Goal: Information Seeking & Learning: Learn about a topic

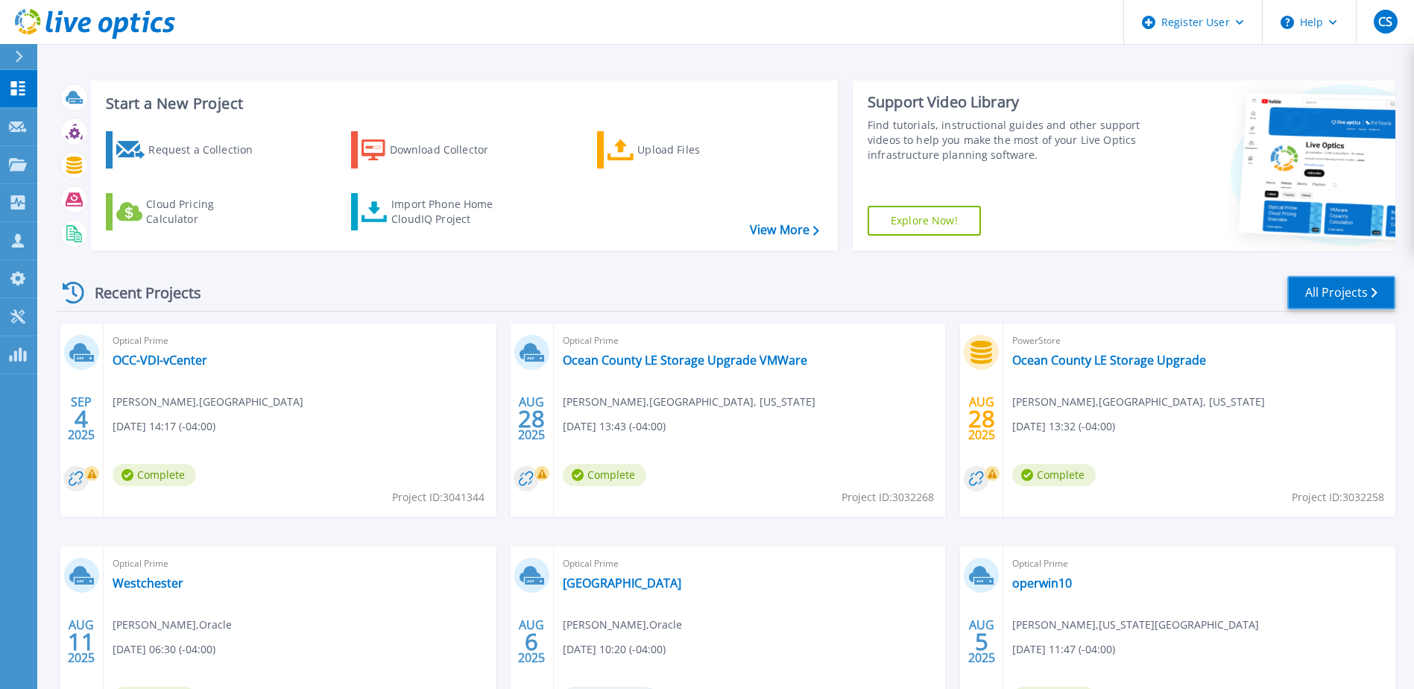
click at [1350, 285] on link "All Projects" at bounding box center [1341, 293] width 108 height 34
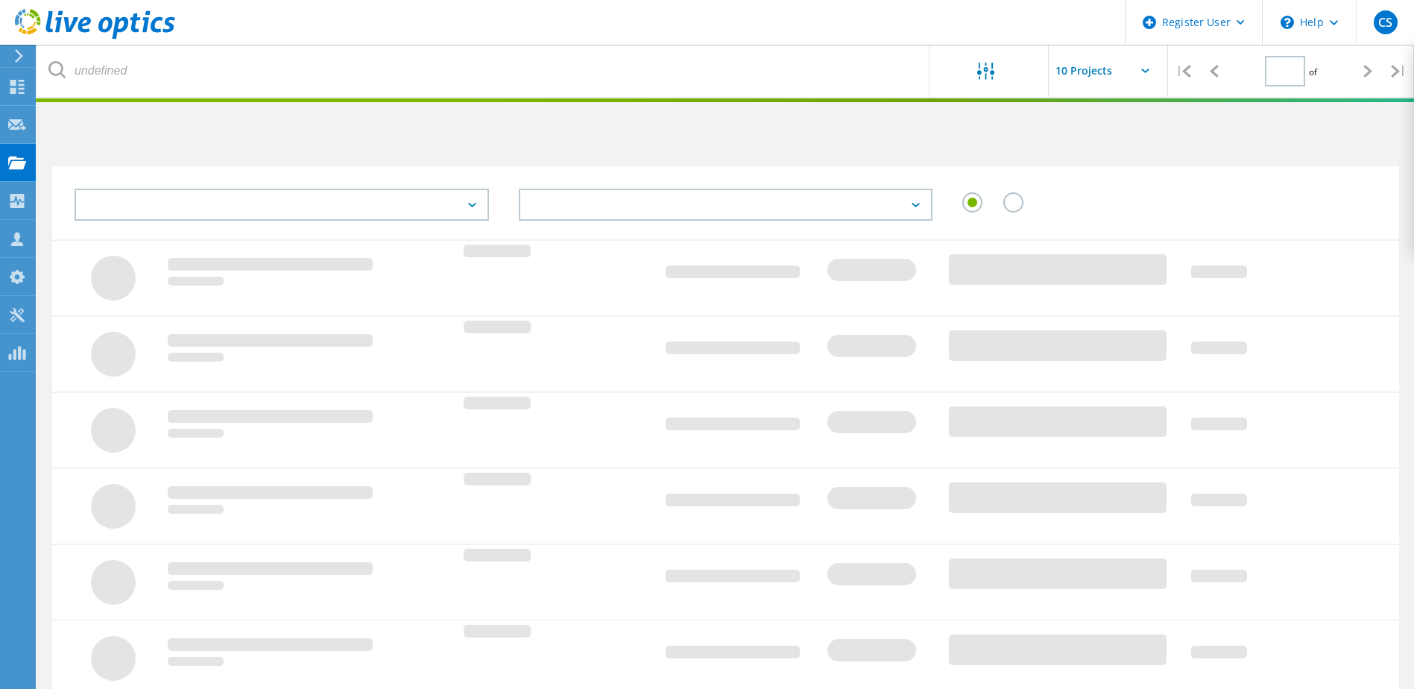
type input "3"
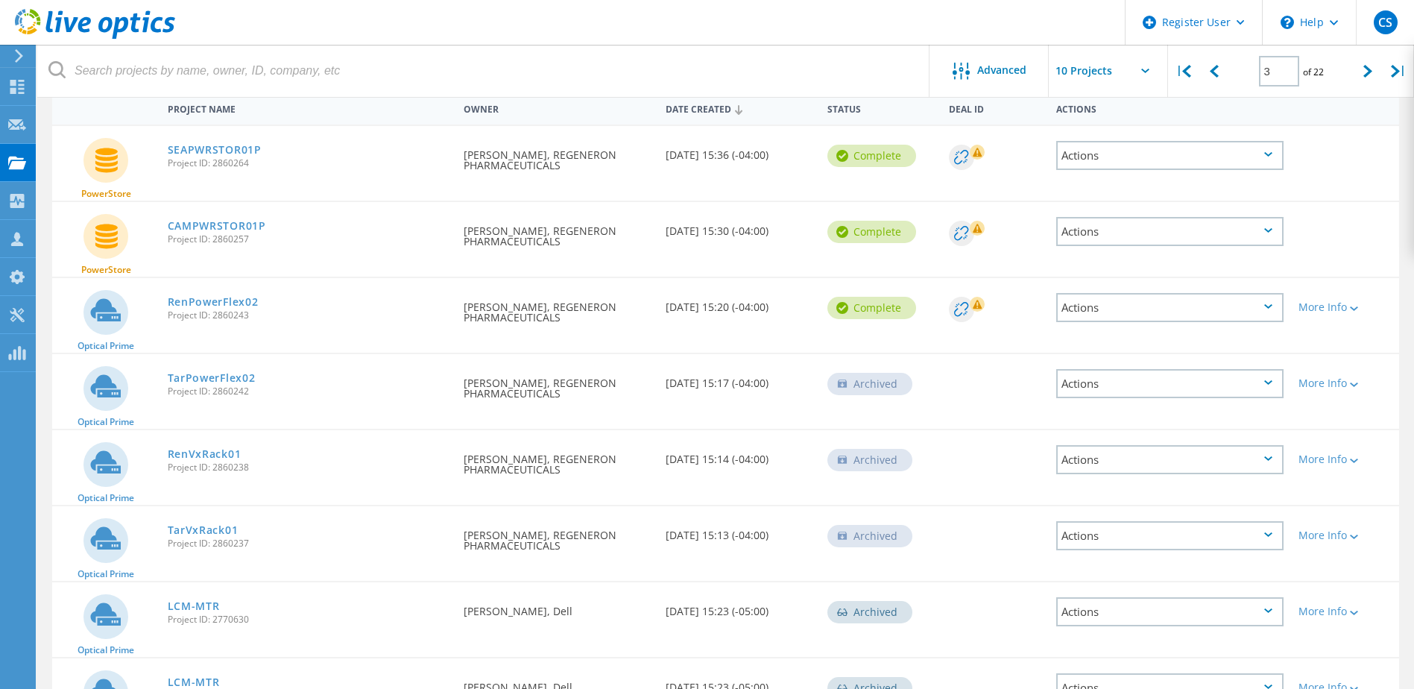
scroll to position [224, 0]
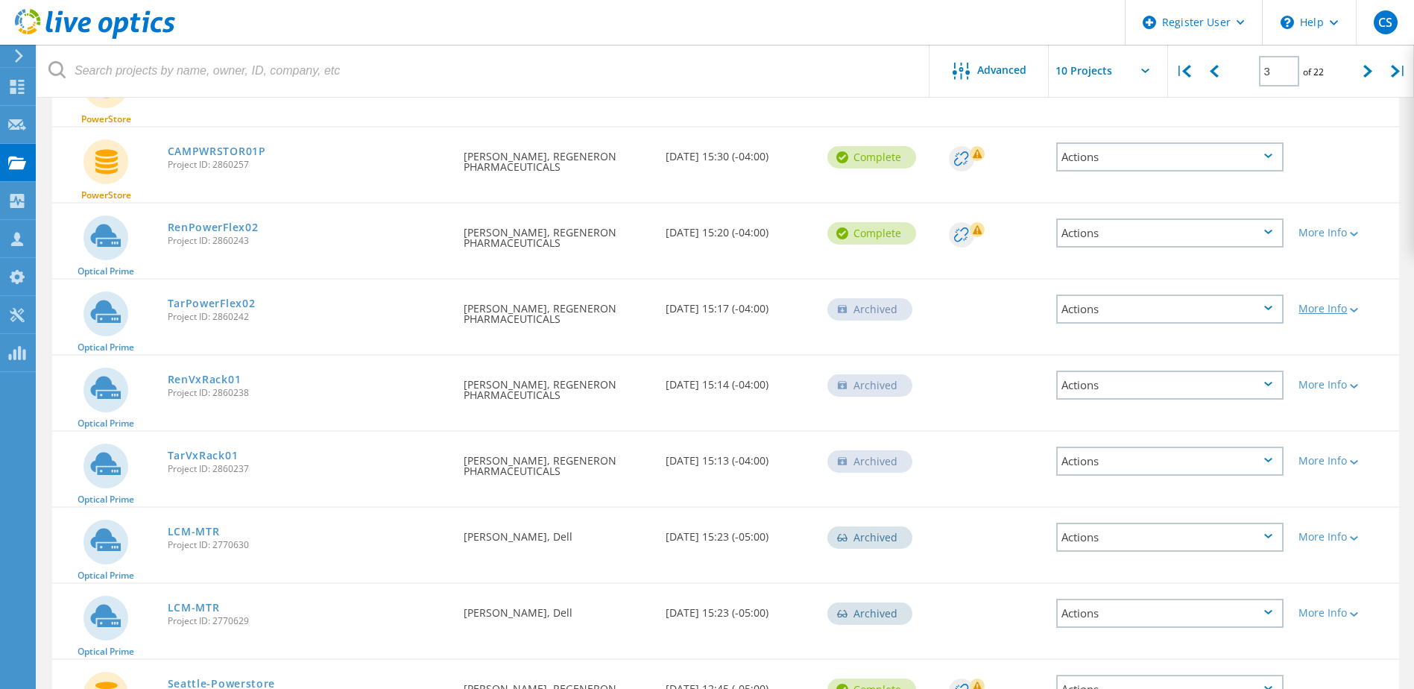
click at [1349, 311] on div at bounding box center [1352, 309] width 11 height 9
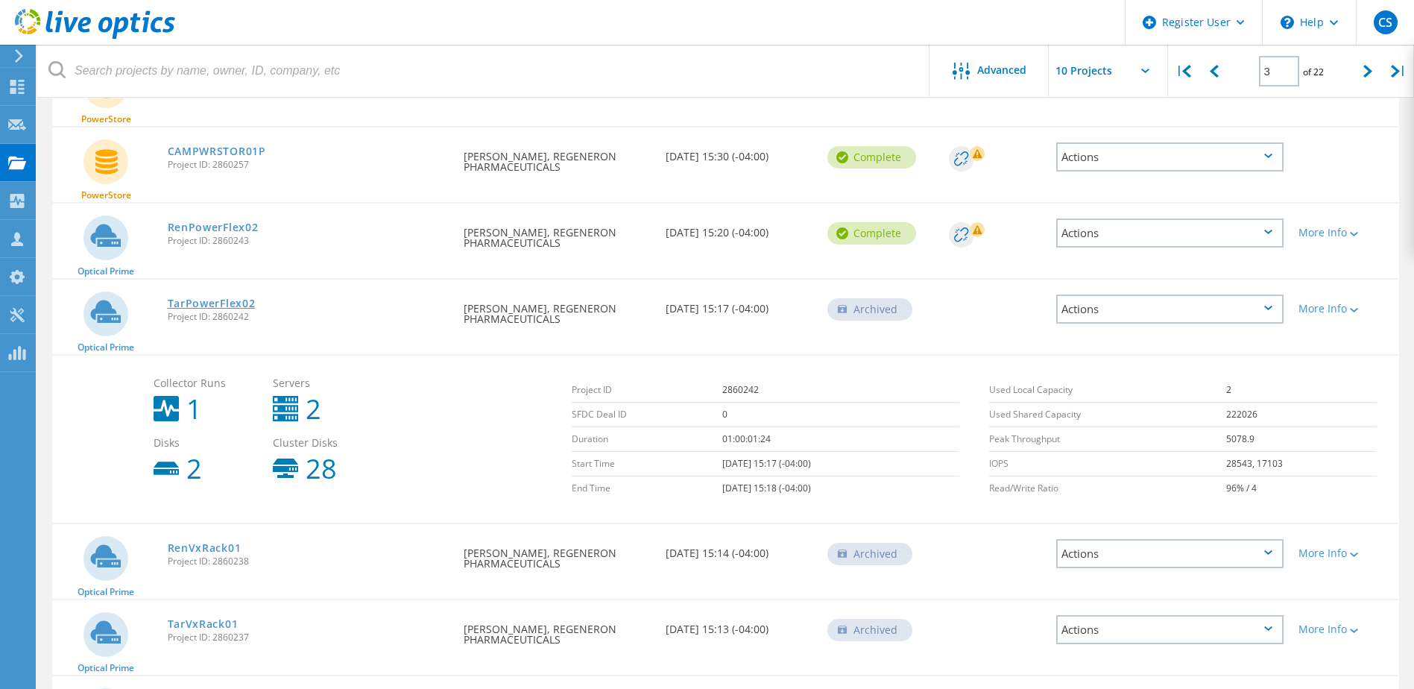
click at [228, 303] on link "TarPowerFlex02" at bounding box center [212, 303] width 88 height 10
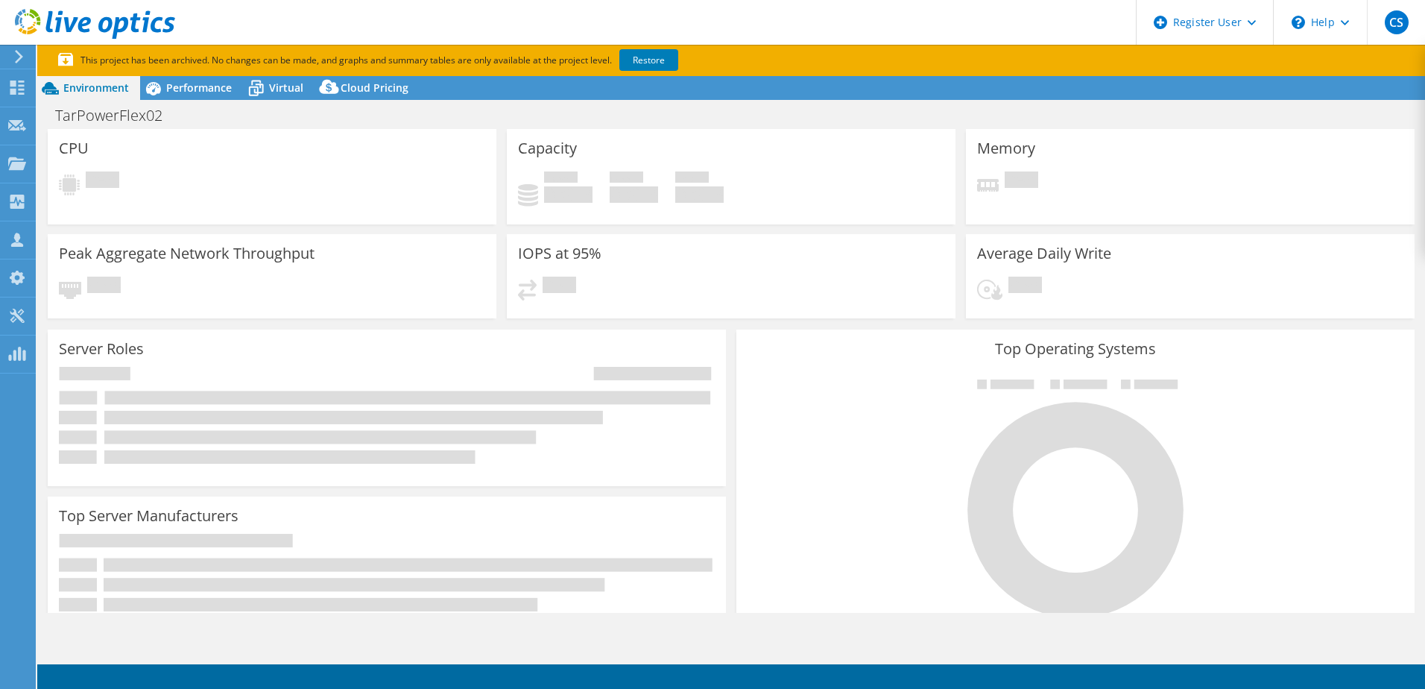
select select "USD"
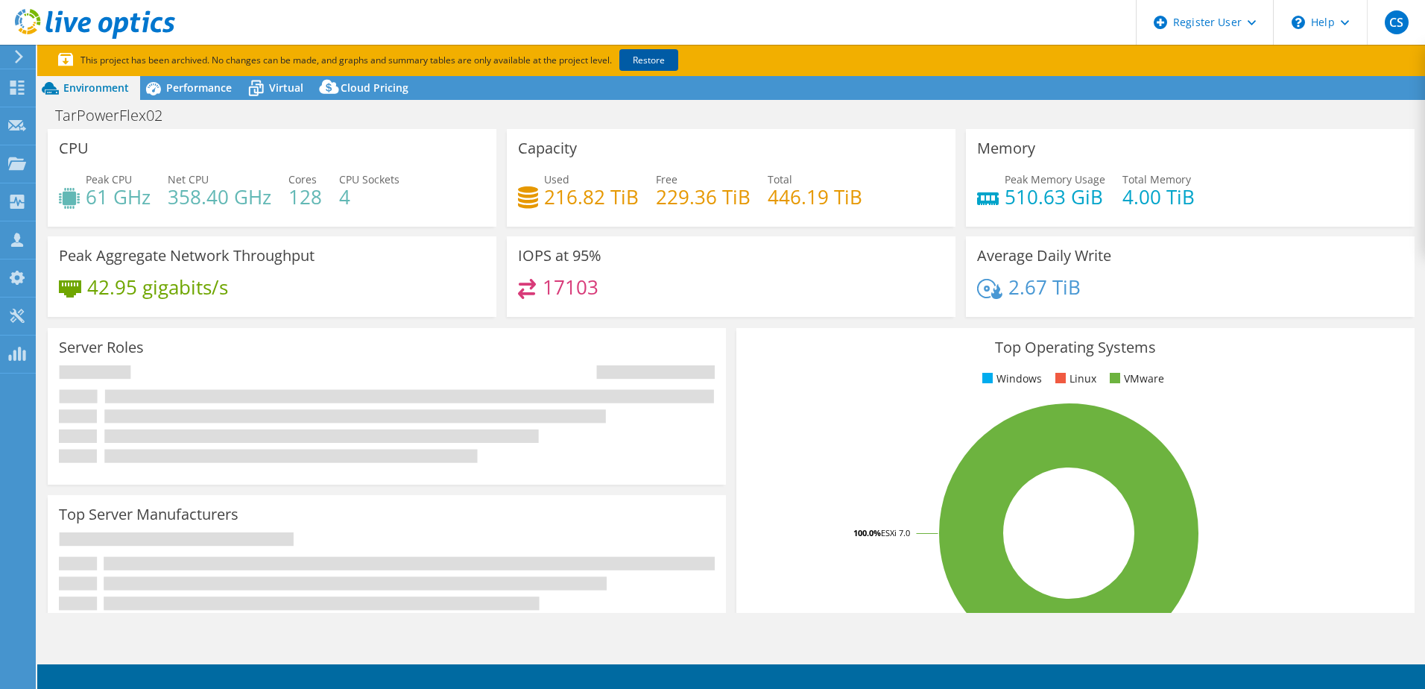
click at [653, 62] on link "Restore" at bounding box center [648, 60] width 59 height 22
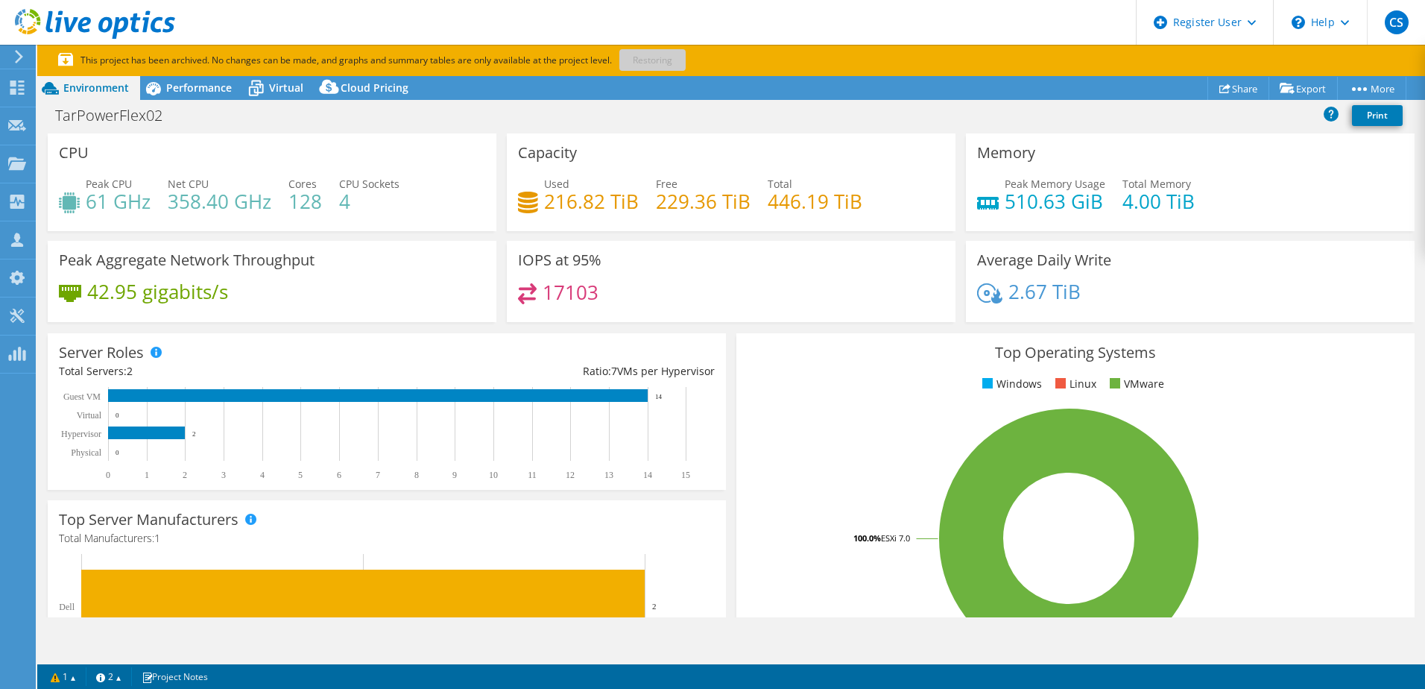
click at [903, 86] on div "Project Actions Project Actions Share Export vSAN ReadyNode Sizer PSS Solution …" at bounding box center [731, 88] width 1388 height 24
click at [192, 86] on span "Performance" at bounding box center [199, 88] width 66 height 14
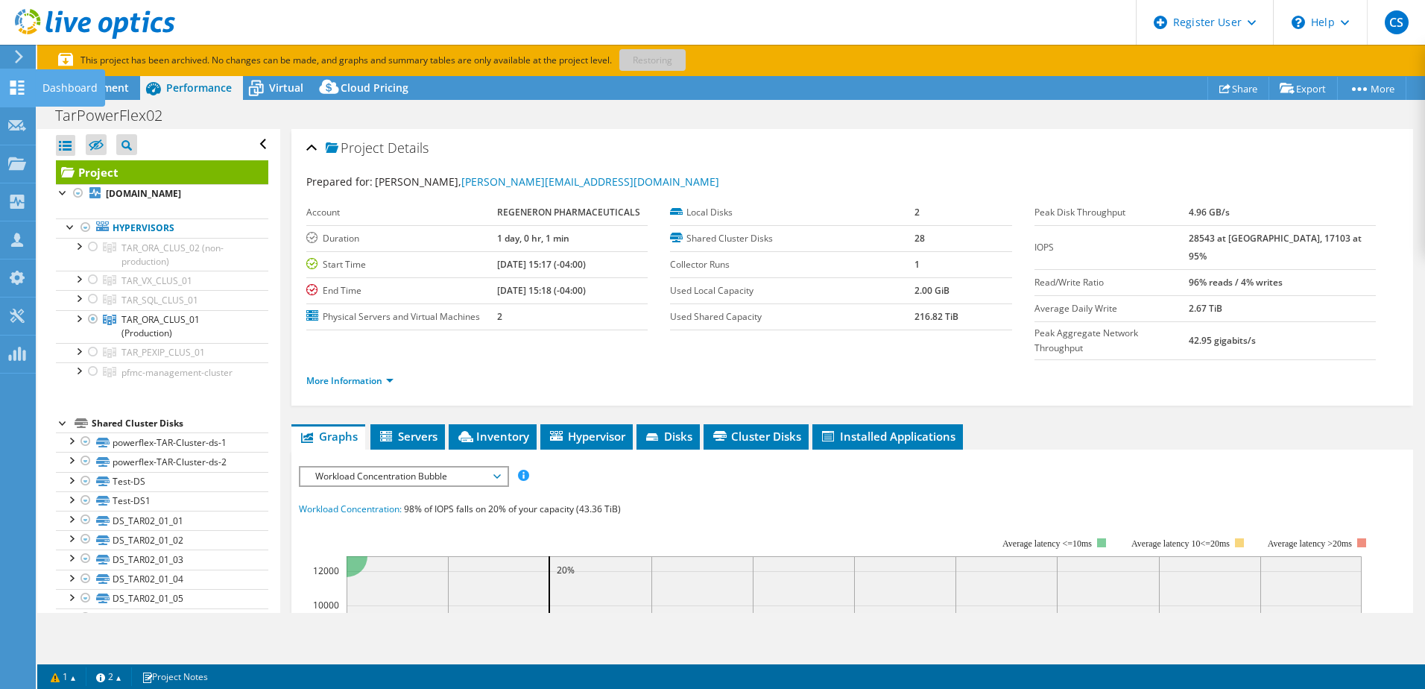
click at [37, 86] on div "Dashboard" at bounding box center [70, 87] width 70 height 37
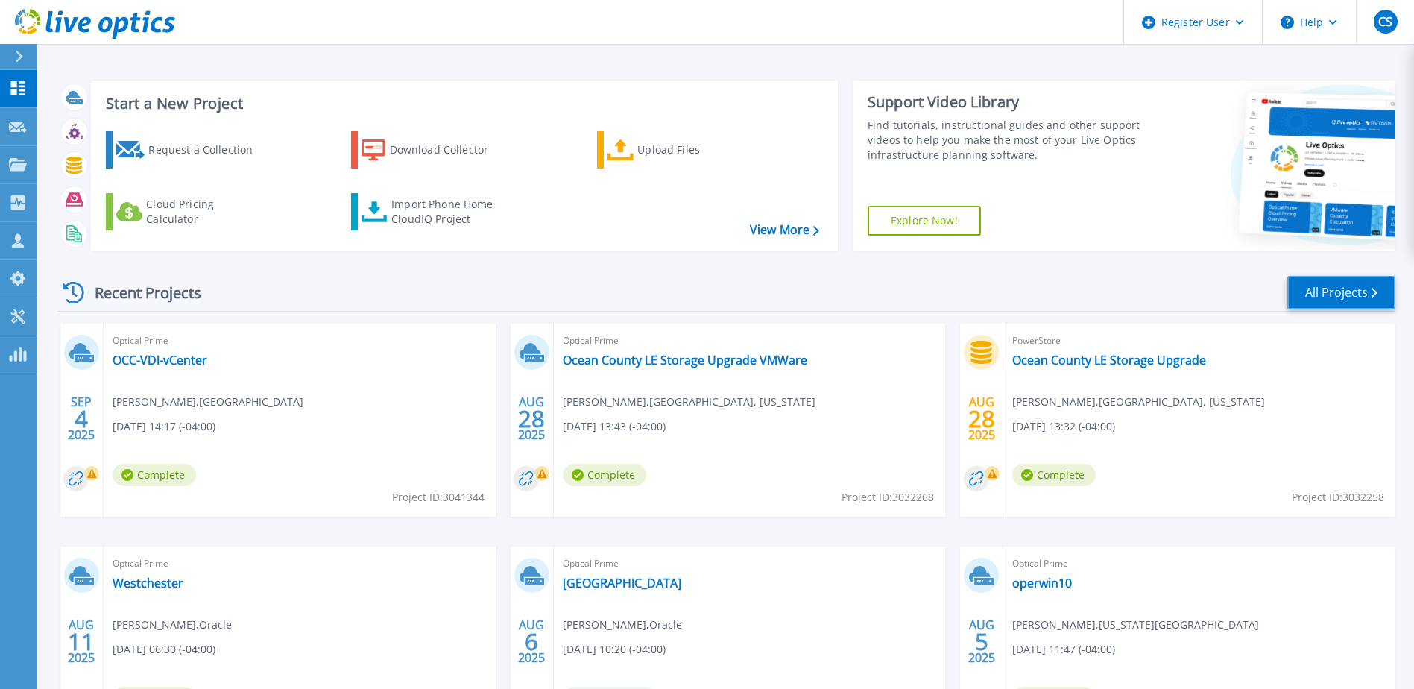
click at [1357, 294] on link "All Projects" at bounding box center [1341, 293] width 108 height 34
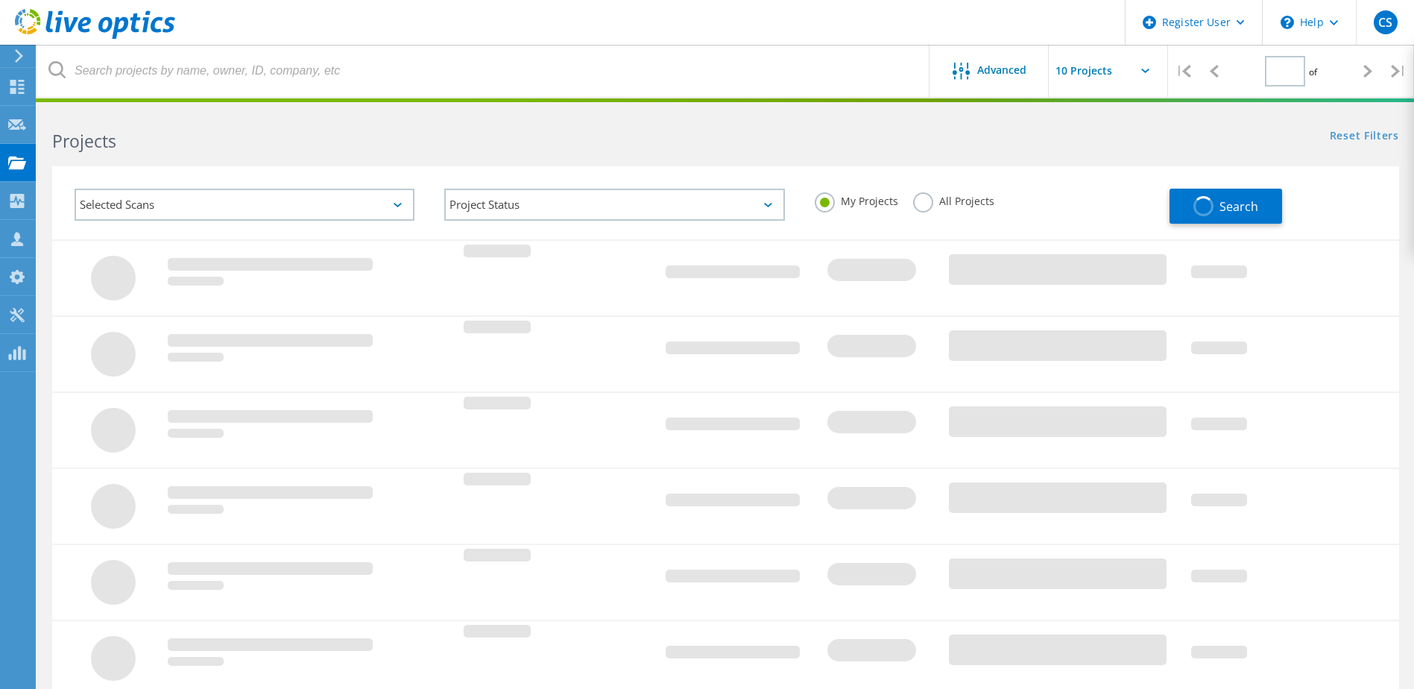
type input "3"
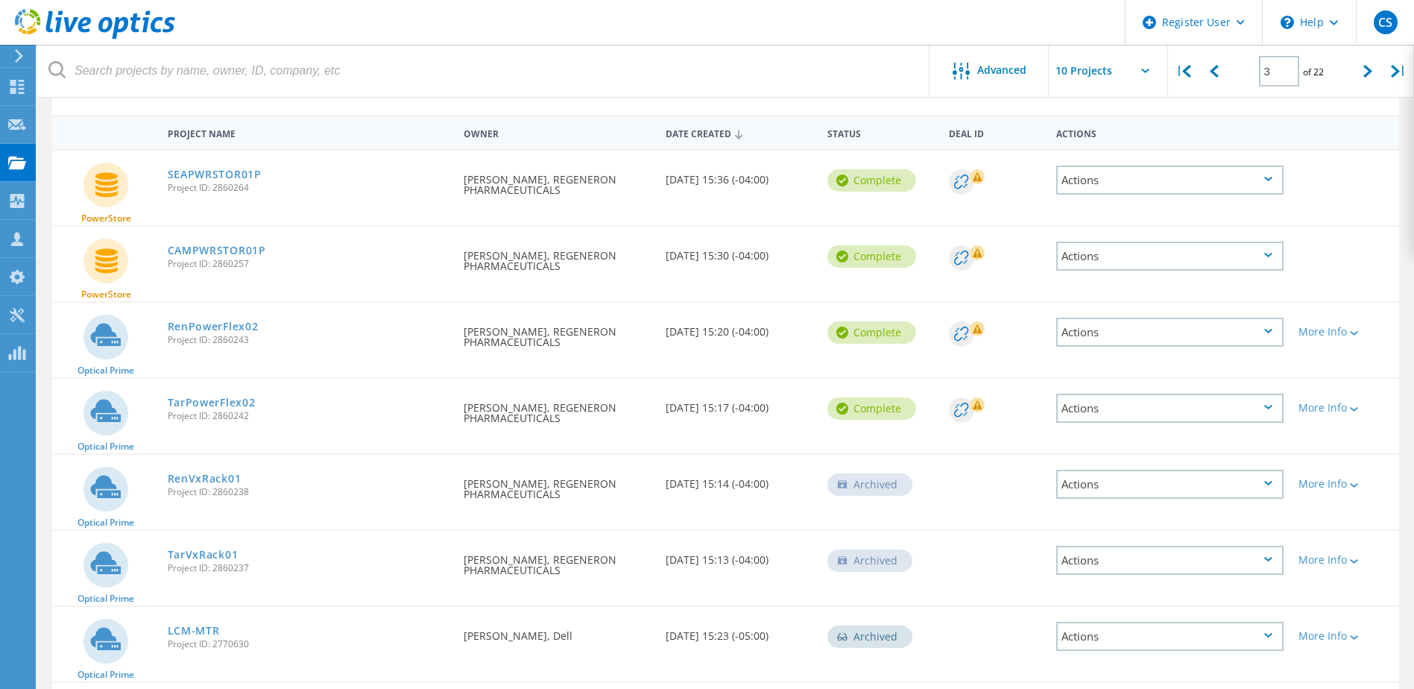
scroll to position [149, 0]
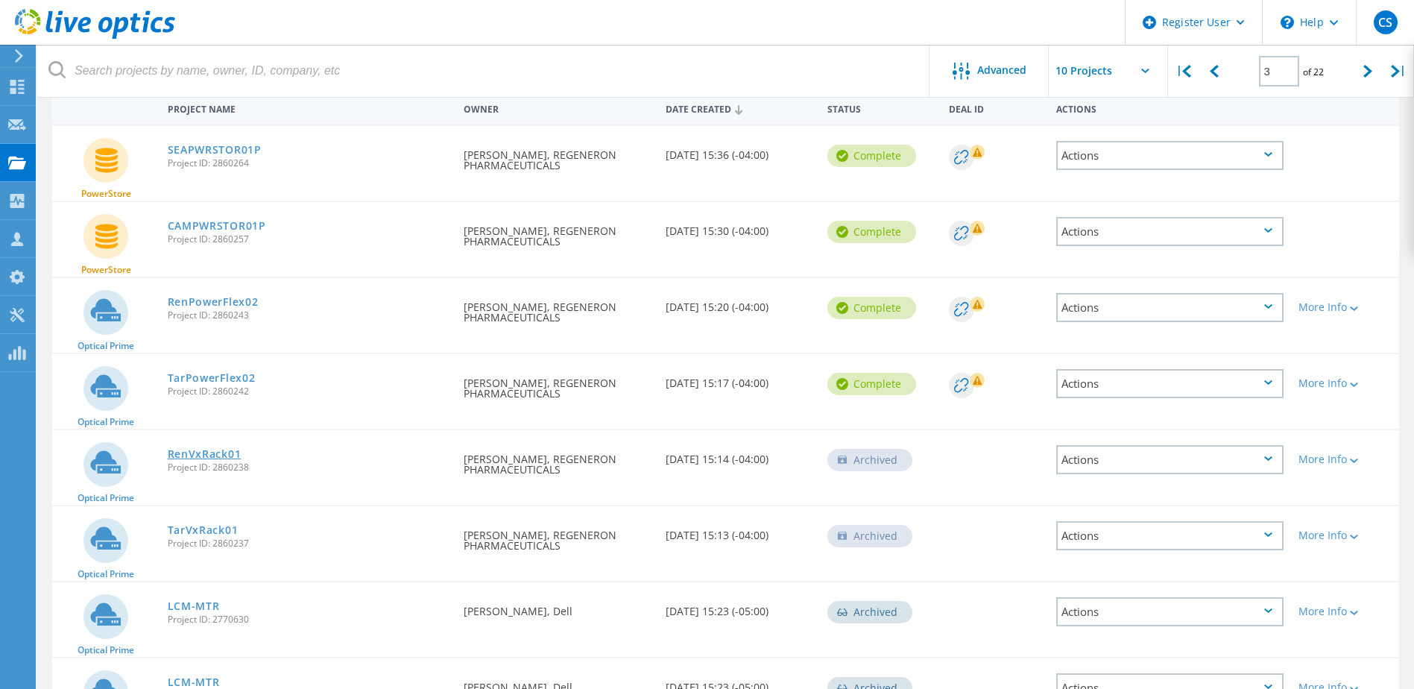
click at [198, 457] on link "RenVxRack01" at bounding box center [205, 454] width 74 height 10
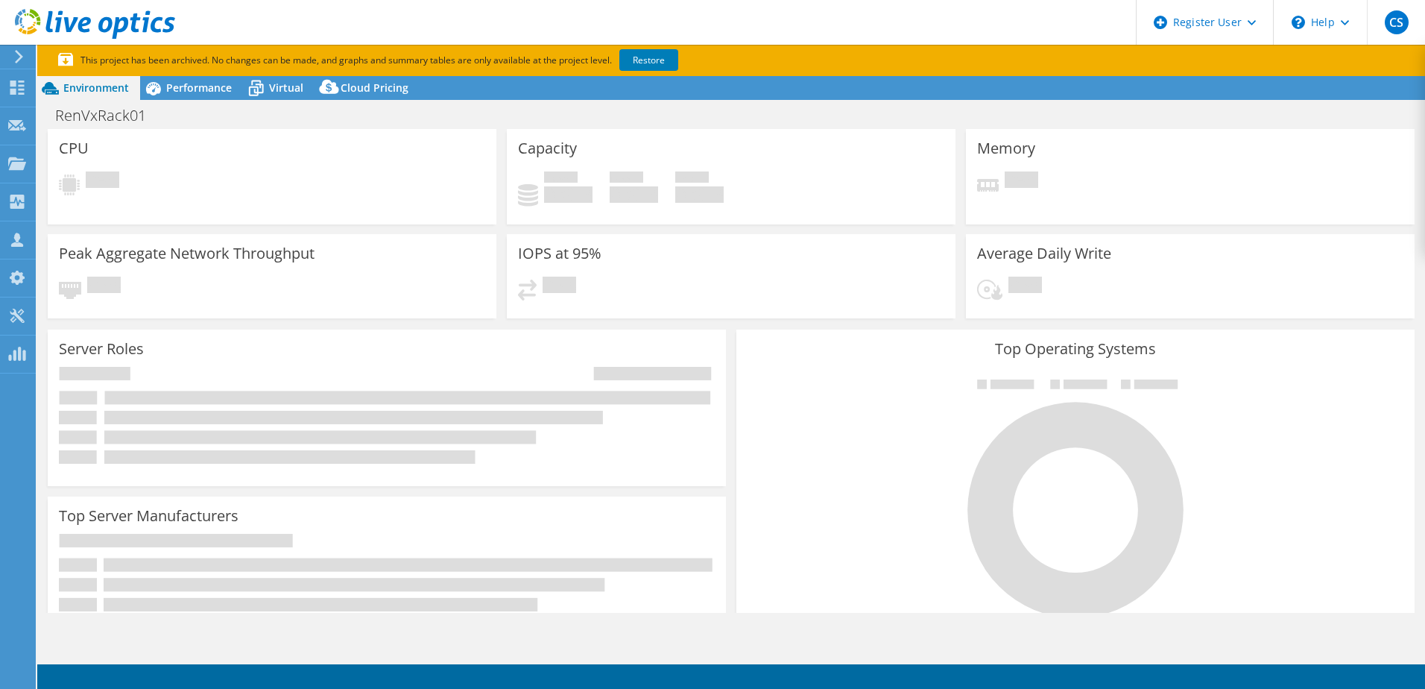
select select "USD"
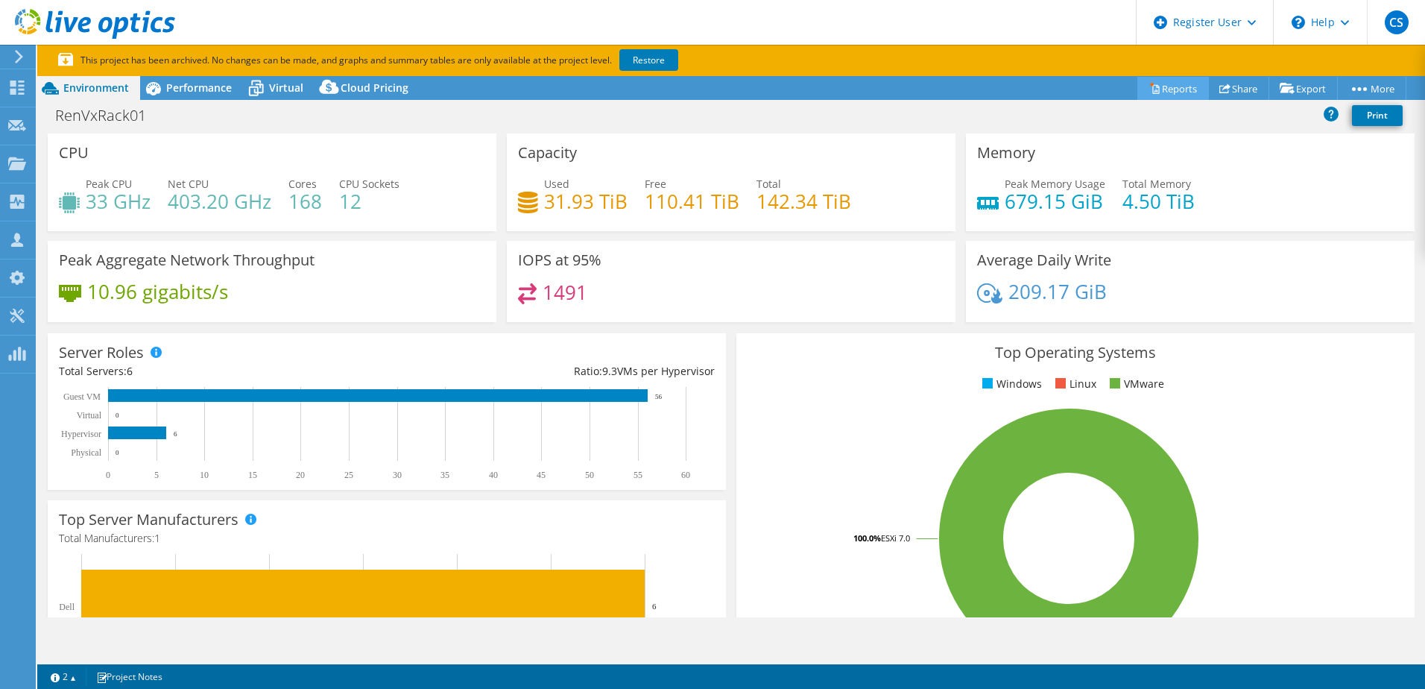
click at [1171, 89] on link "Reports" at bounding box center [1174, 88] width 72 height 23
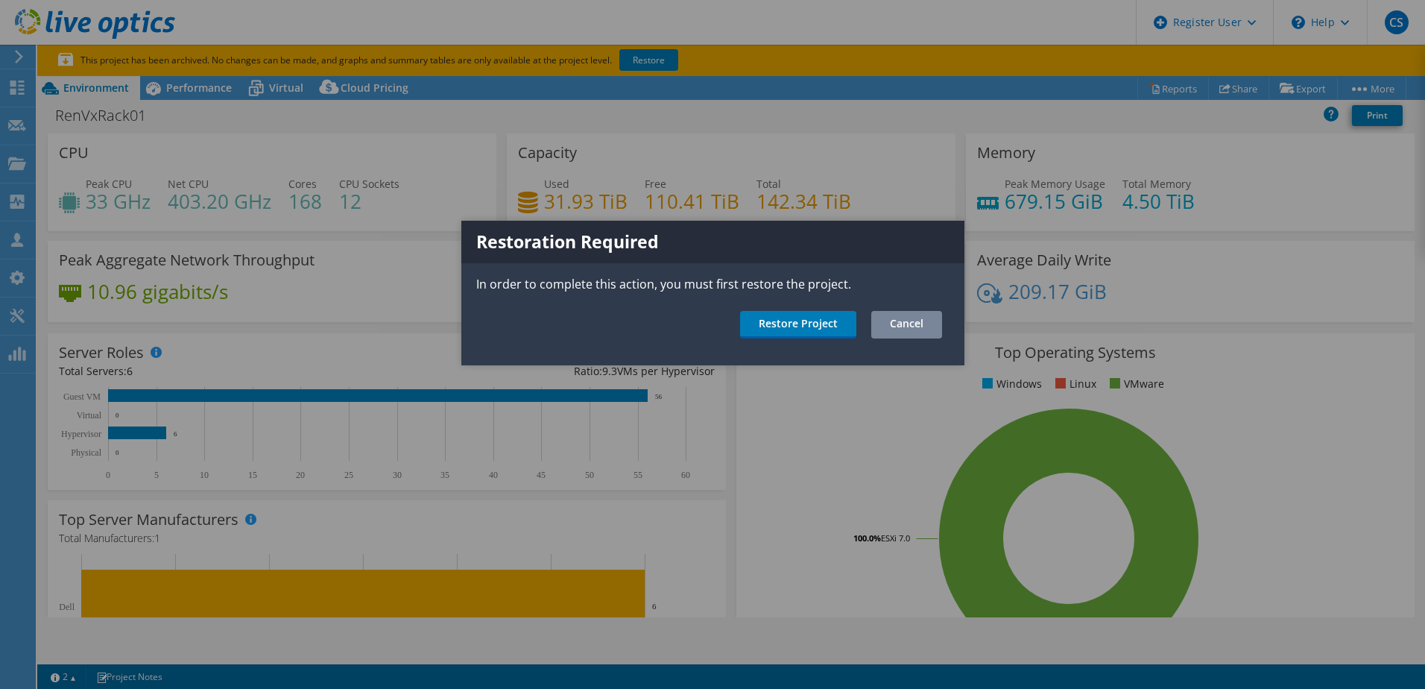
click at [894, 325] on link "Cancel" at bounding box center [906, 325] width 71 height 28
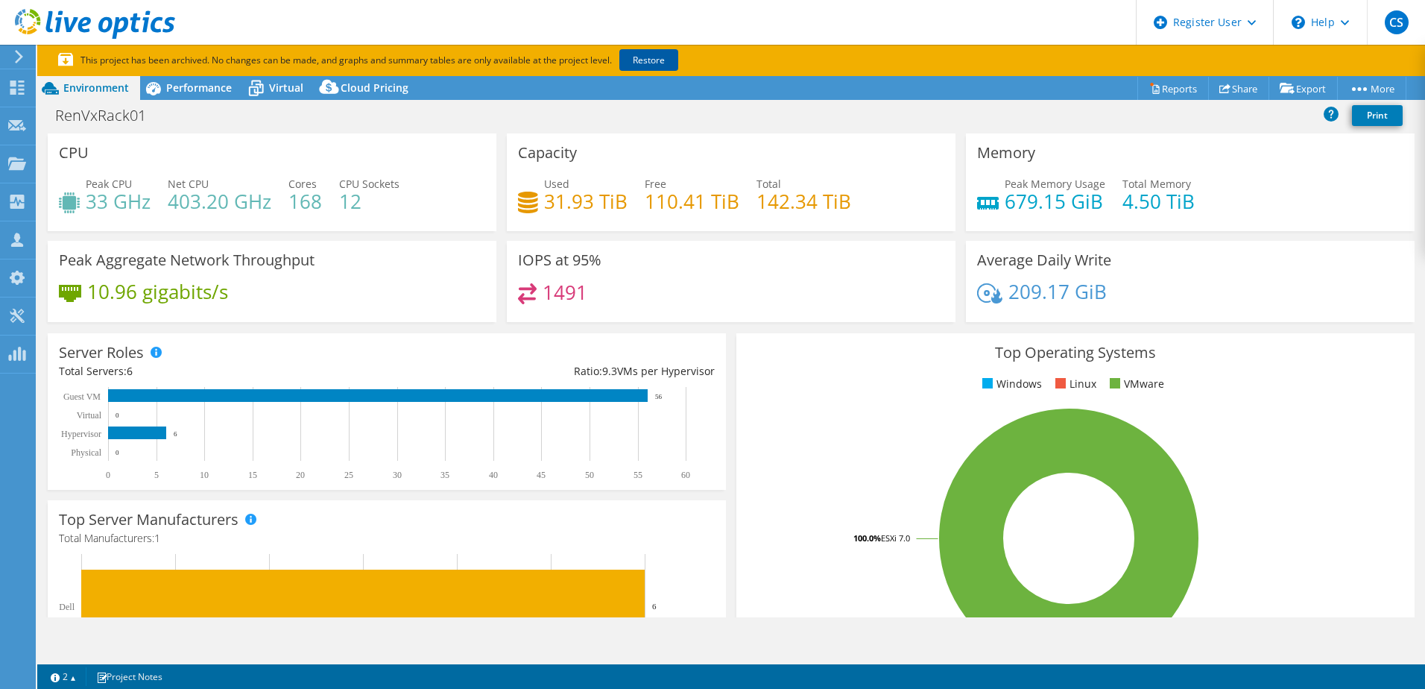
click at [663, 59] on link "Restore" at bounding box center [648, 60] width 59 height 22
click at [52, 89] on div "Dashboard" at bounding box center [70, 87] width 70 height 37
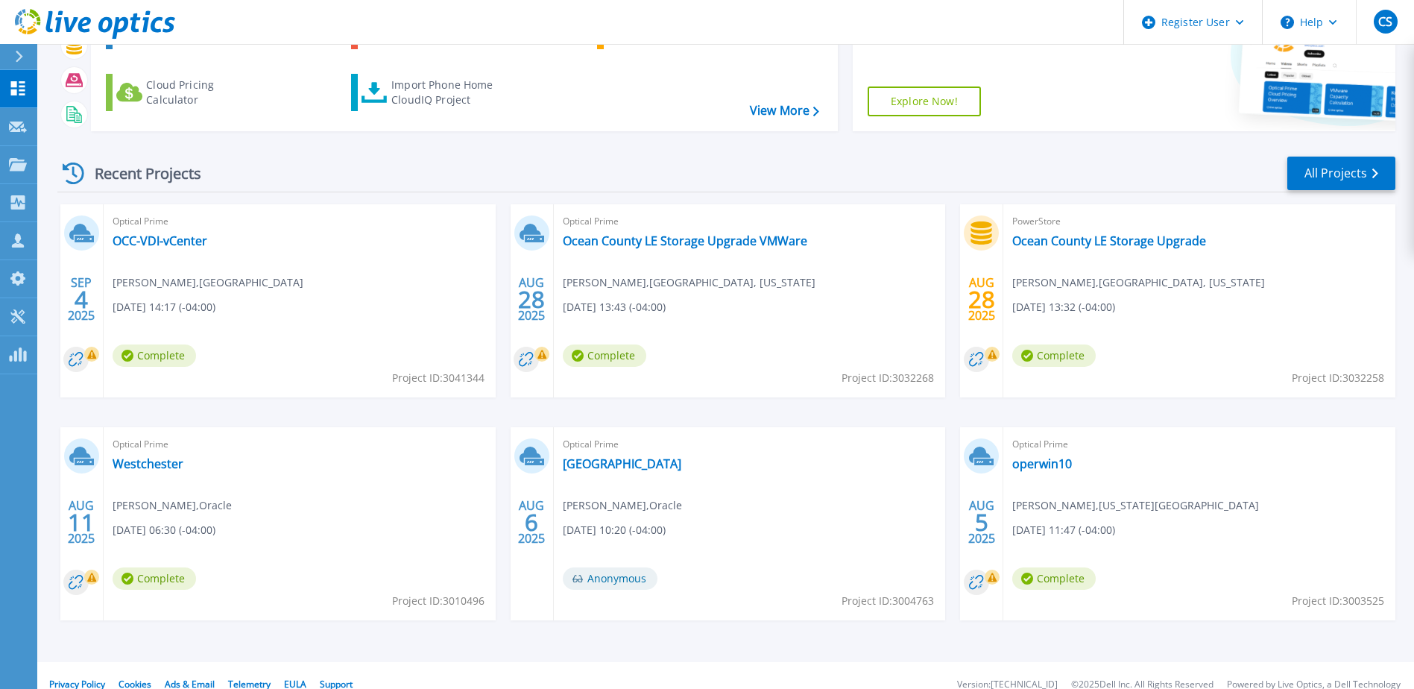
scroll to position [137, 0]
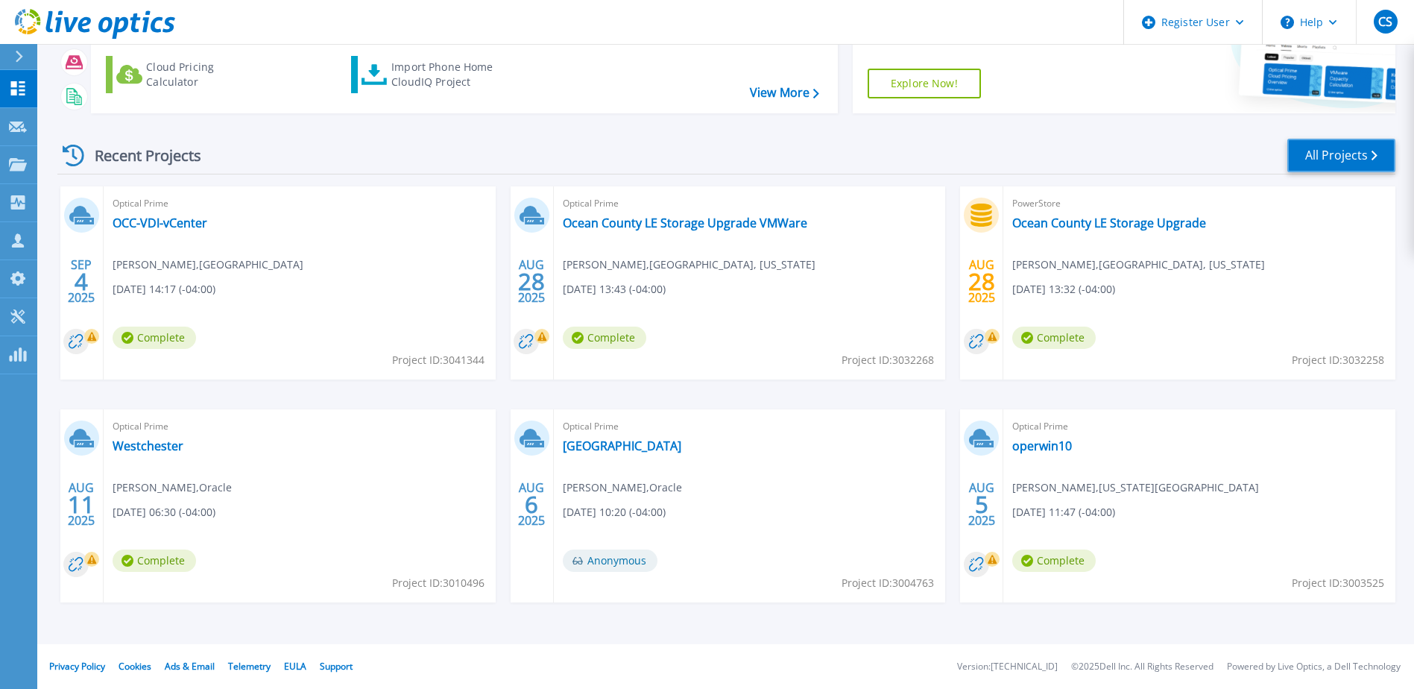
click at [1354, 157] on link "All Projects" at bounding box center [1341, 156] width 108 height 34
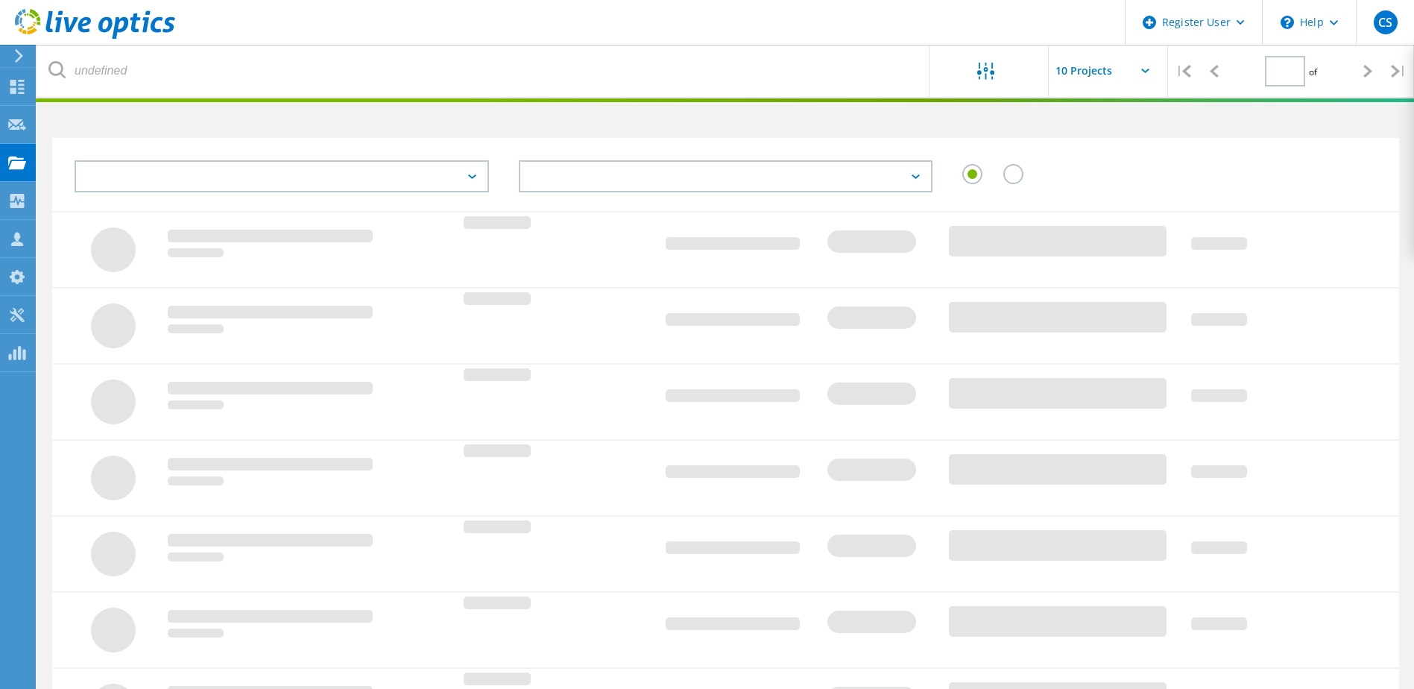
type input "3"
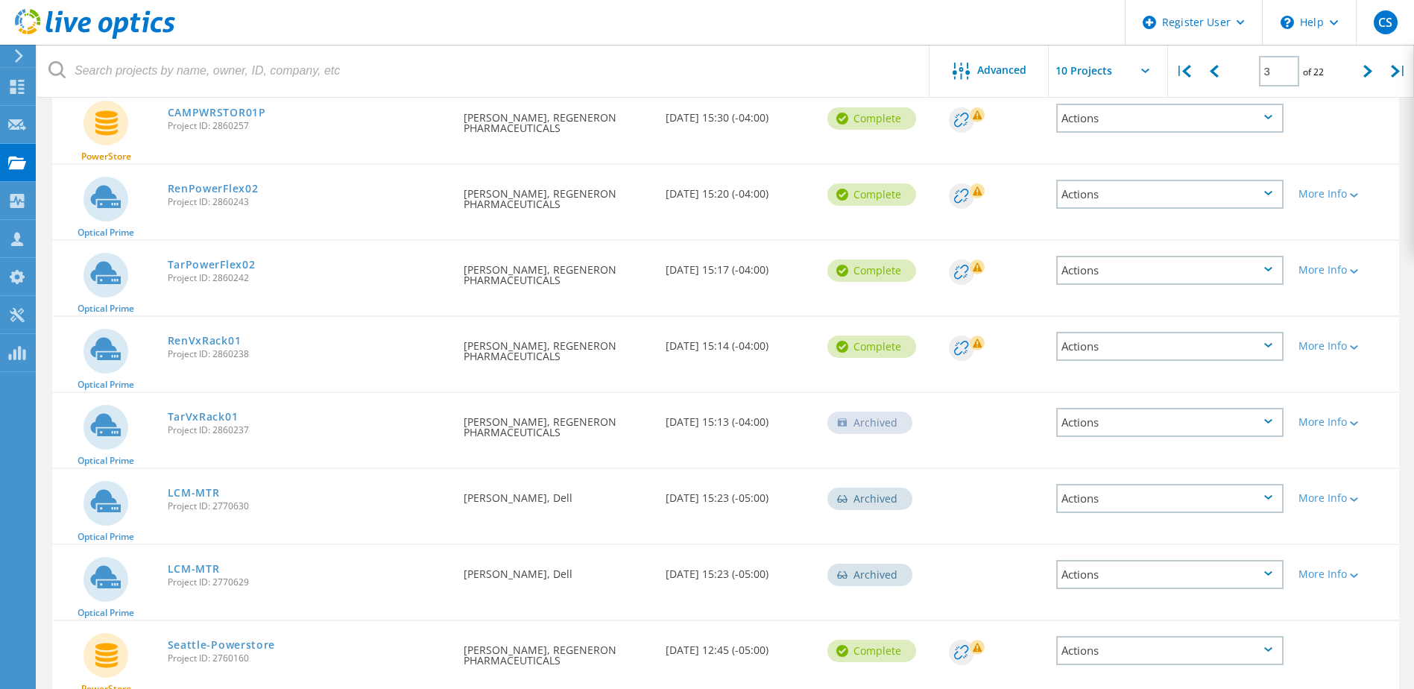
scroll to position [298, 0]
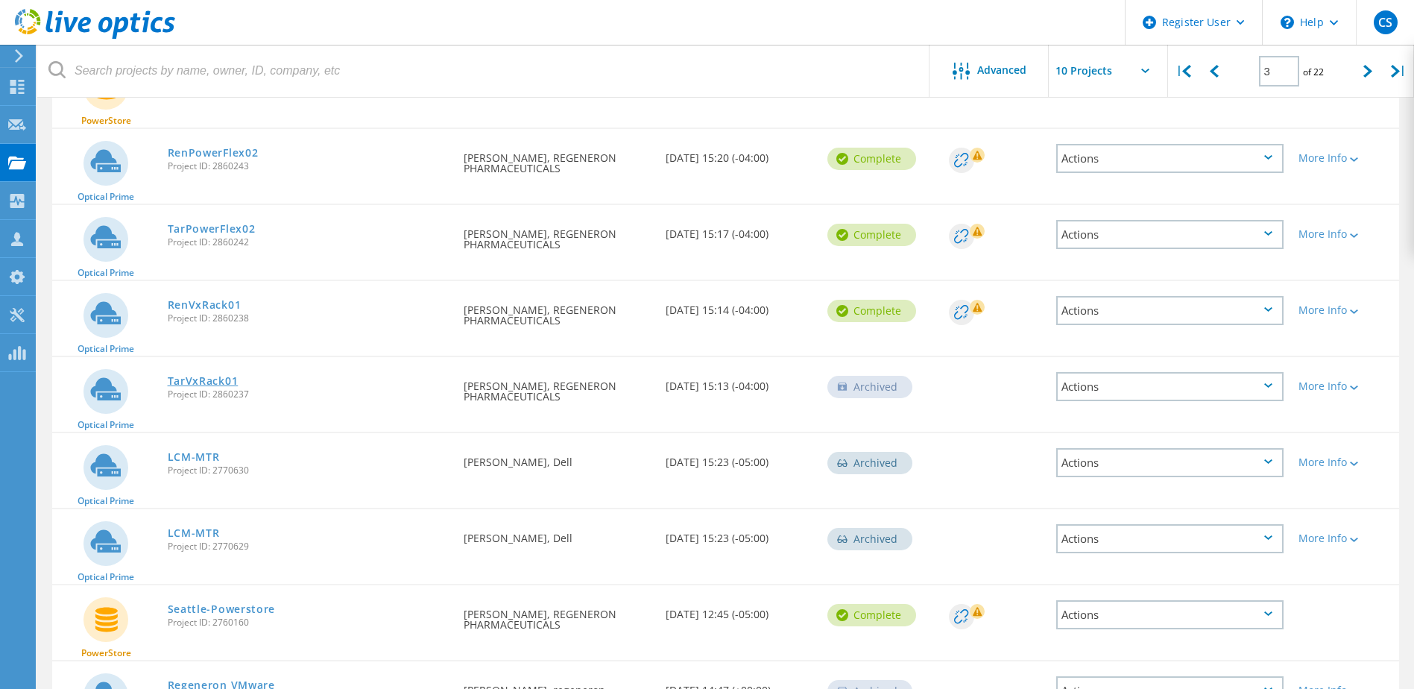
click at [224, 382] on link "TarVxRack01" at bounding box center [203, 381] width 71 height 10
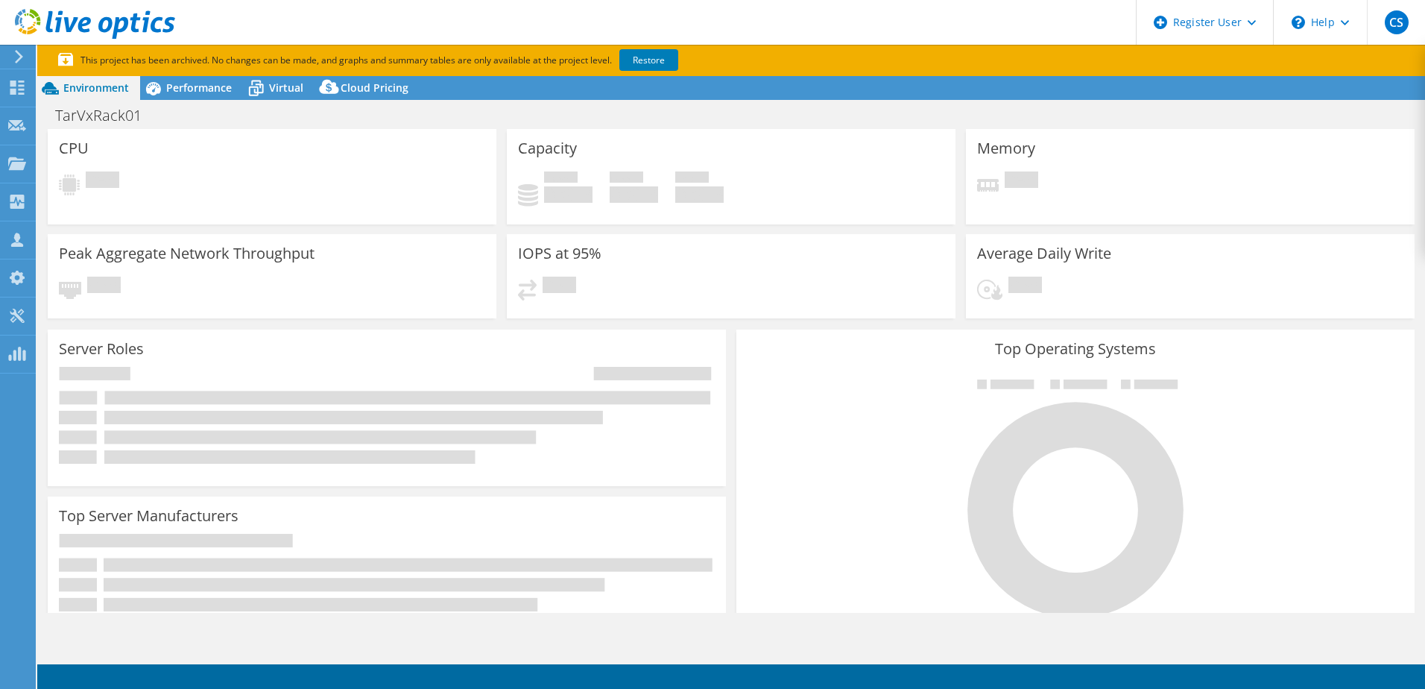
select select "USD"
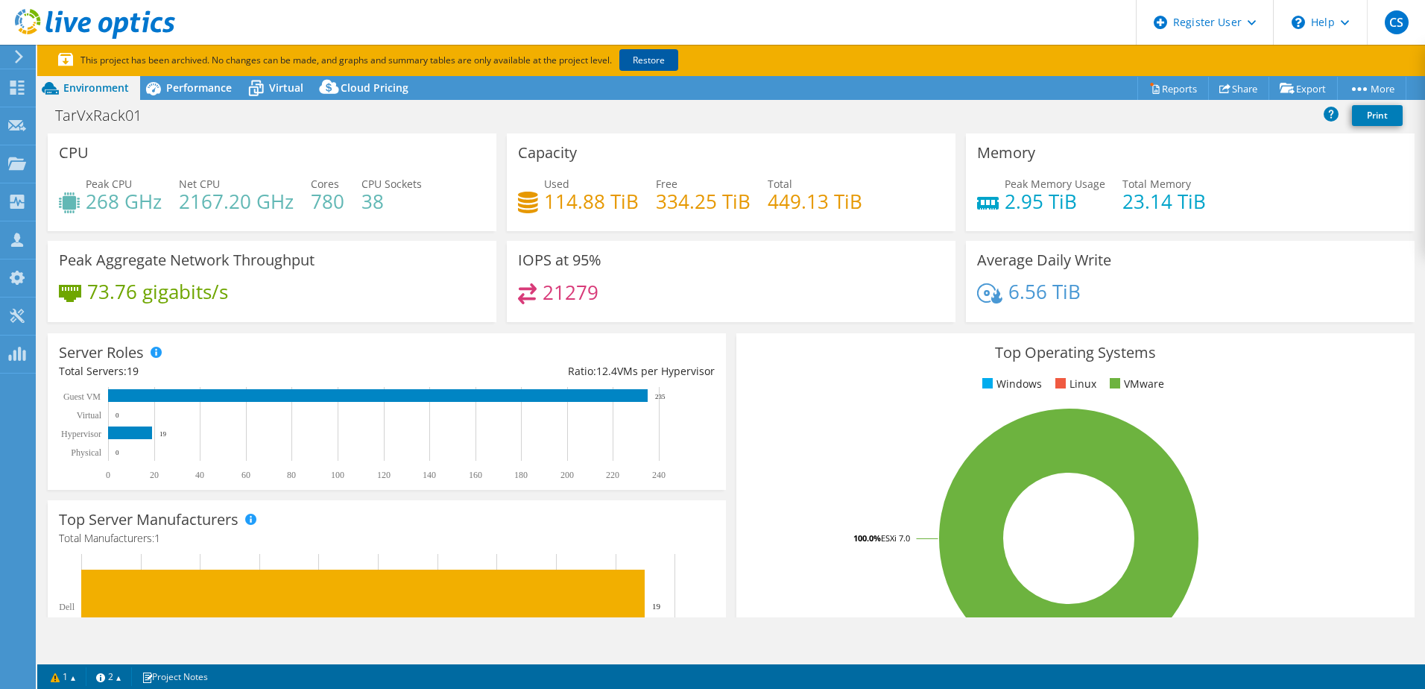
click at [657, 62] on link "Restore" at bounding box center [648, 60] width 59 height 22
click at [42, 89] on div "Dashboard" at bounding box center [70, 87] width 70 height 37
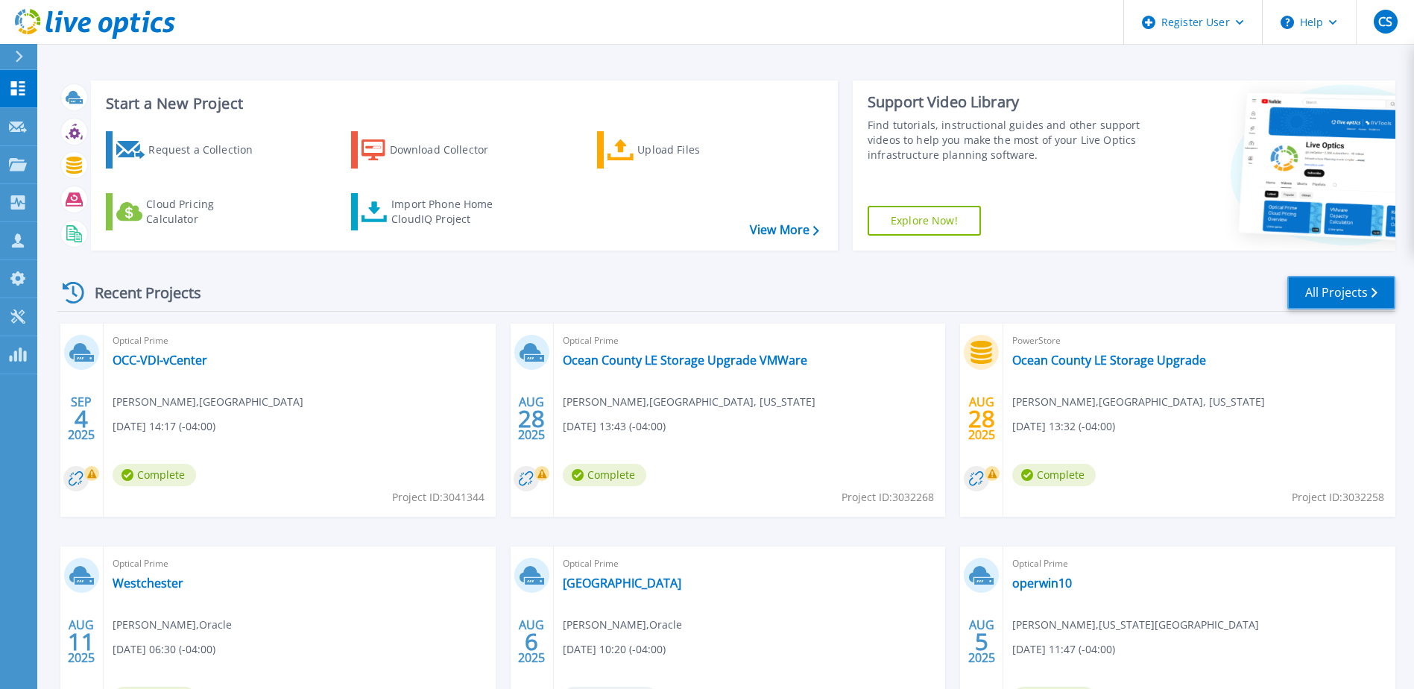
click at [1348, 288] on link "All Projects" at bounding box center [1341, 293] width 108 height 34
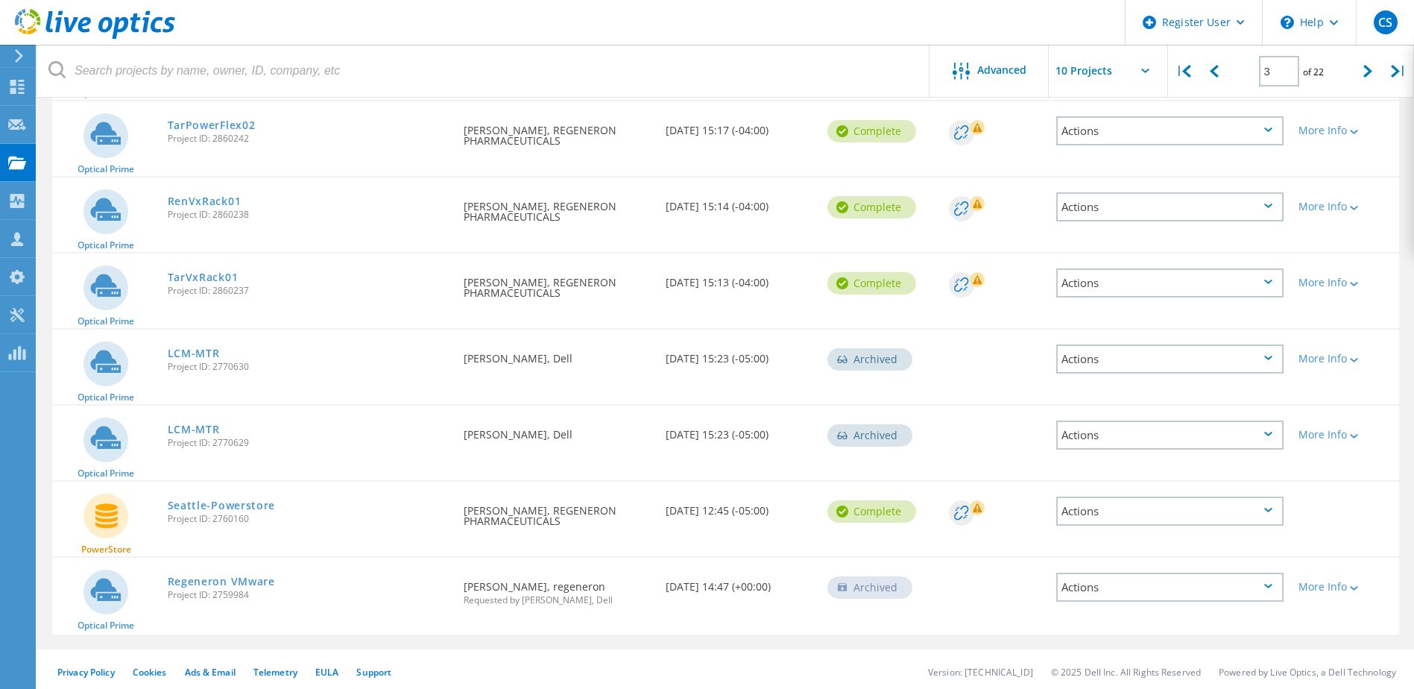
scroll to position [417, 0]
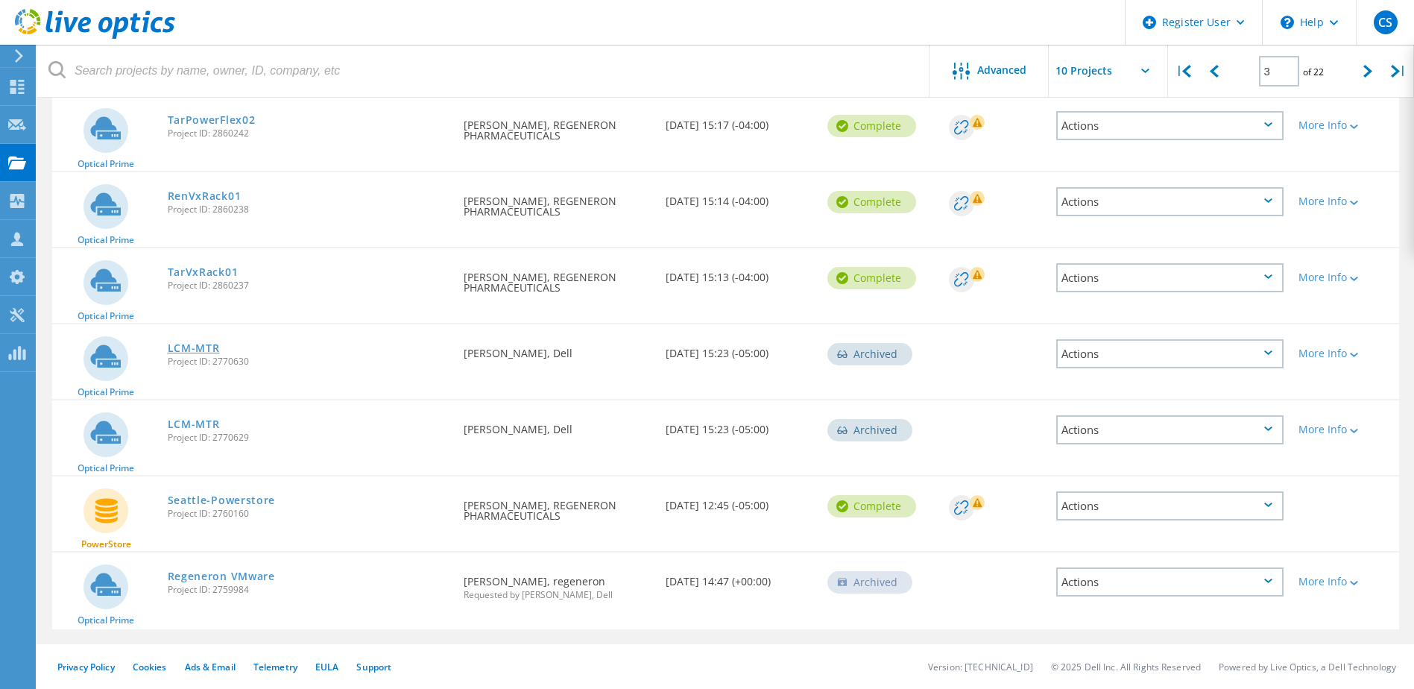
click at [188, 343] on link "LCM-MTR" at bounding box center [194, 348] width 52 height 10
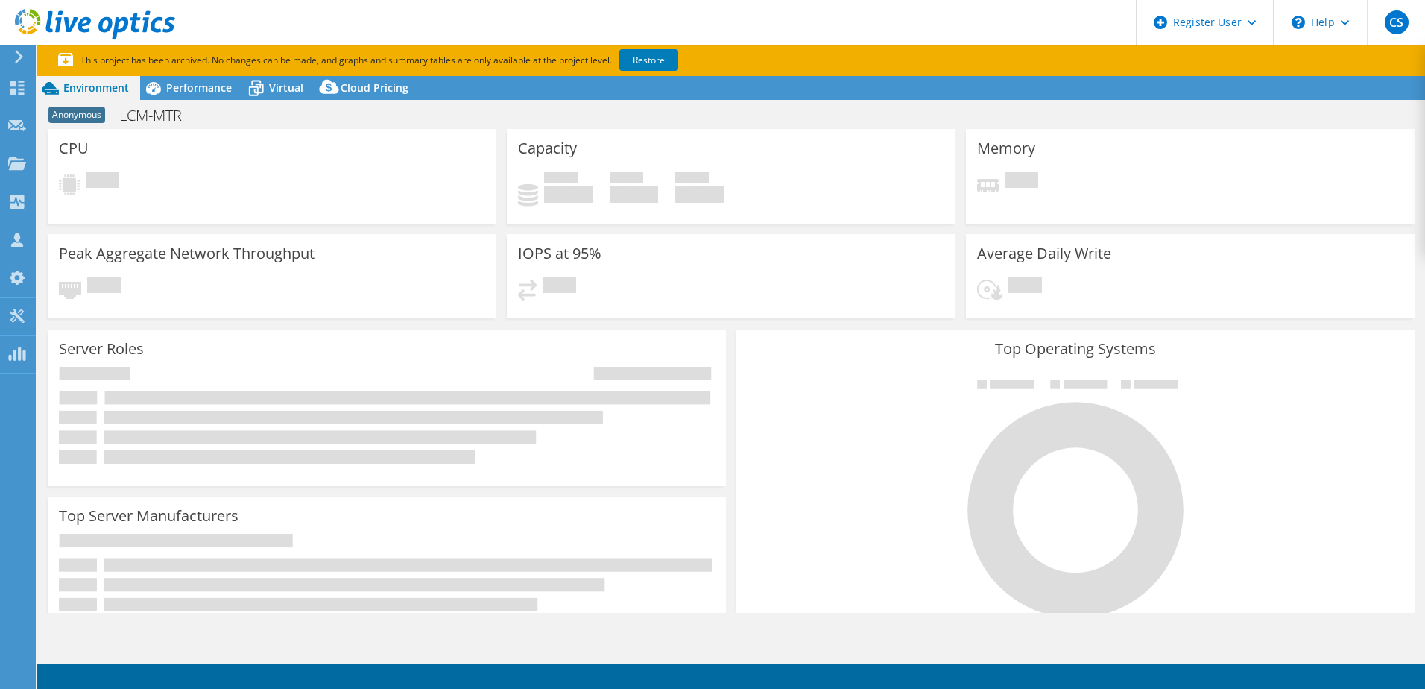
select select "USD"
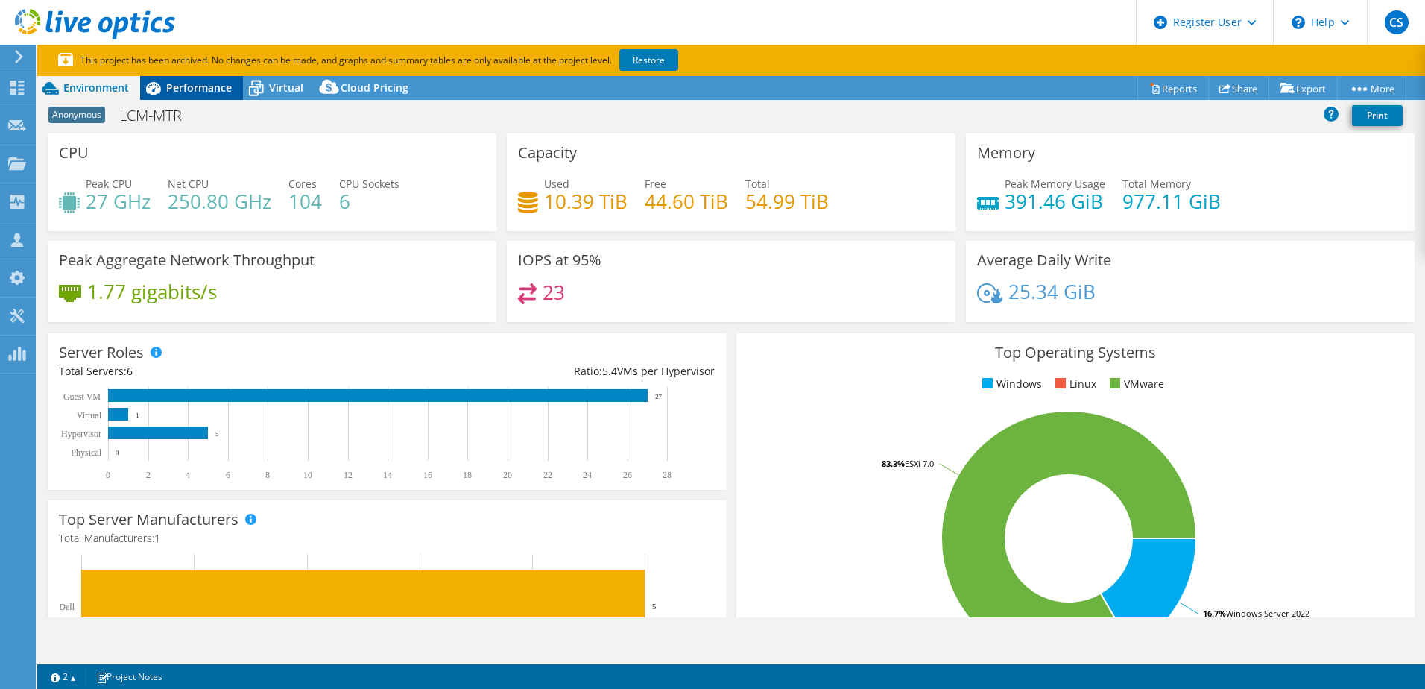
click at [192, 89] on span "Performance" at bounding box center [199, 88] width 66 height 14
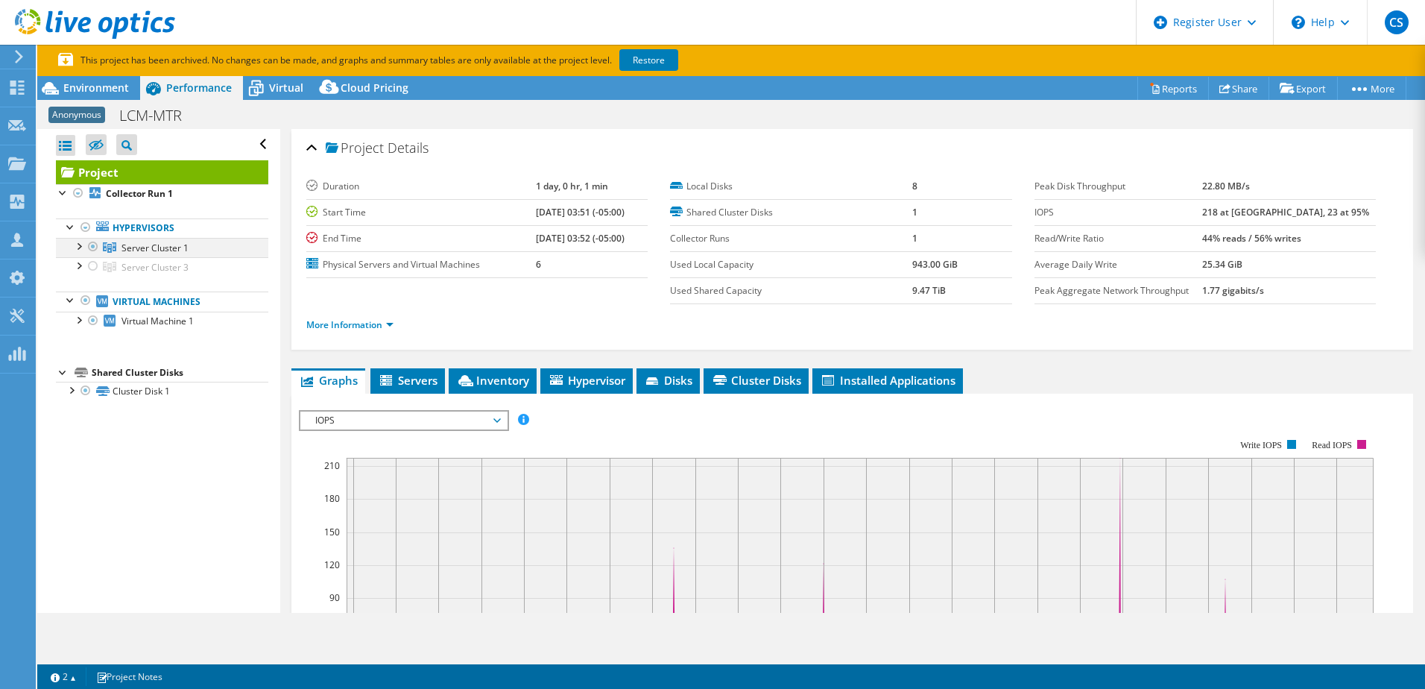
click at [79, 249] on div at bounding box center [78, 245] width 15 height 15
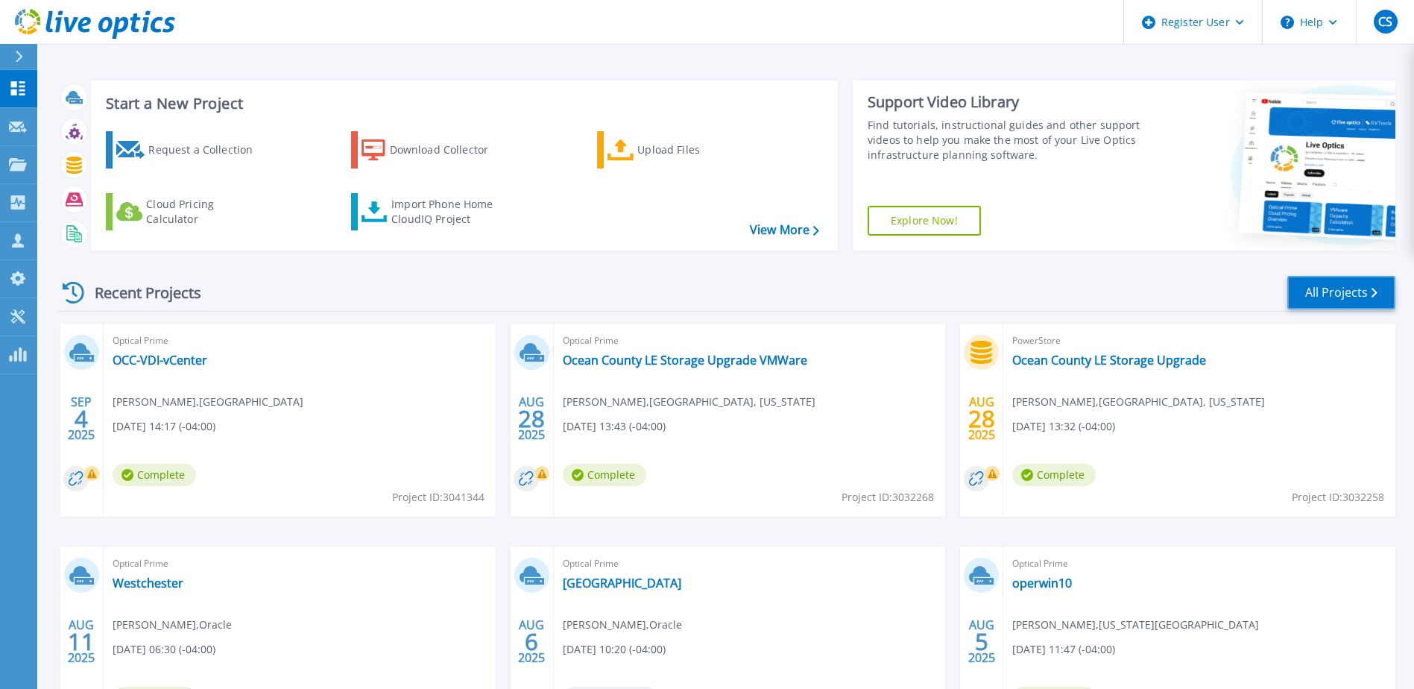
click at [1360, 293] on link "All Projects" at bounding box center [1341, 293] width 108 height 34
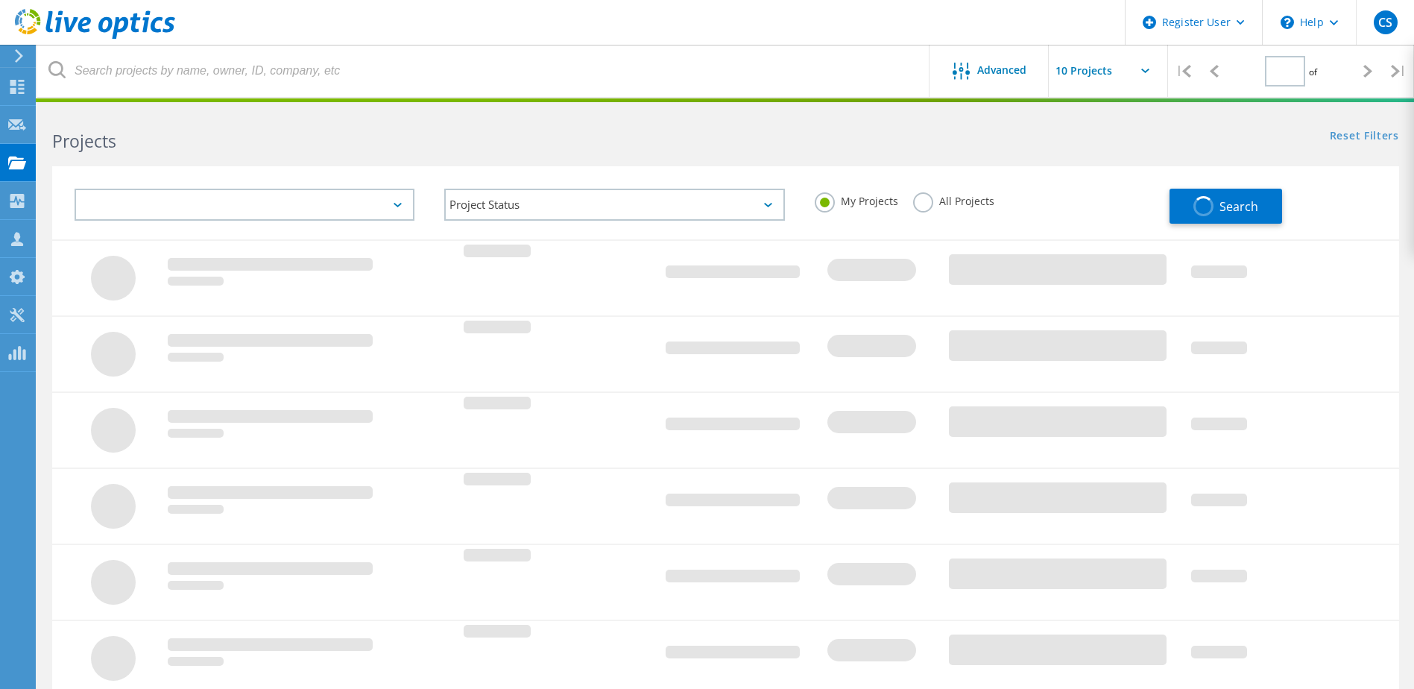
type input "3"
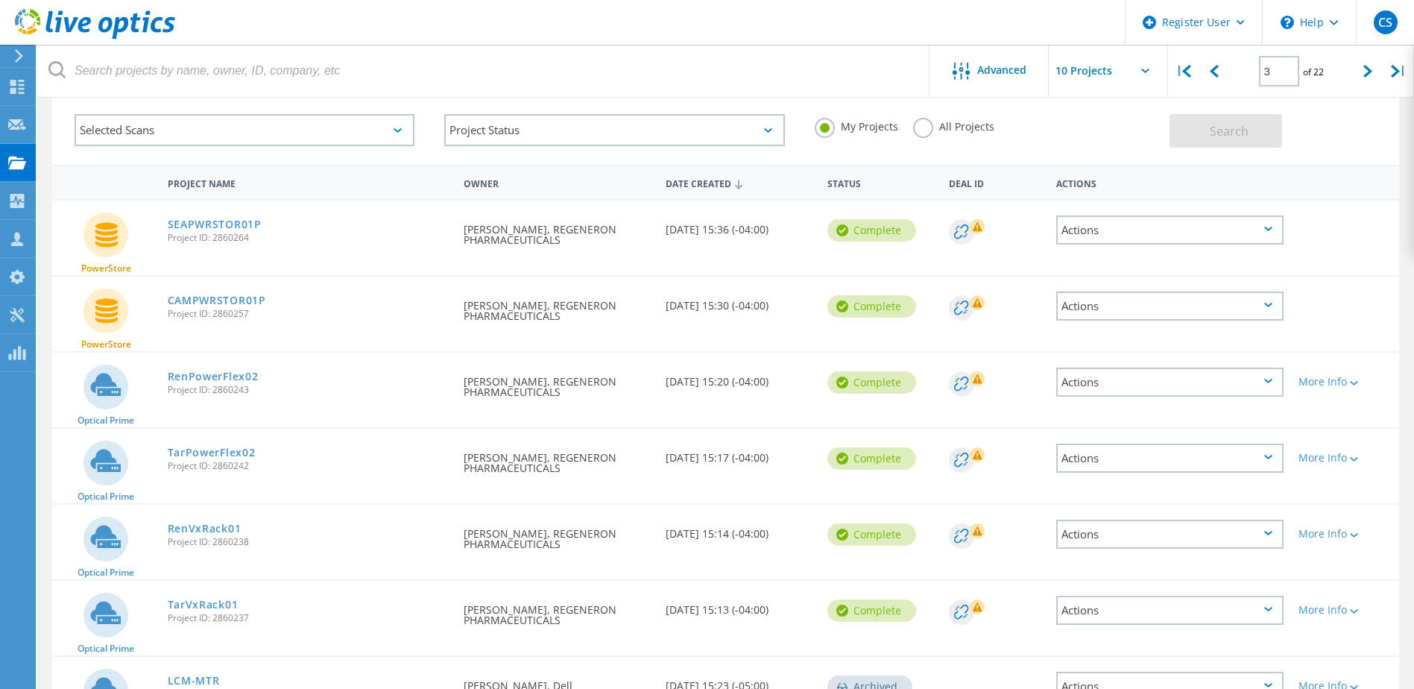
scroll to position [149, 0]
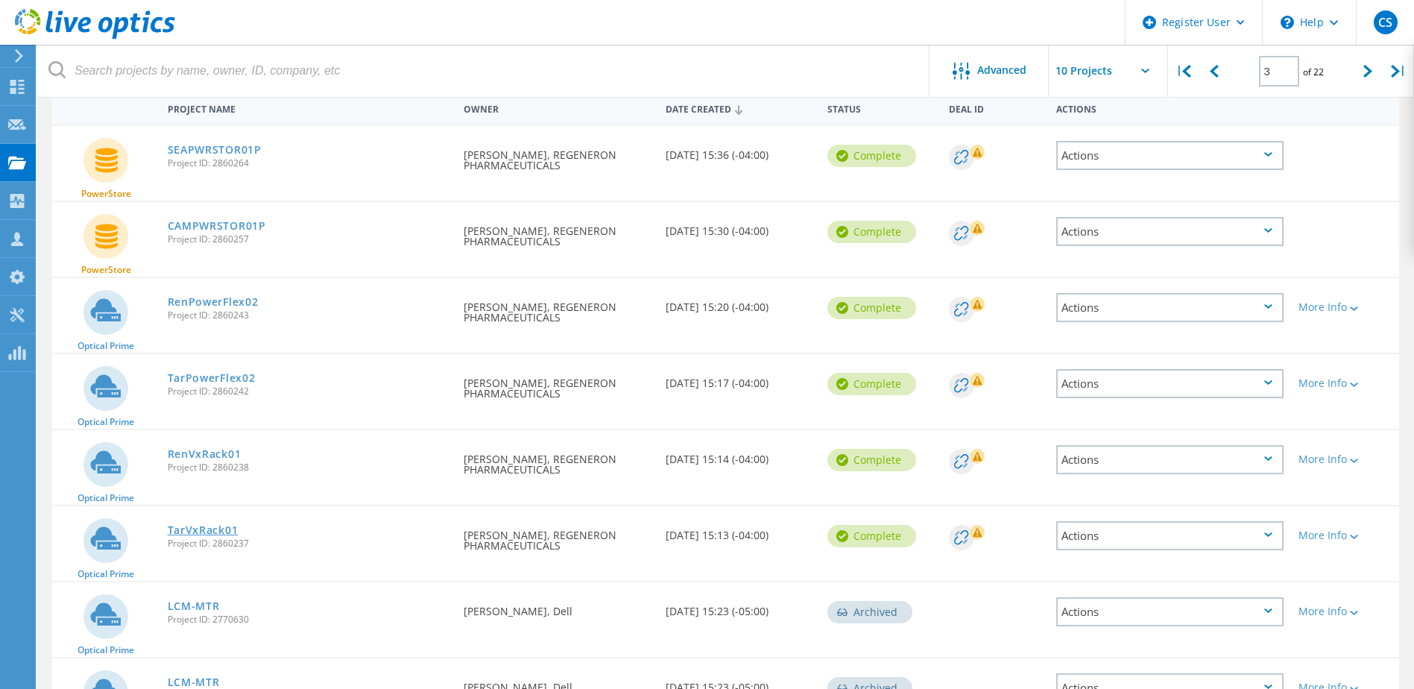
click at [211, 527] on link "TarVxRack01" at bounding box center [203, 530] width 71 height 10
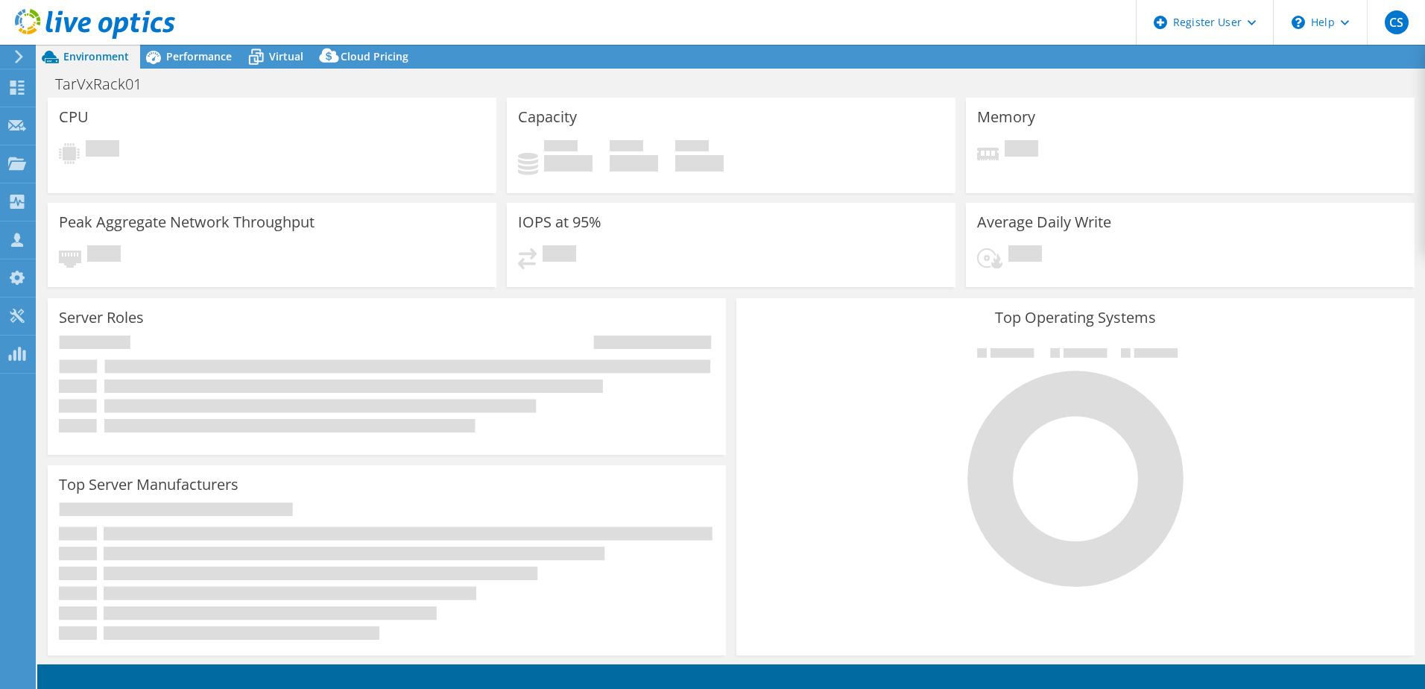
select select "USD"
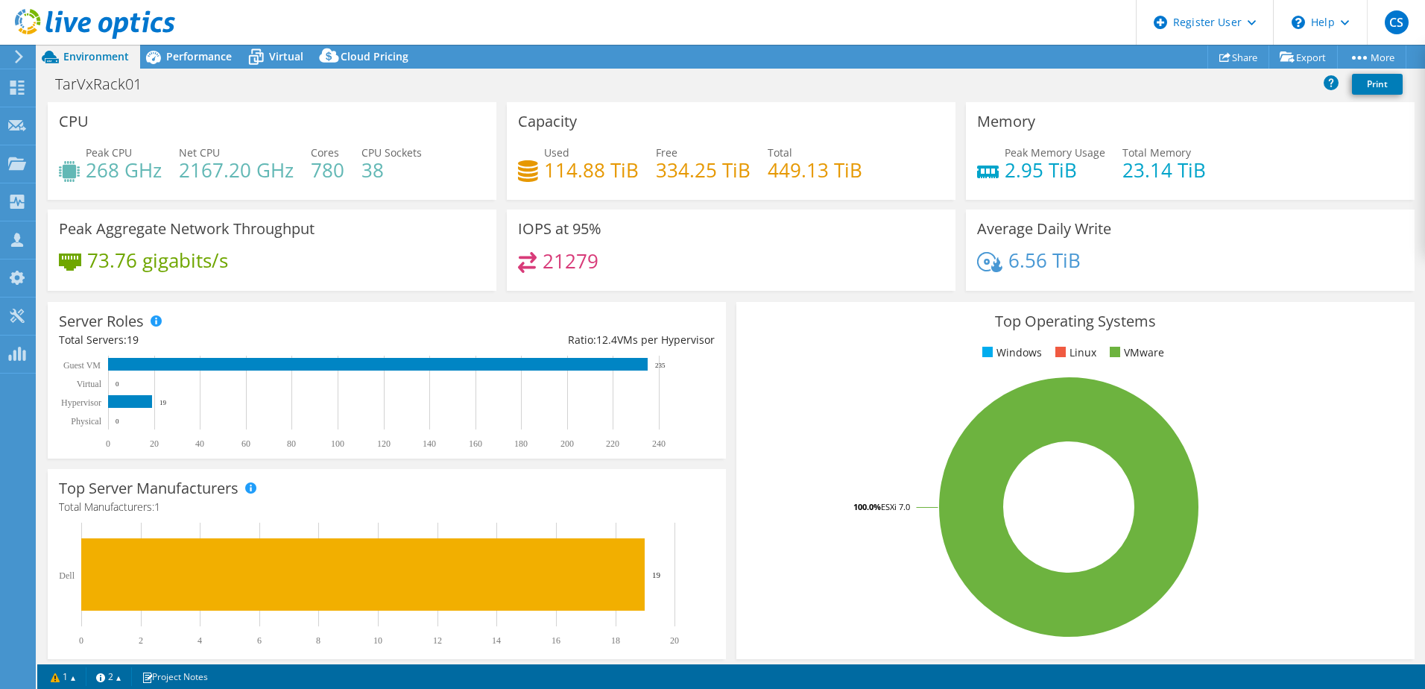
click at [1136, 51] on div "Project Actions Project Actions Share Export vSAN ReadyNode Sizer PSS Solution …" at bounding box center [731, 57] width 1388 height 24
click at [1156, 63] on div "Project Actions Project Actions Share Export vSAN ReadyNode Sizer PSS Solution …" at bounding box center [731, 57] width 1388 height 24
click at [61, 93] on div "Dashboard" at bounding box center [70, 87] width 70 height 37
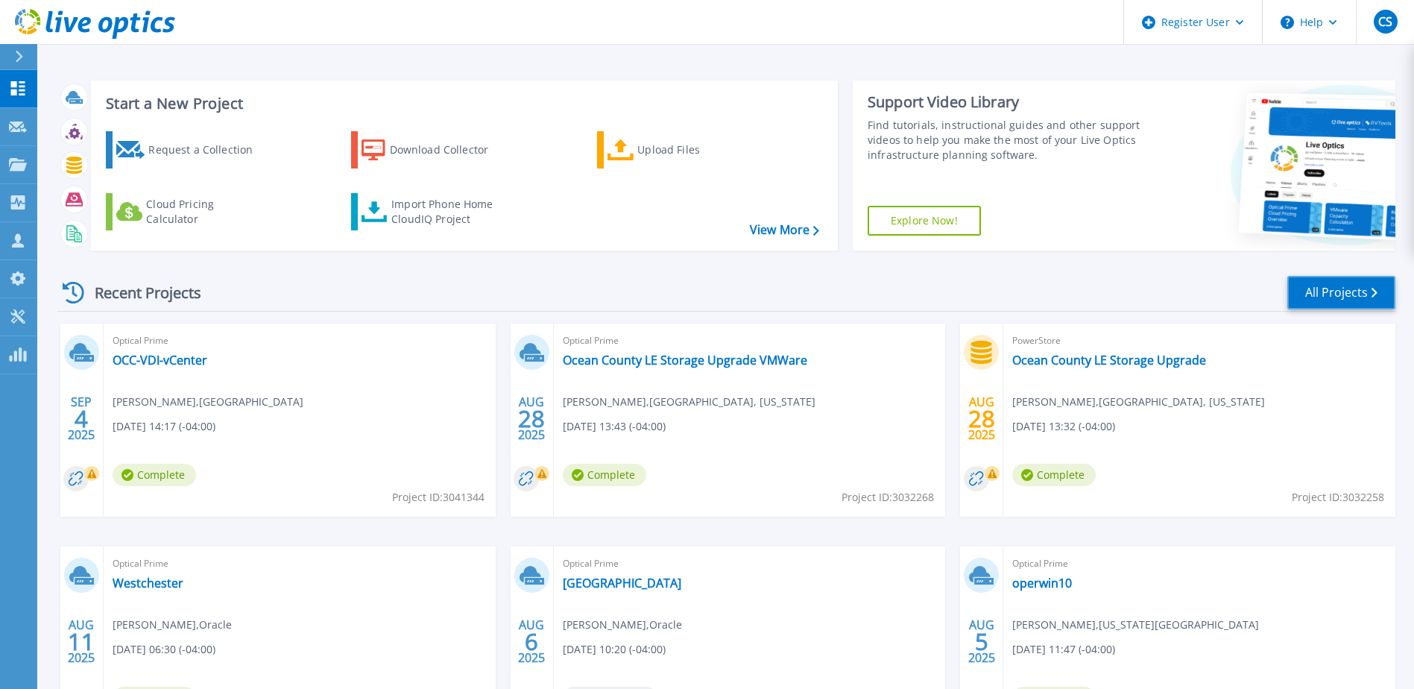
click at [1323, 277] on link "All Projects" at bounding box center [1341, 293] width 108 height 34
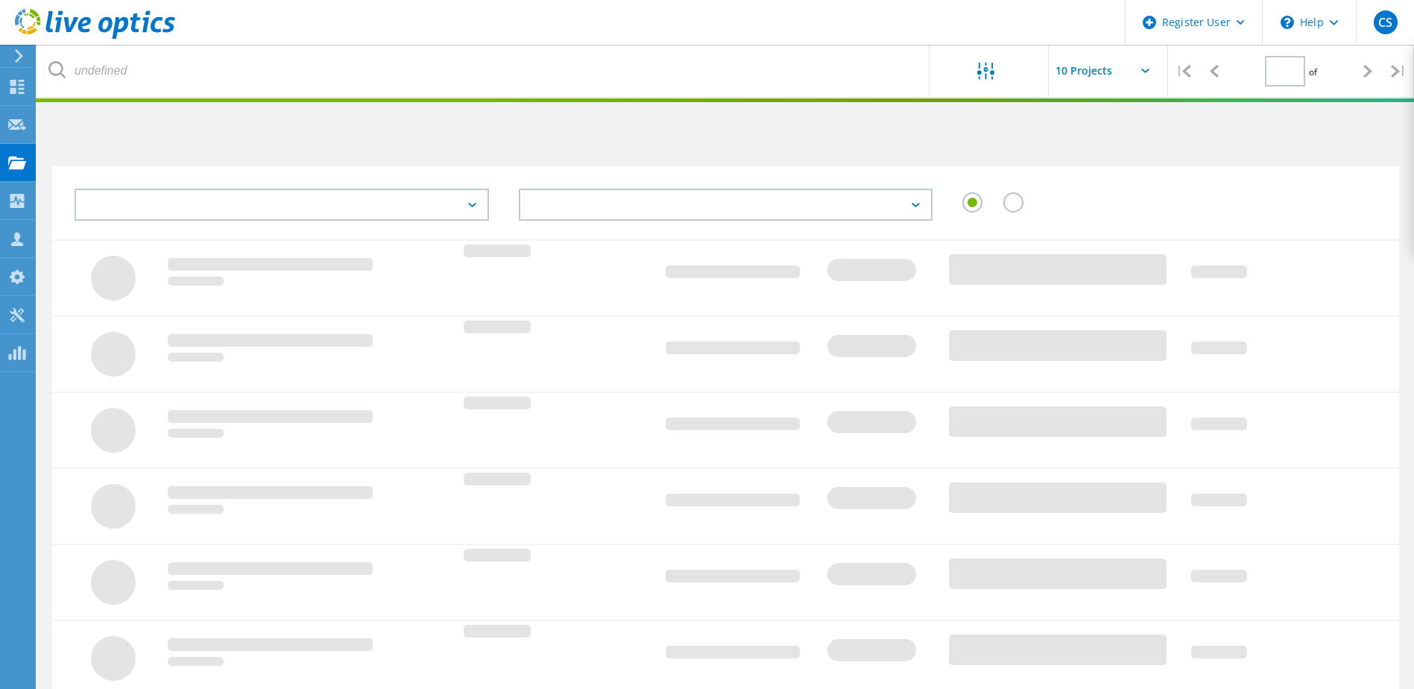
type input "3"
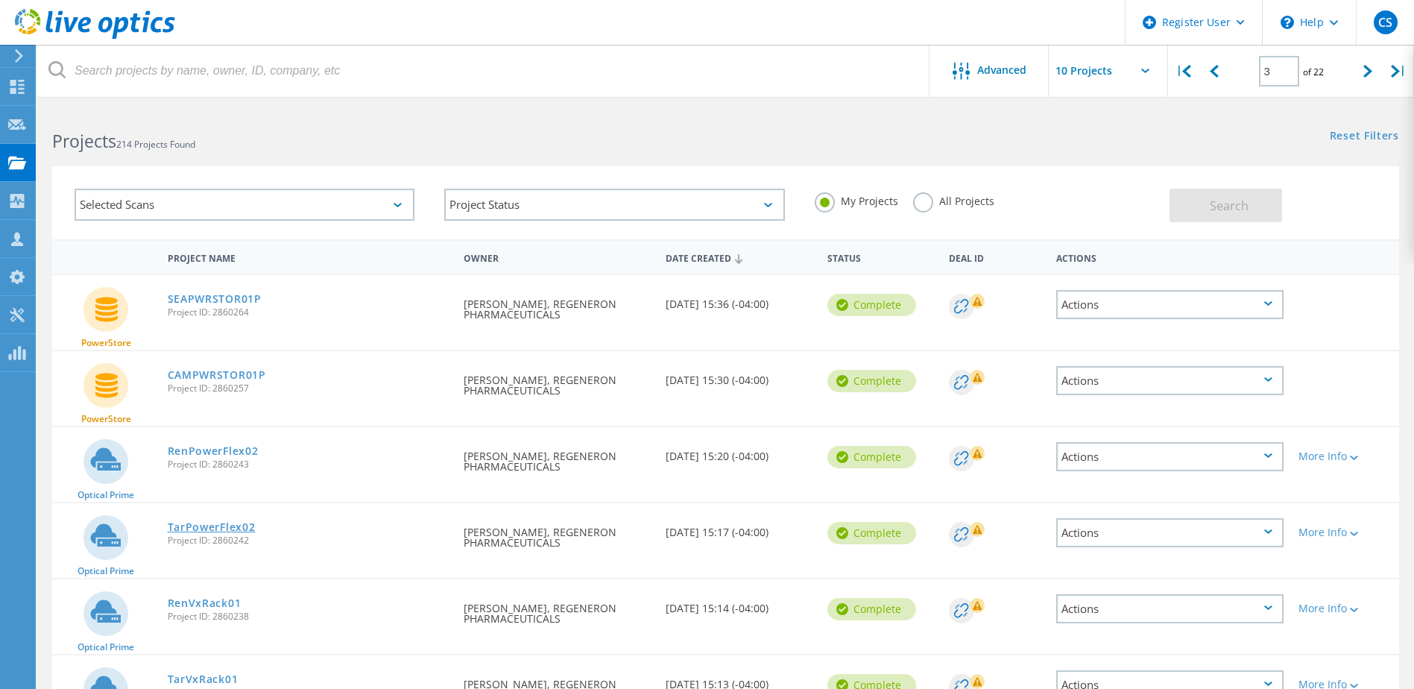
click at [212, 531] on link "TarPowerFlex02" at bounding box center [212, 527] width 88 height 10
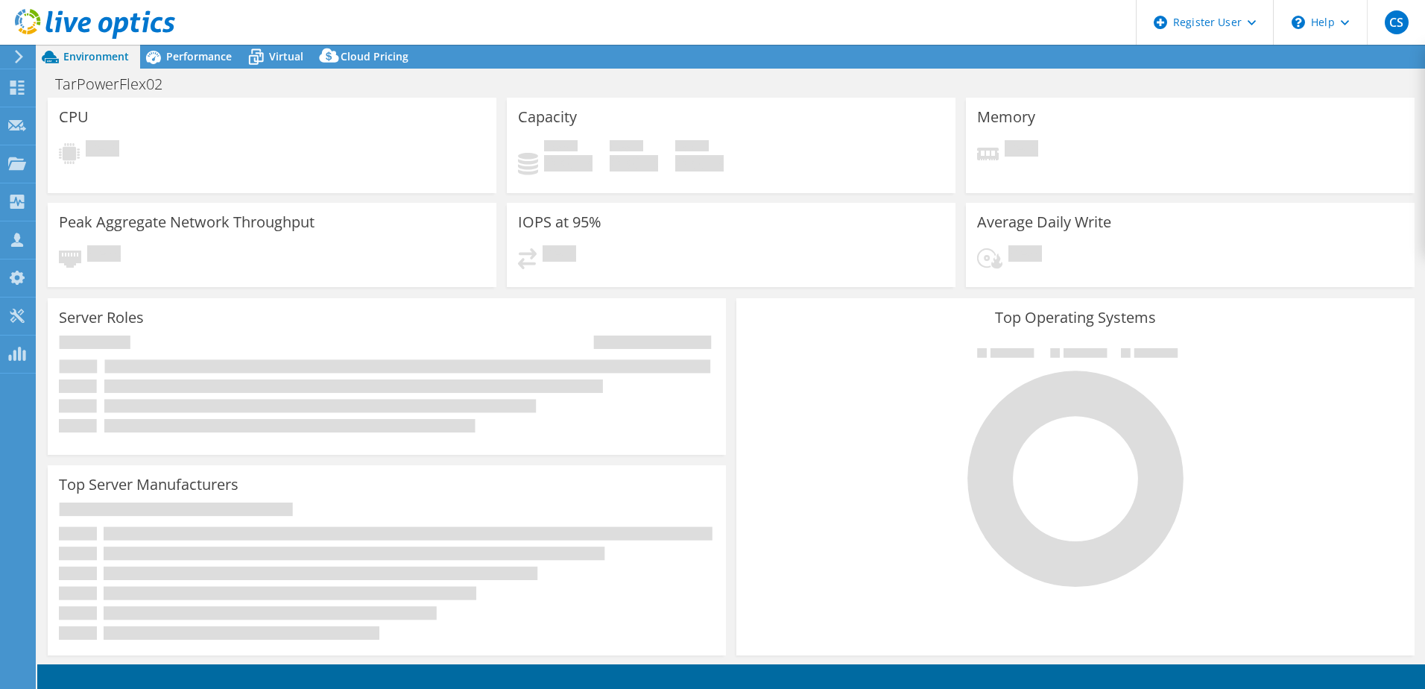
select select "USD"
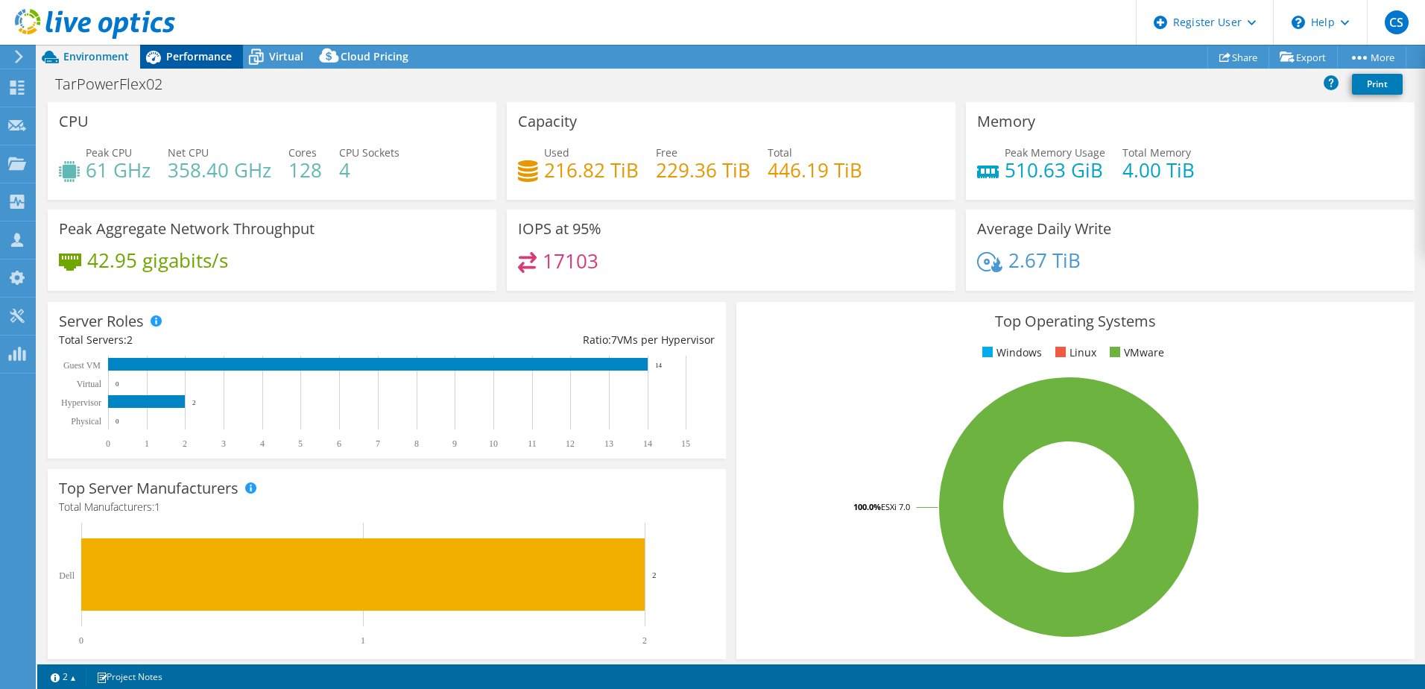
click at [200, 63] on div "Performance" at bounding box center [191, 57] width 103 height 24
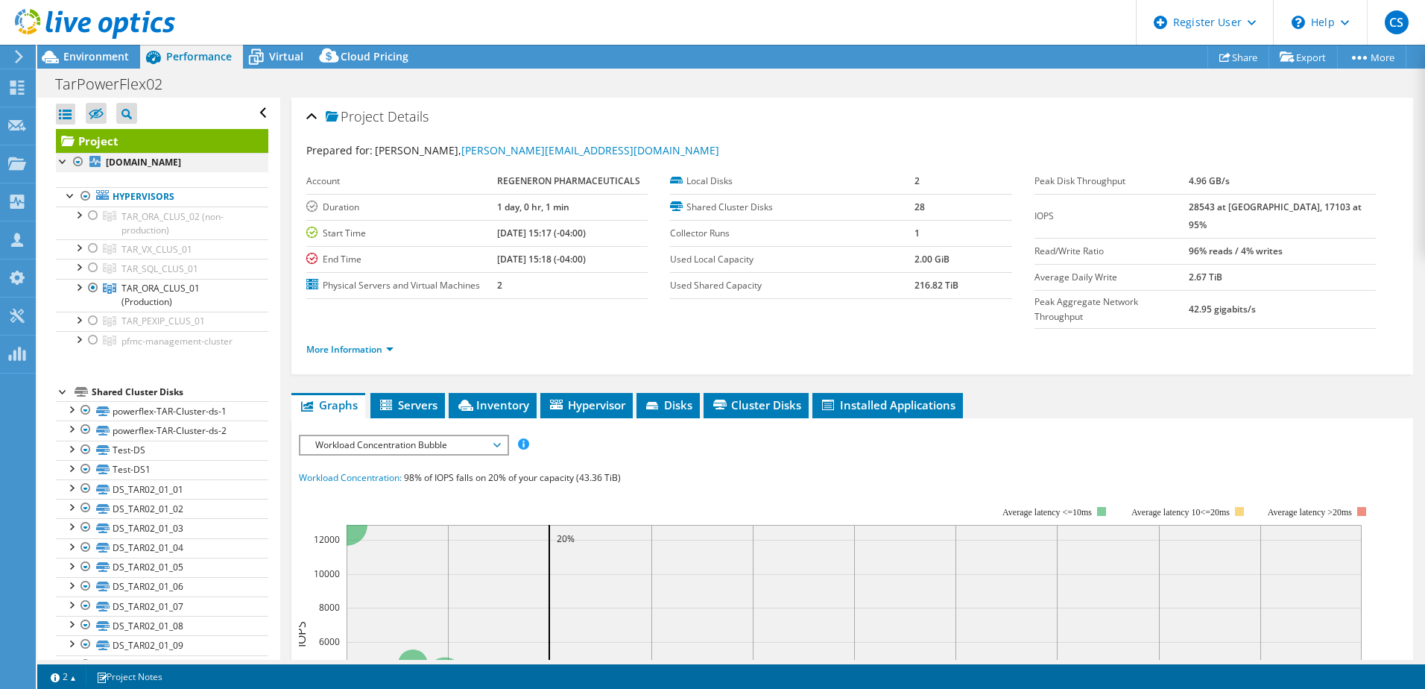
click at [78, 163] on div at bounding box center [78, 162] width 15 height 18
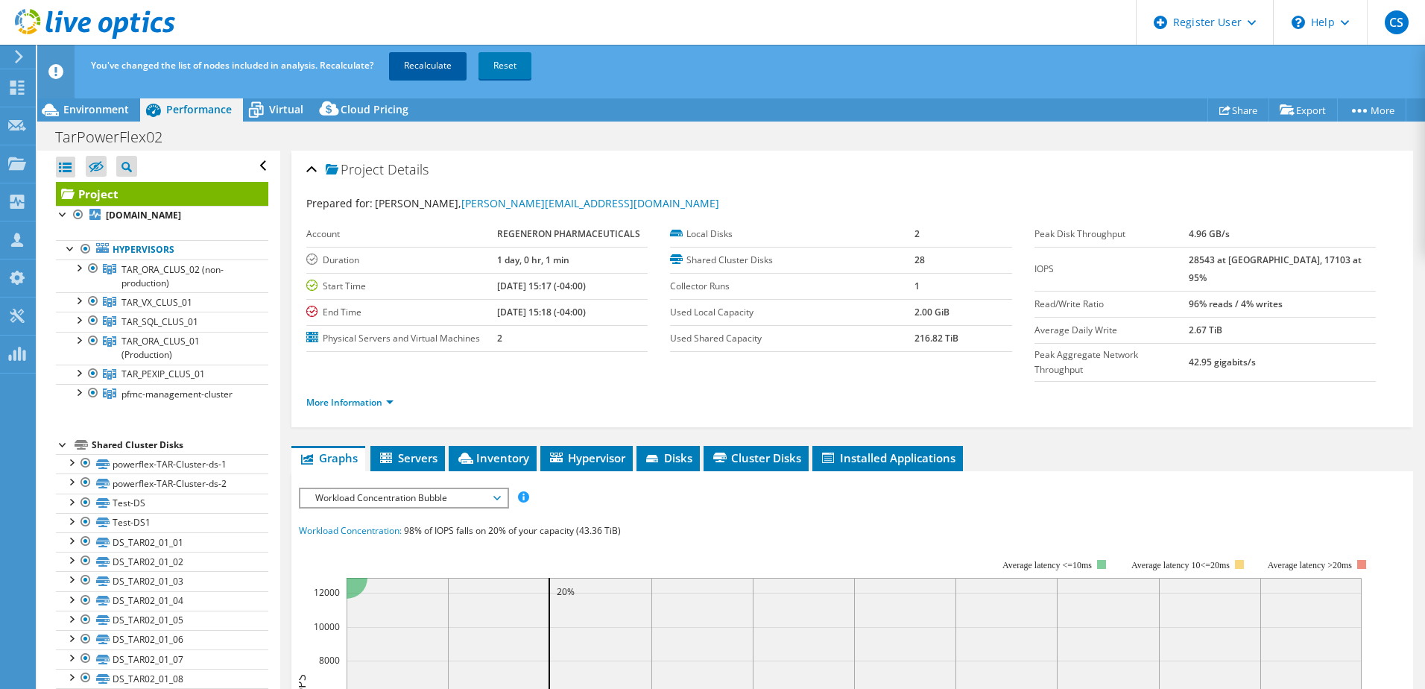
click at [429, 63] on link "Recalculate" at bounding box center [428, 65] width 78 height 27
click at [63, 91] on div "Dashboard" at bounding box center [70, 87] width 70 height 37
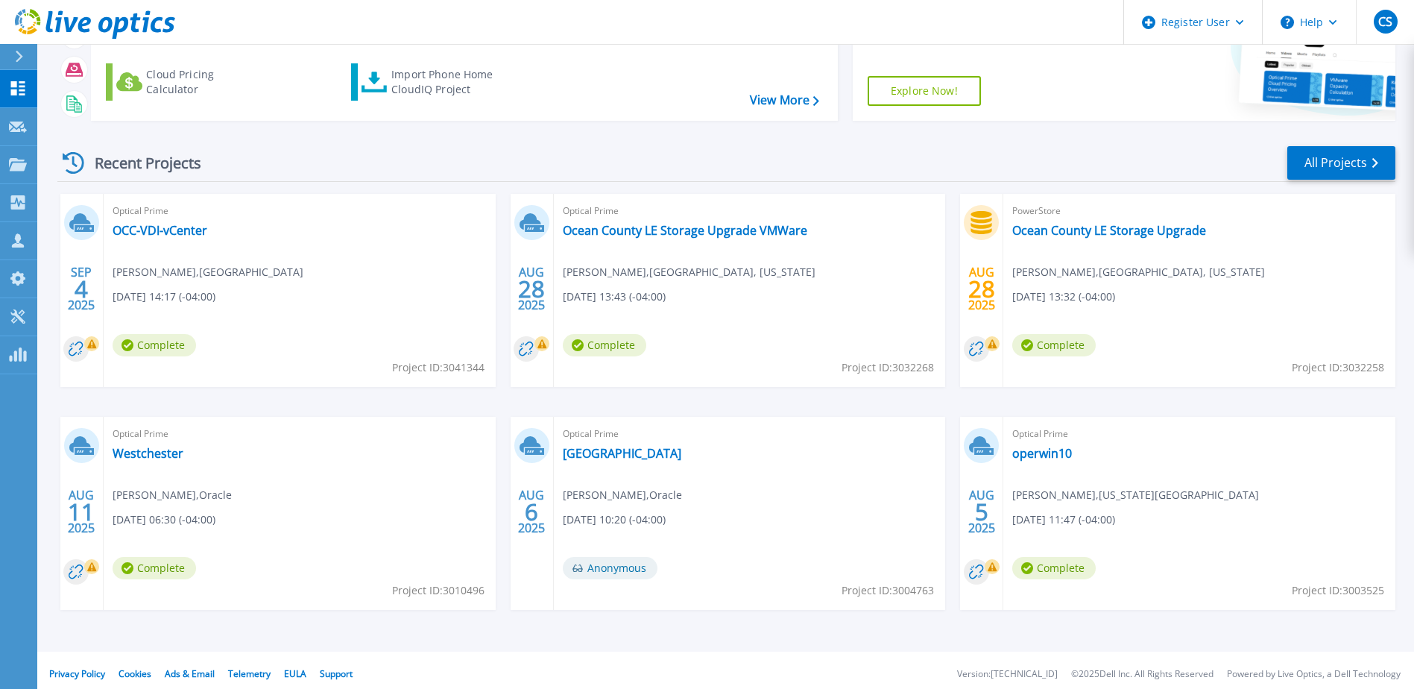
scroll to position [137, 0]
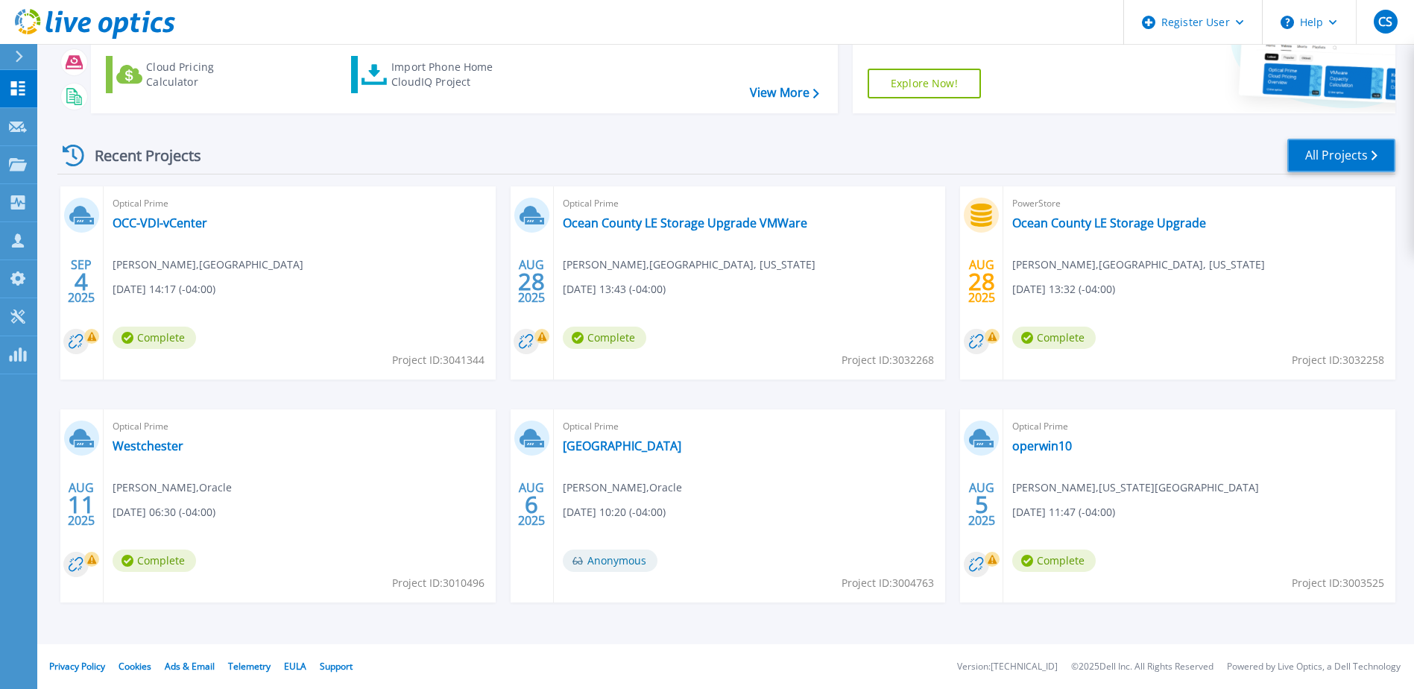
click at [1333, 154] on link "All Projects" at bounding box center [1341, 156] width 108 height 34
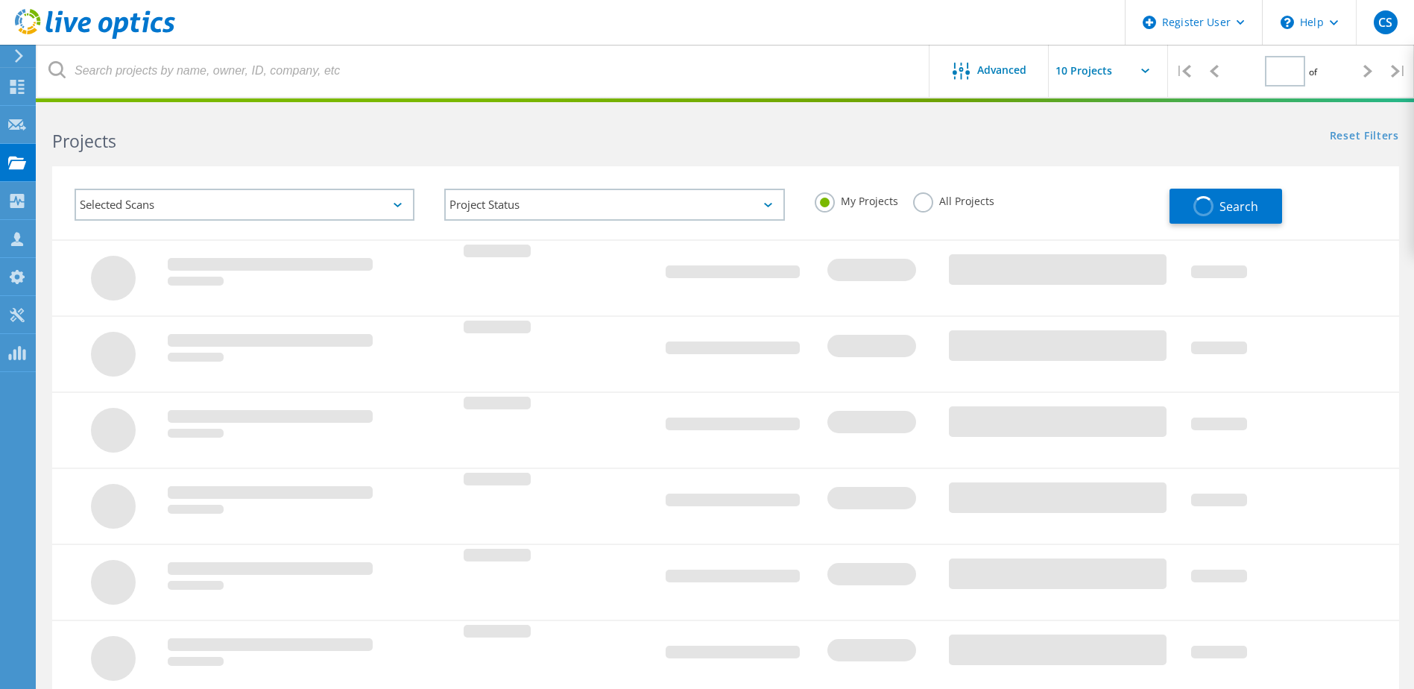
type input "3"
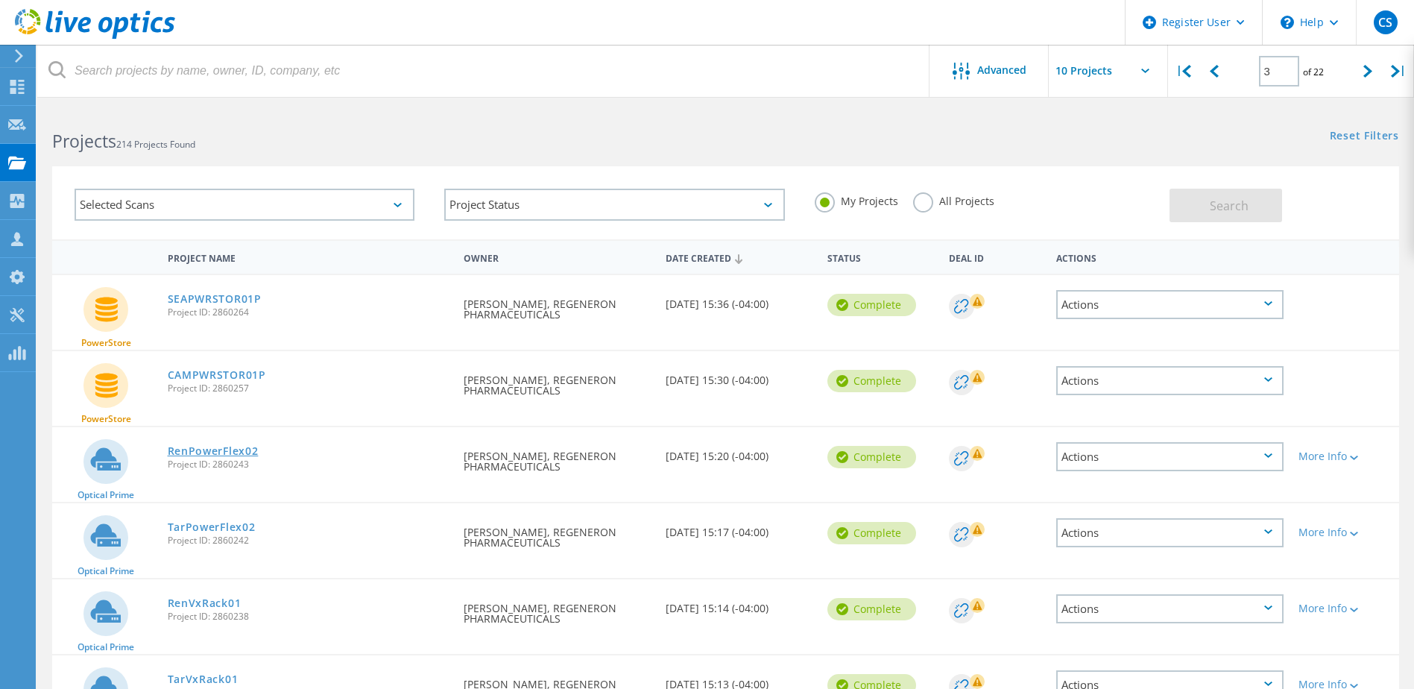
click at [210, 453] on link "RenPowerFlex02" at bounding box center [213, 451] width 91 height 10
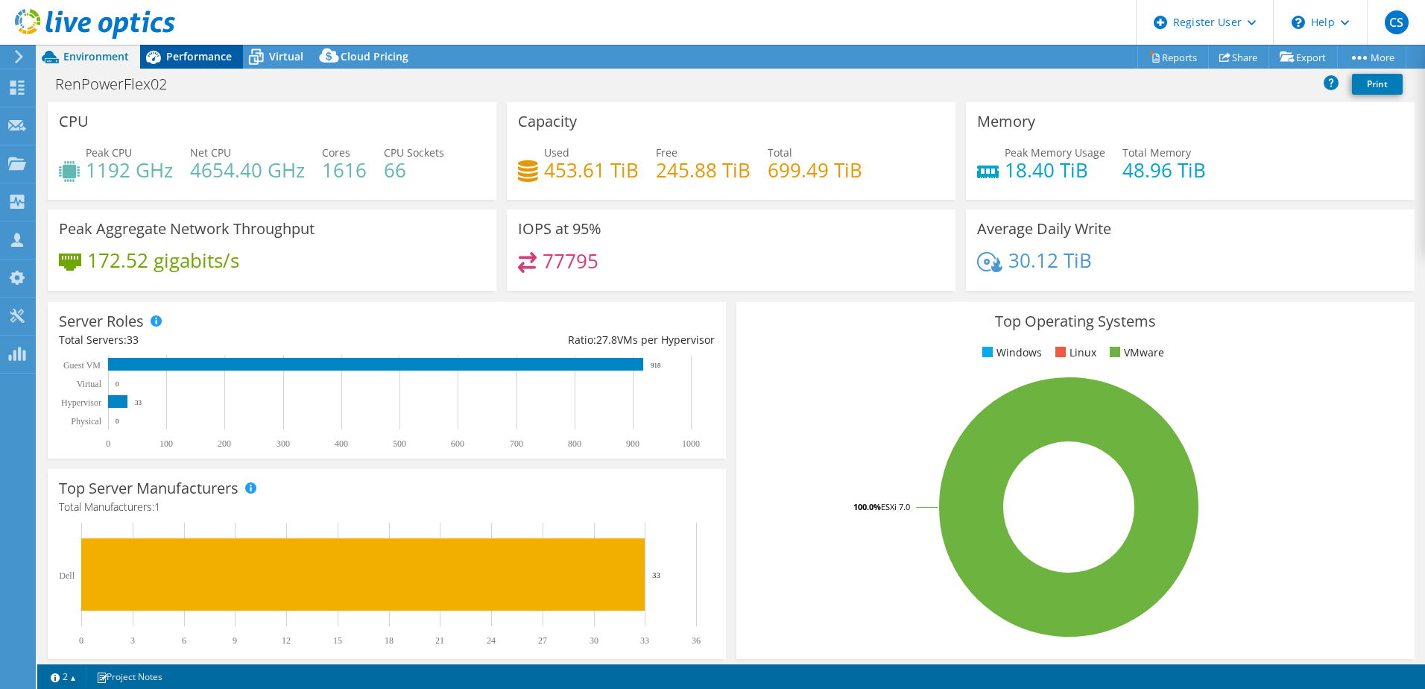
click at [201, 58] on span "Performance" at bounding box center [199, 56] width 66 height 14
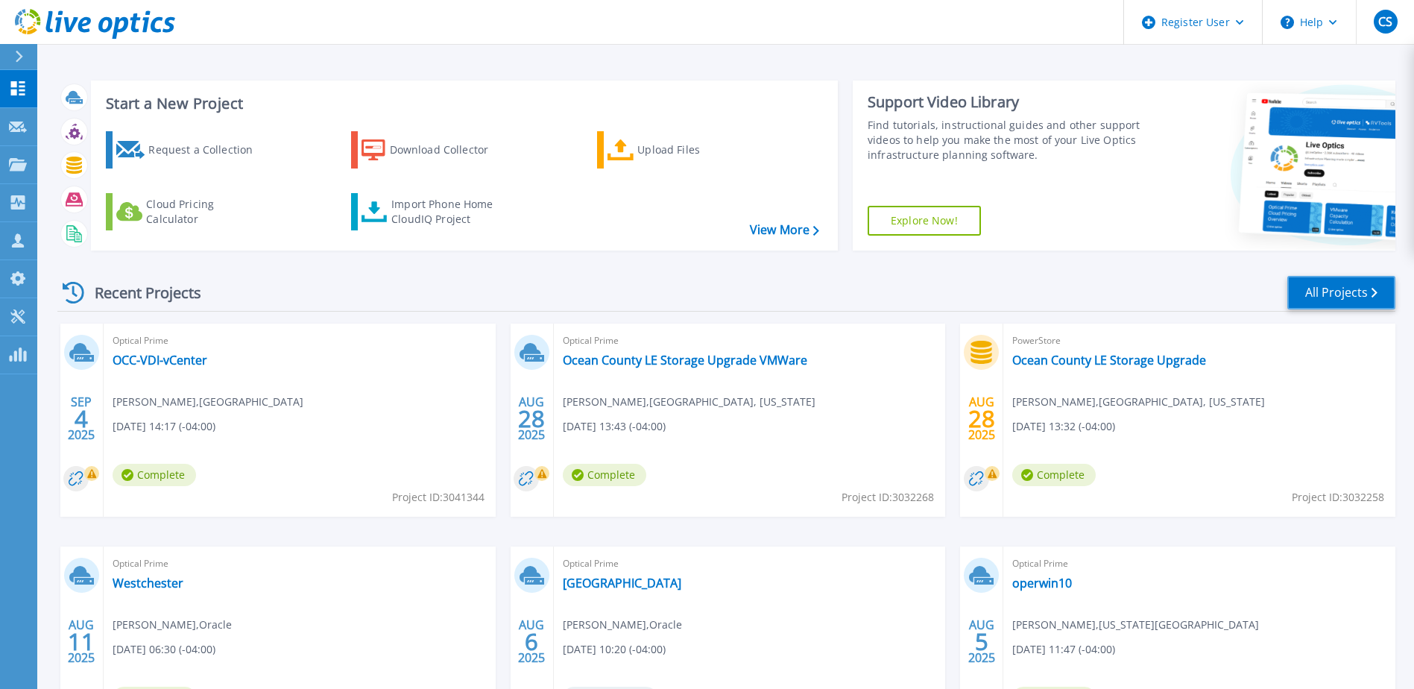
click at [1343, 295] on link "All Projects" at bounding box center [1341, 293] width 108 height 34
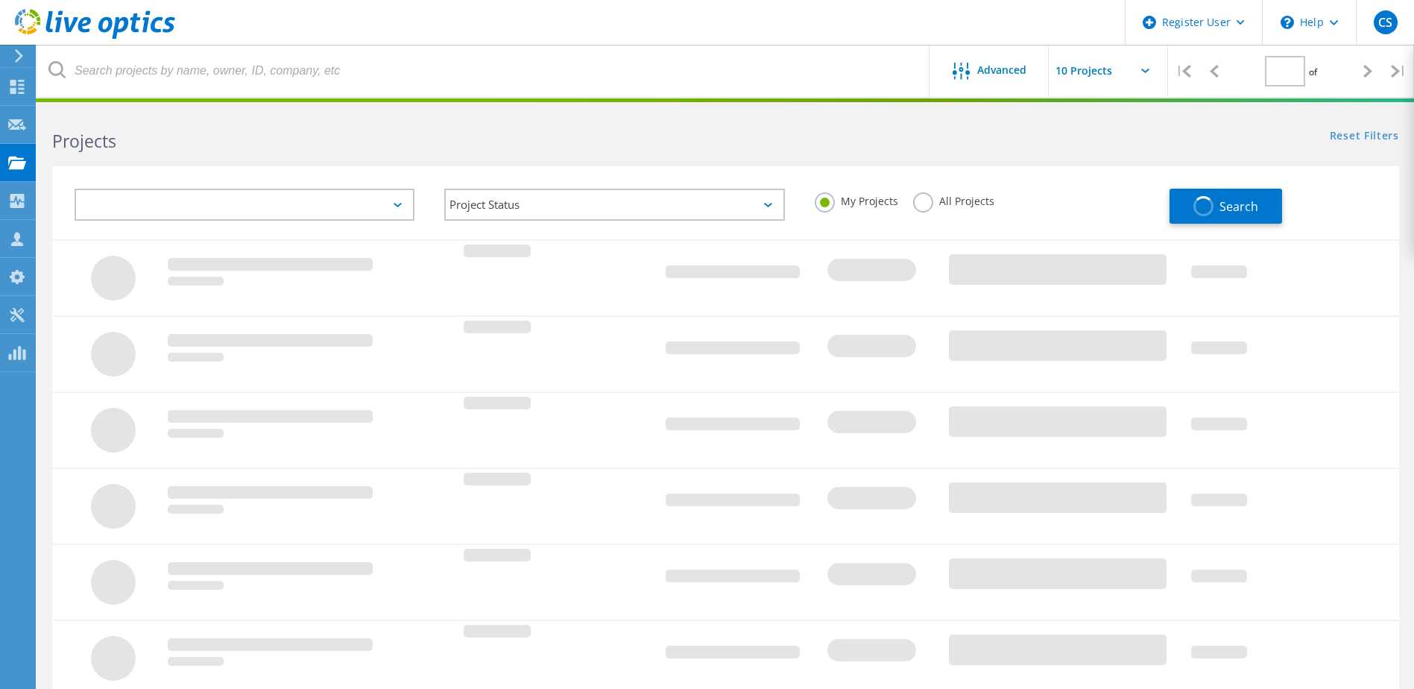
type input "3"
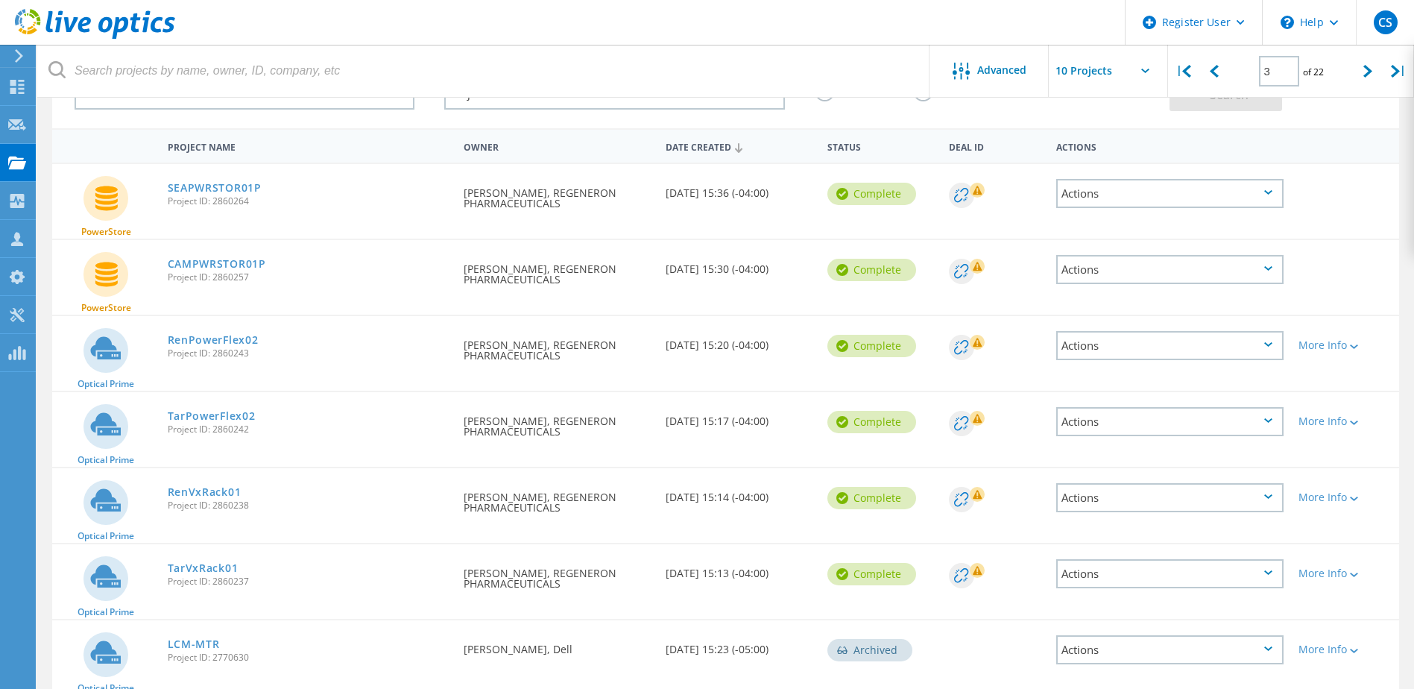
scroll to position [149, 0]
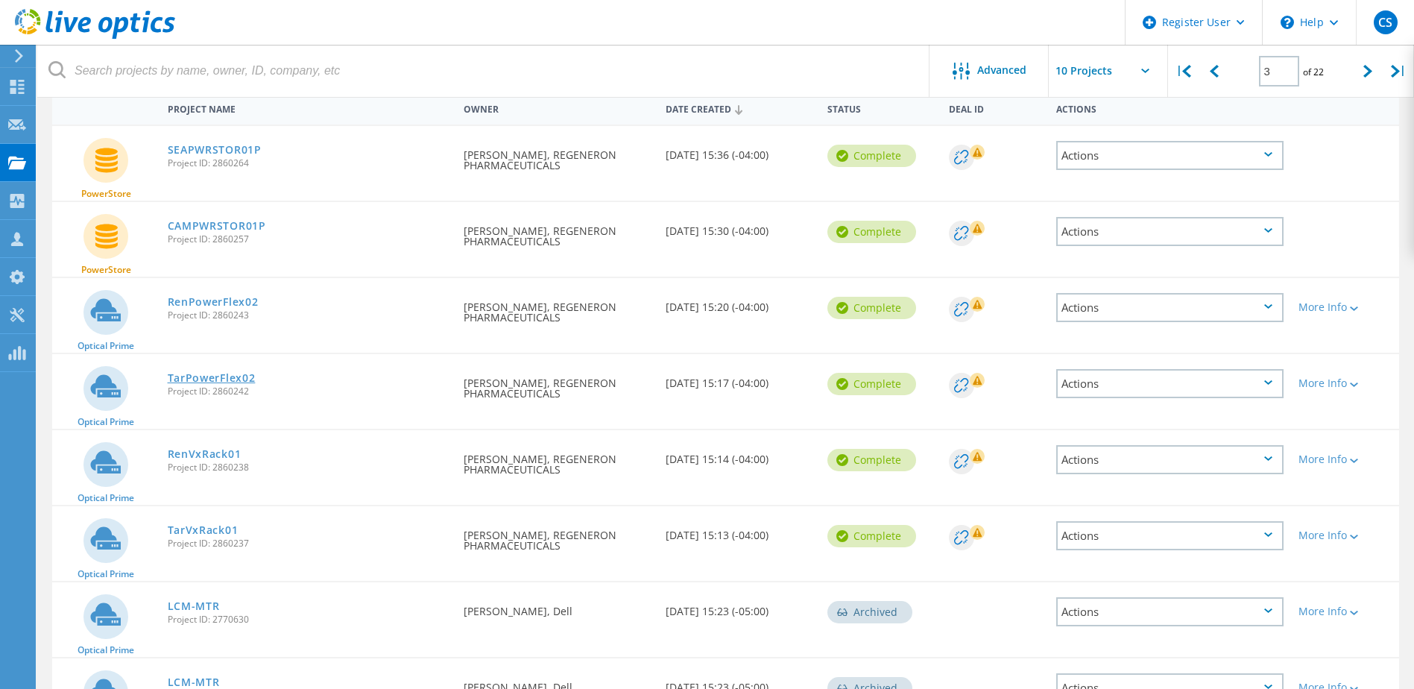
click at [240, 375] on link "TarPowerFlex02" at bounding box center [212, 378] width 88 height 10
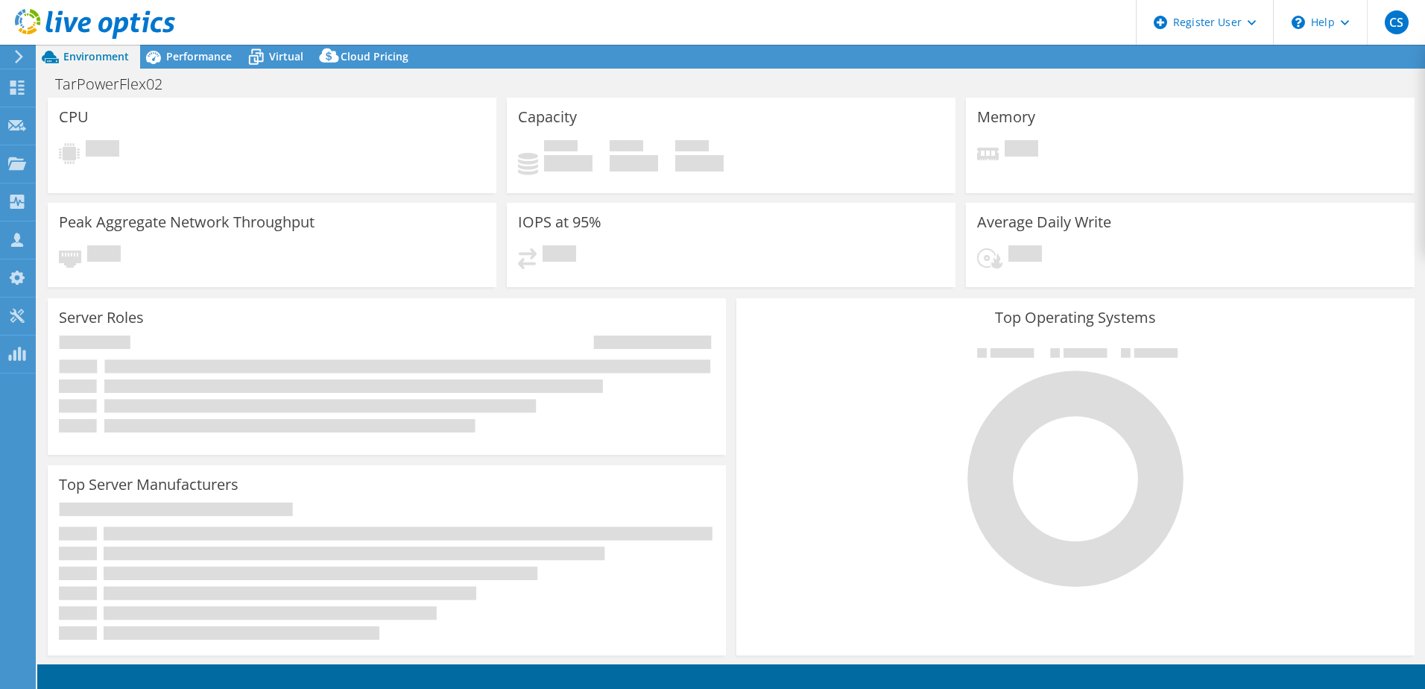
select select "USD"
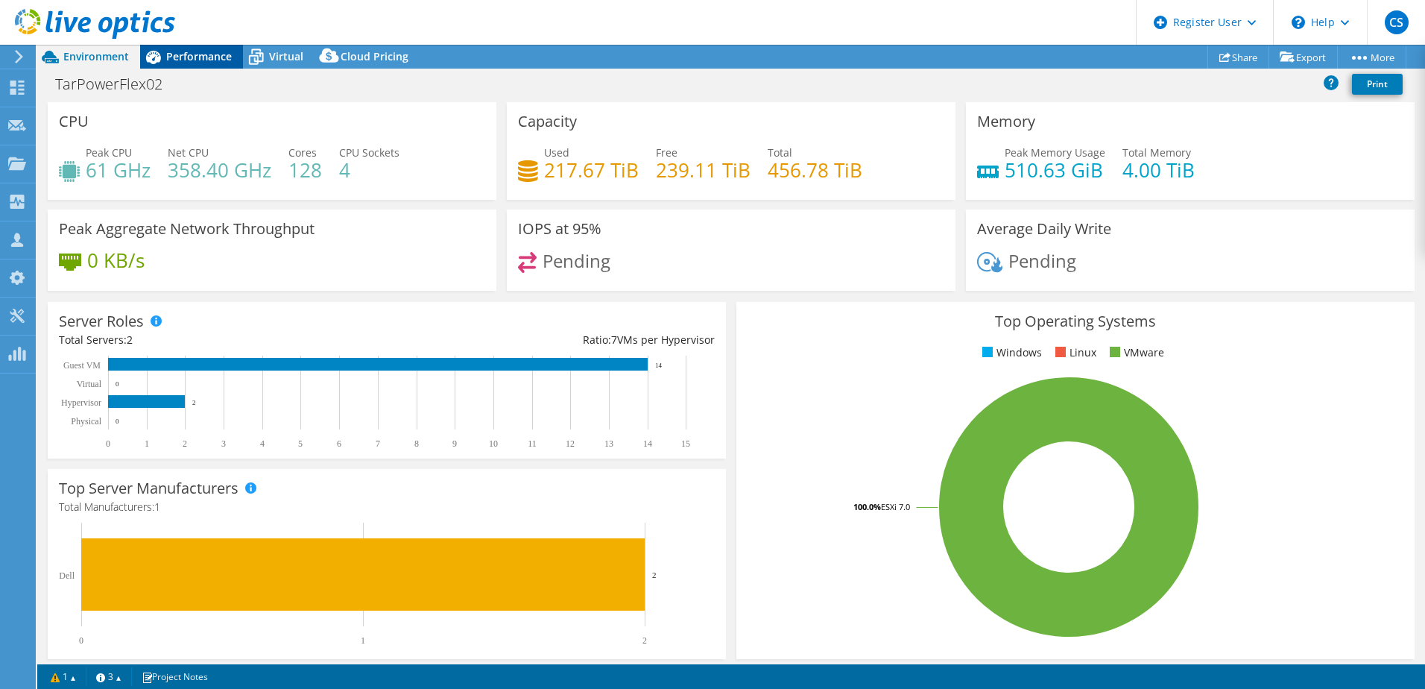
click at [179, 56] on span "Performance" at bounding box center [199, 56] width 66 height 14
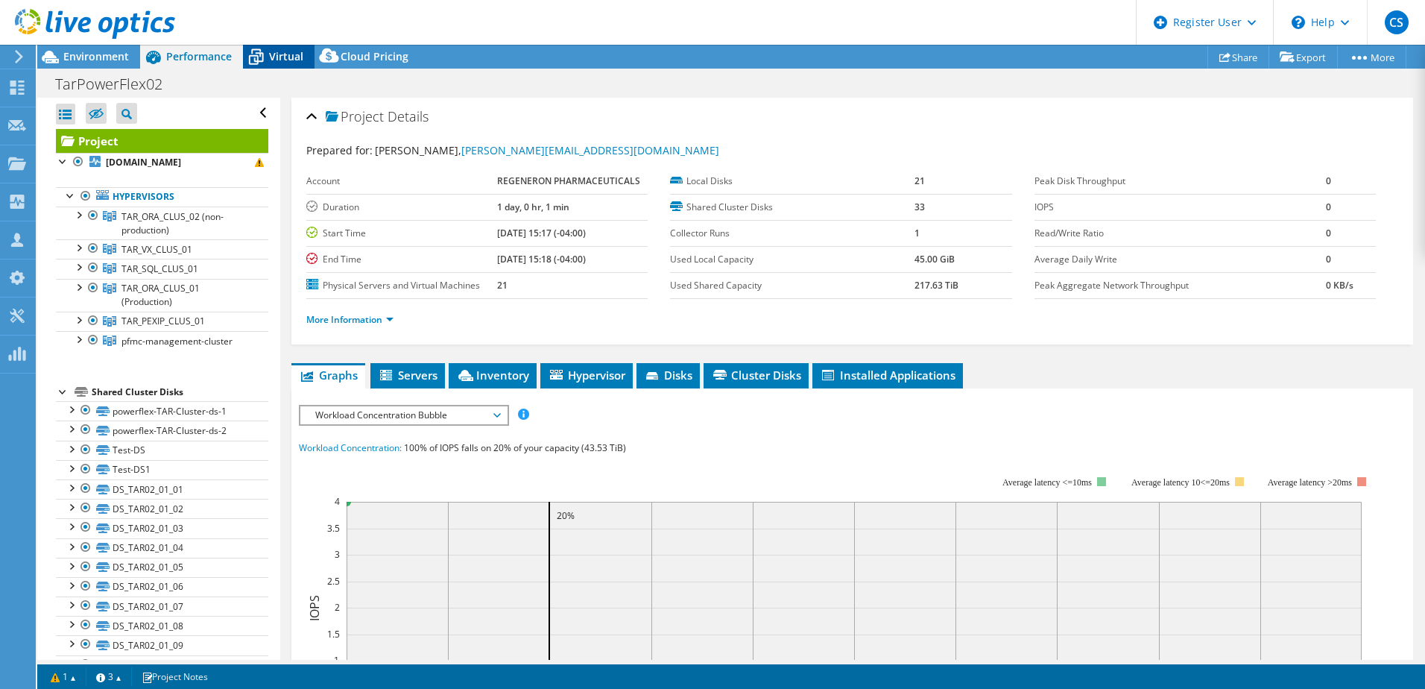
click at [271, 51] on span "Virtual" at bounding box center [286, 56] width 34 height 14
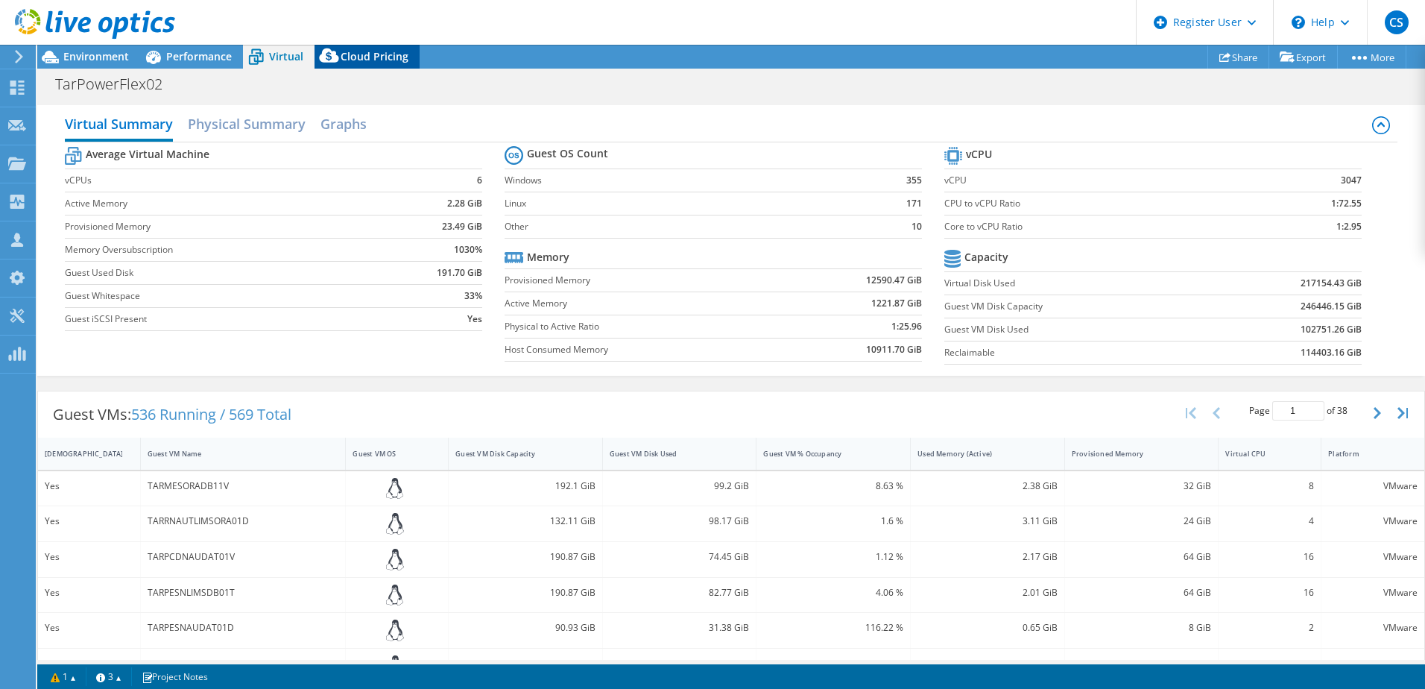
click at [379, 57] on span "Cloud Pricing" at bounding box center [375, 56] width 68 height 14
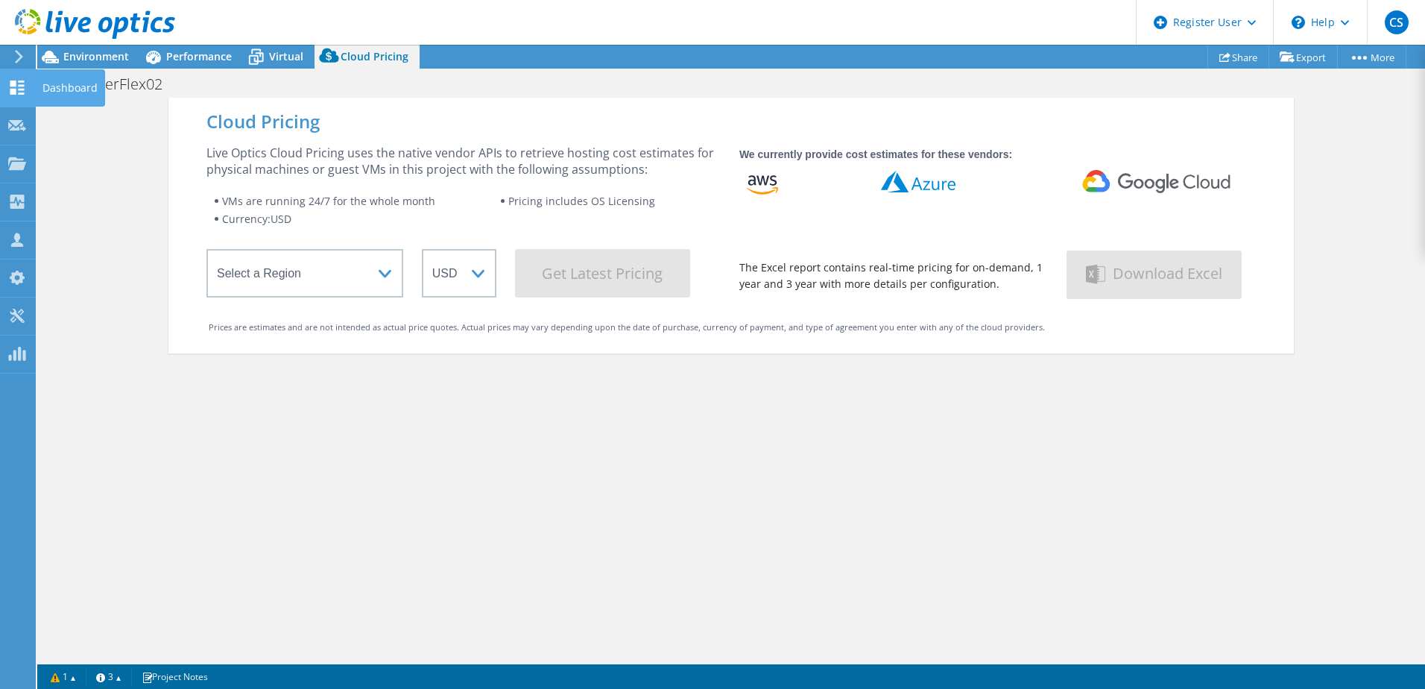
click at [53, 81] on div "Dashboard" at bounding box center [70, 87] width 70 height 37
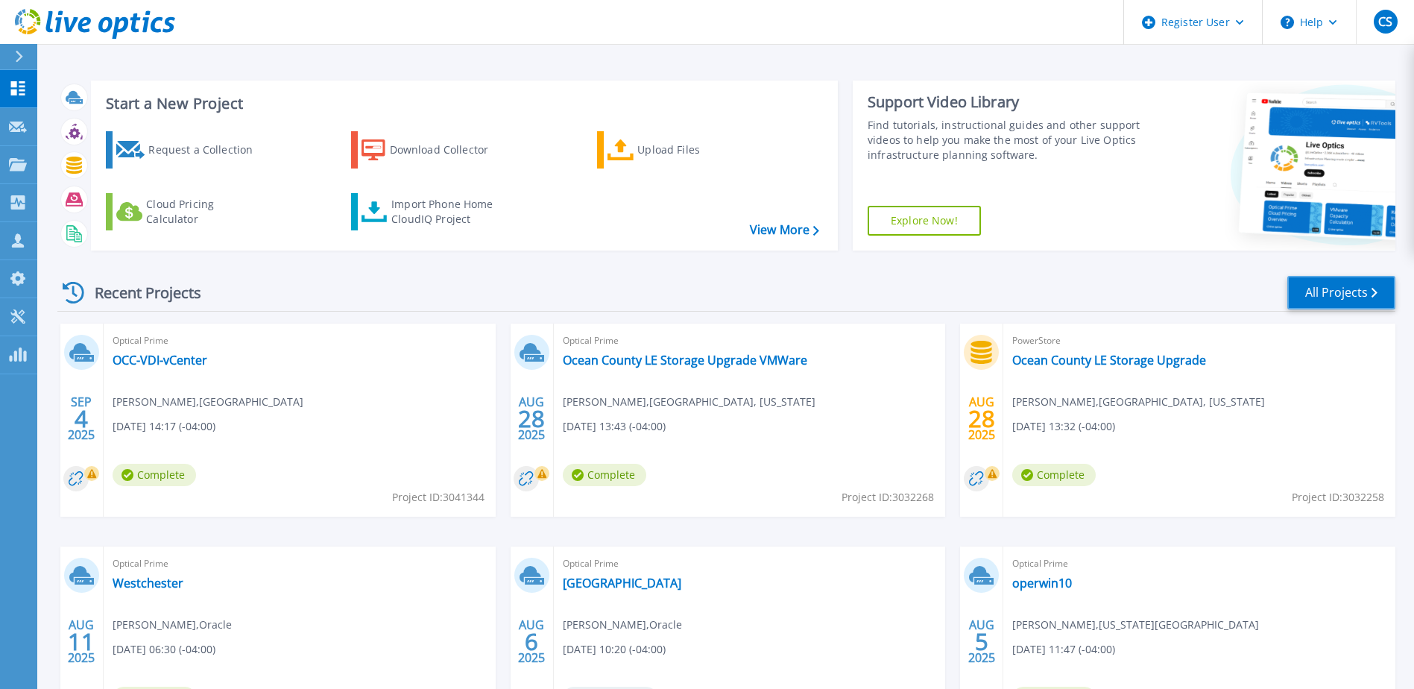
click at [1326, 291] on link "All Projects" at bounding box center [1341, 293] width 108 height 34
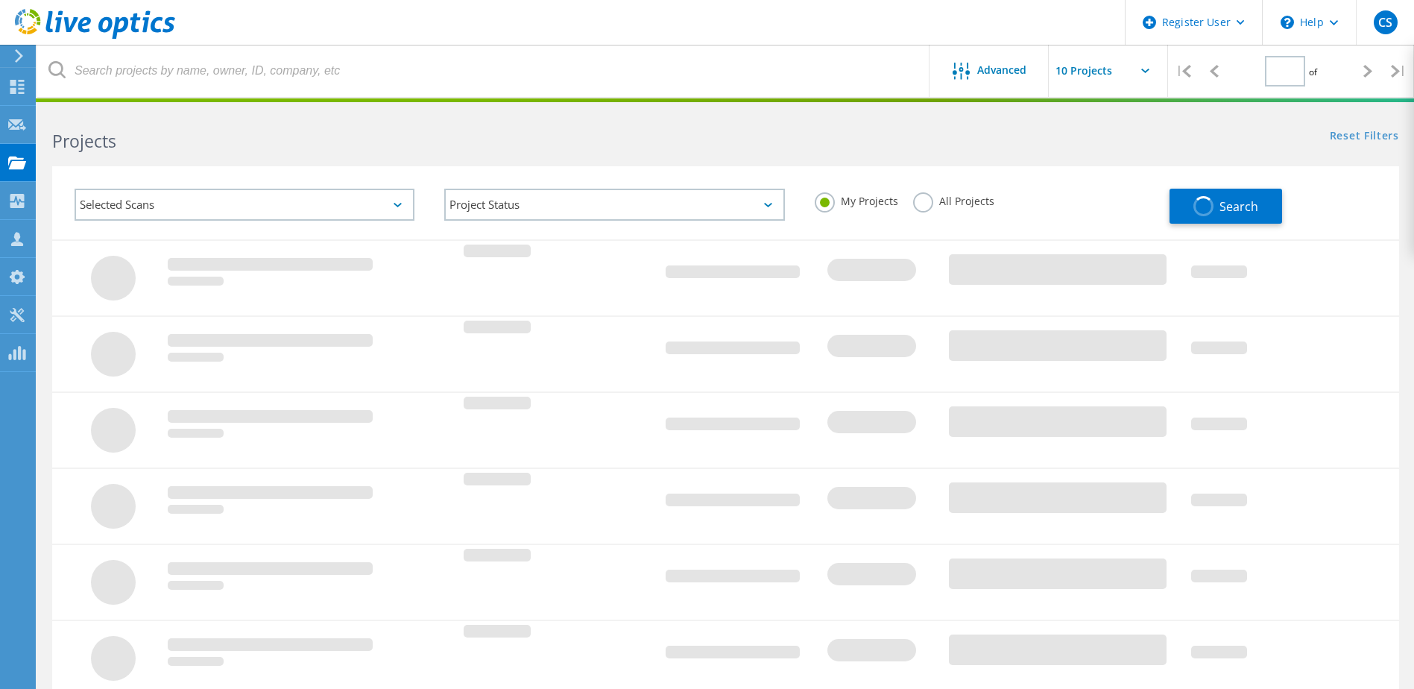
type input "3"
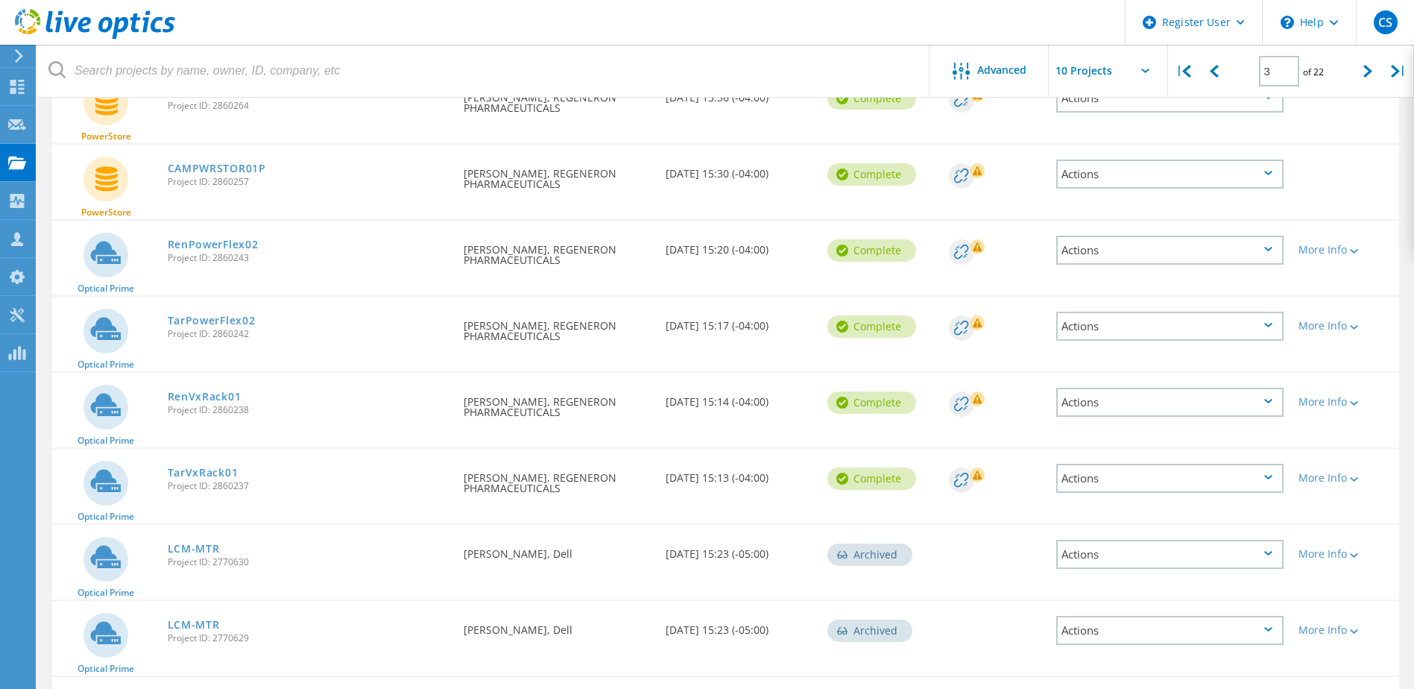
scroll to position [224, 0]
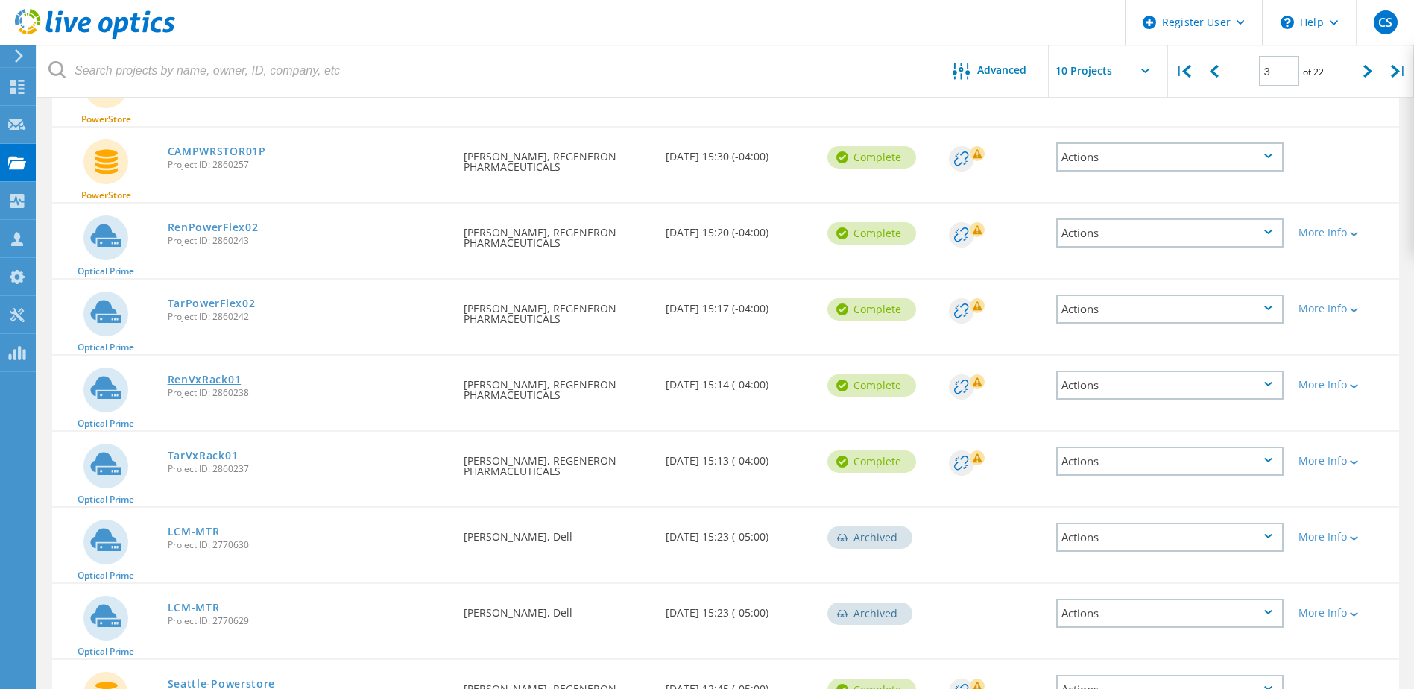
click at [218, 374] on link "RenVxRack01" at bounding box center [205, 379] width 74 height 10
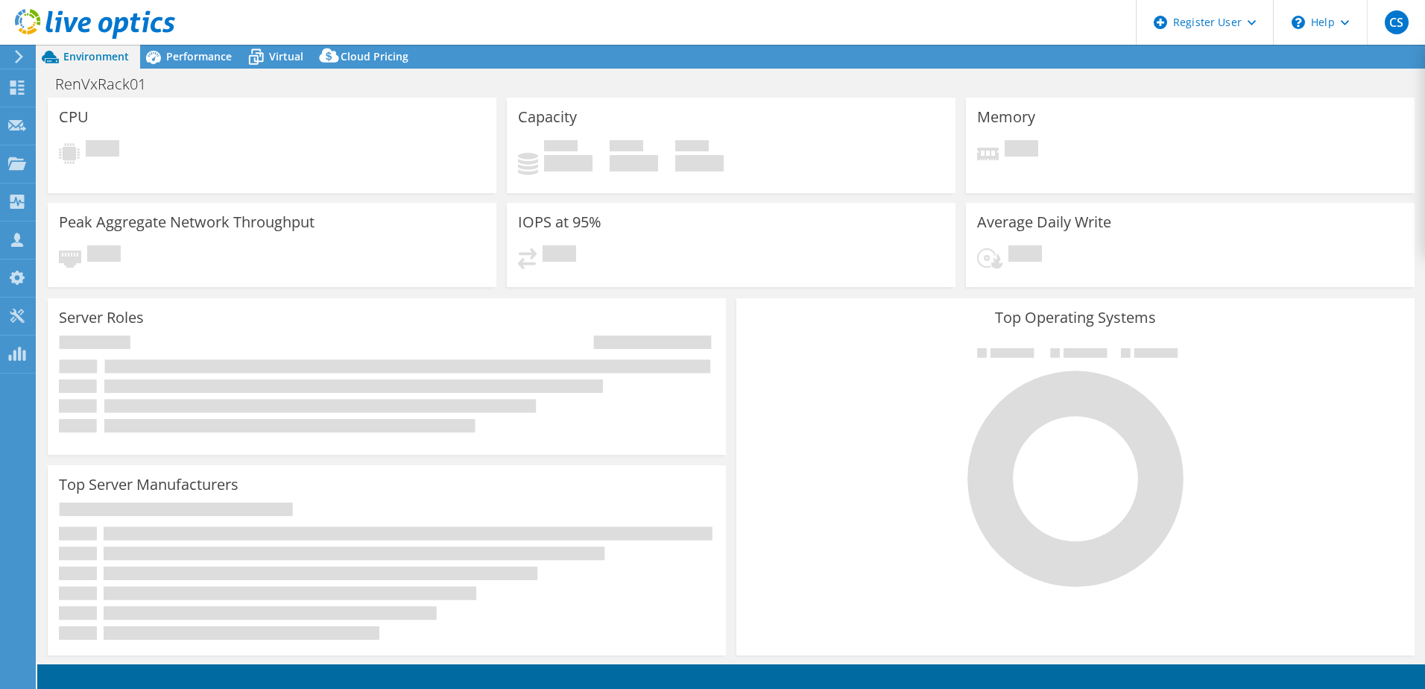
select select "USD"
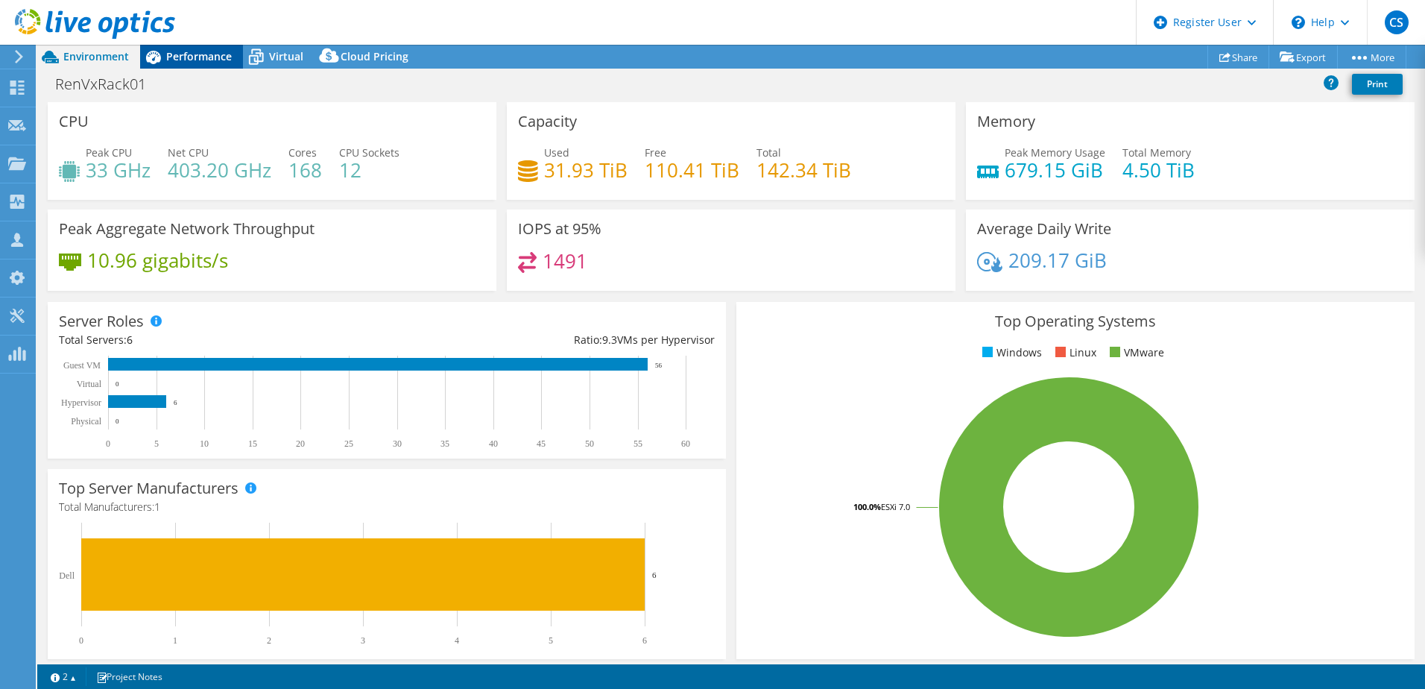
click at [210, 50] on span "Performance" at bounding box center [199, 56] width 66 height 14
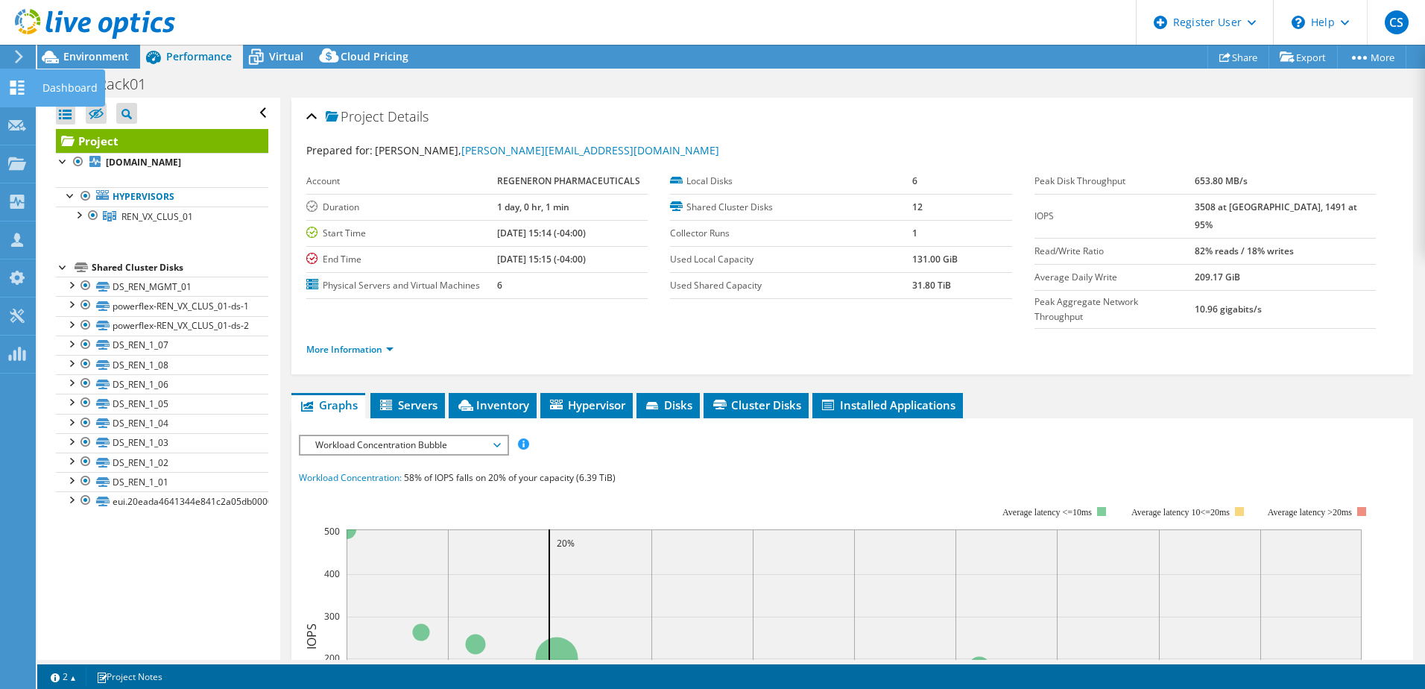
click at [63, 83] on div "Dashboard" at bounding box center [70, 87] width 70 height 37
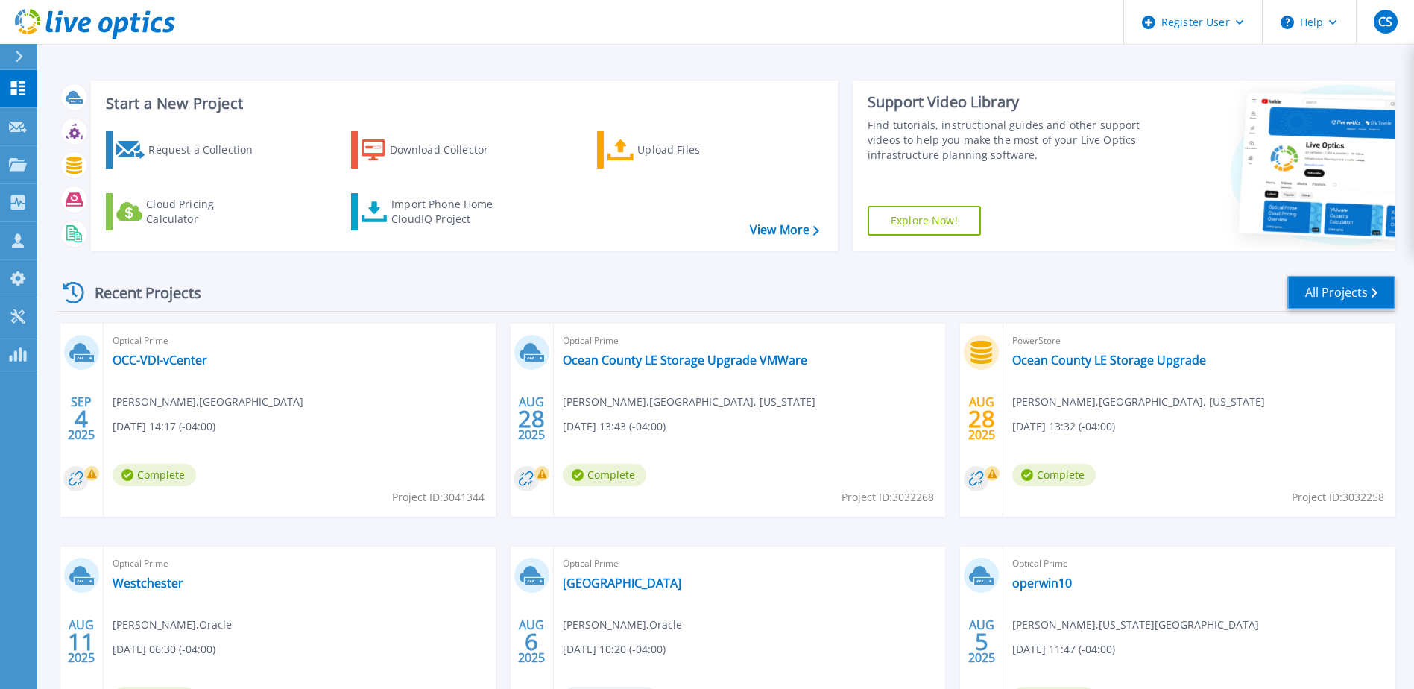
click at [1356, 291] on link "All Projects" at bounding box center [1341, 293] width 108 height 34
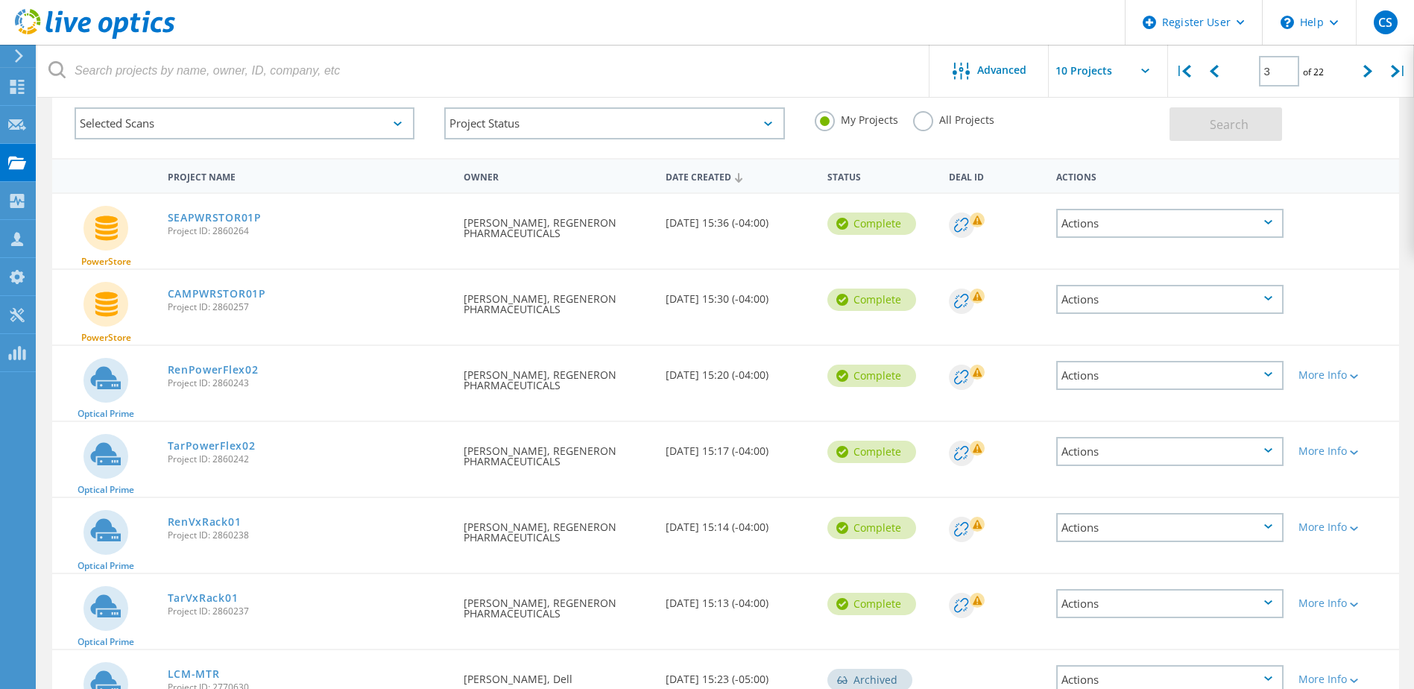
scroll to position [298, 0]
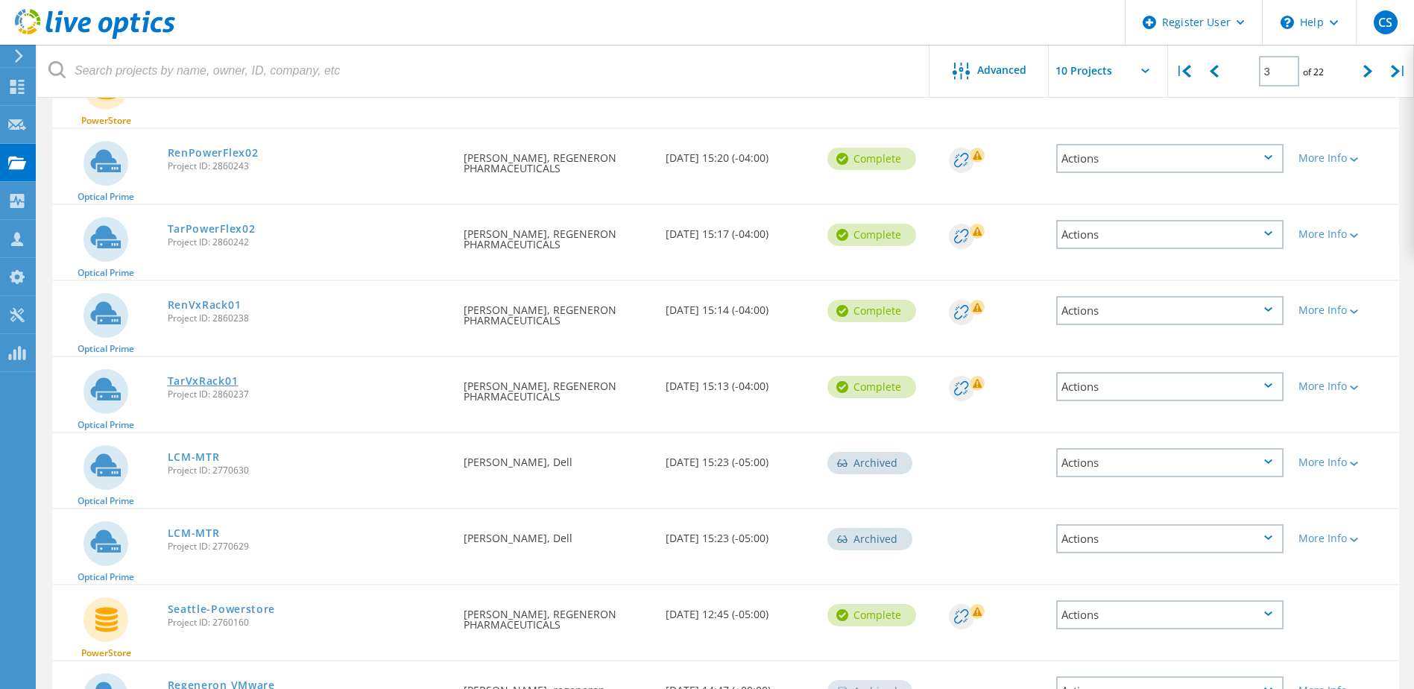
click at [215, 377] on link "TarVxRack01" at bounding box center [203, 381] width 71 height 10
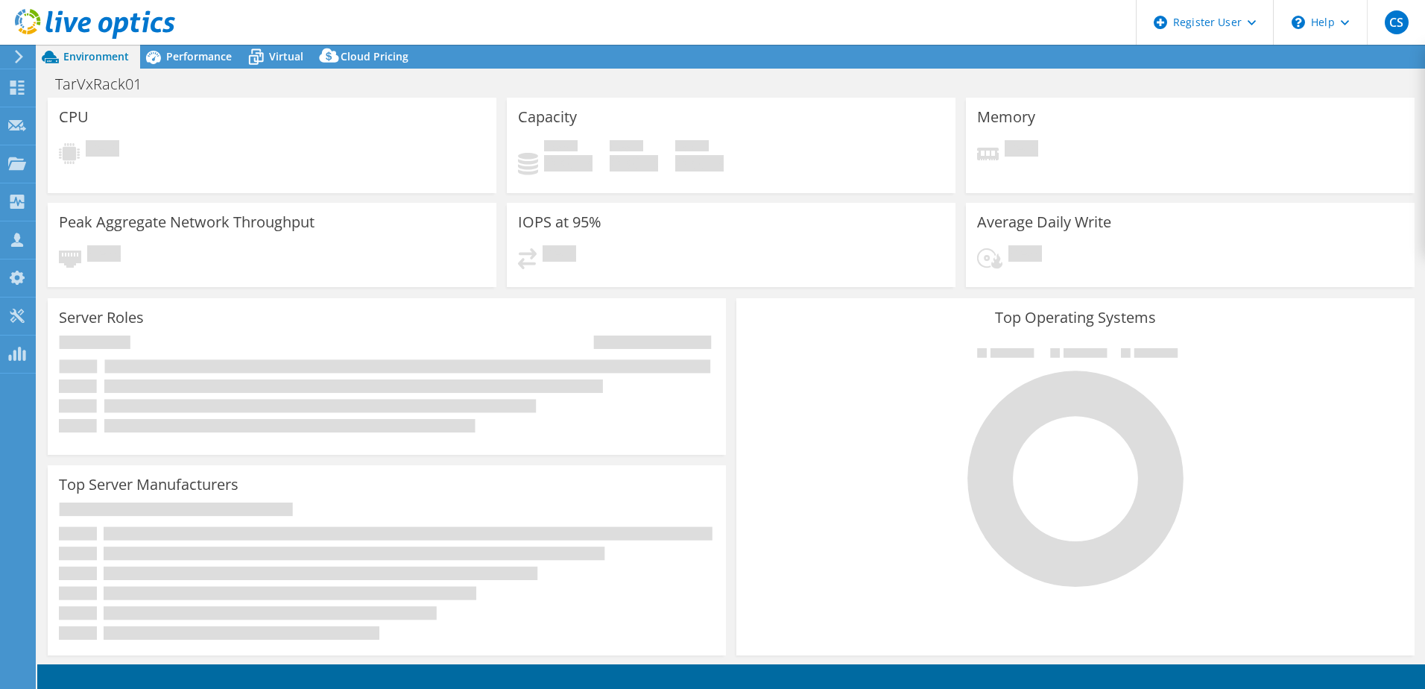
select select "USD"
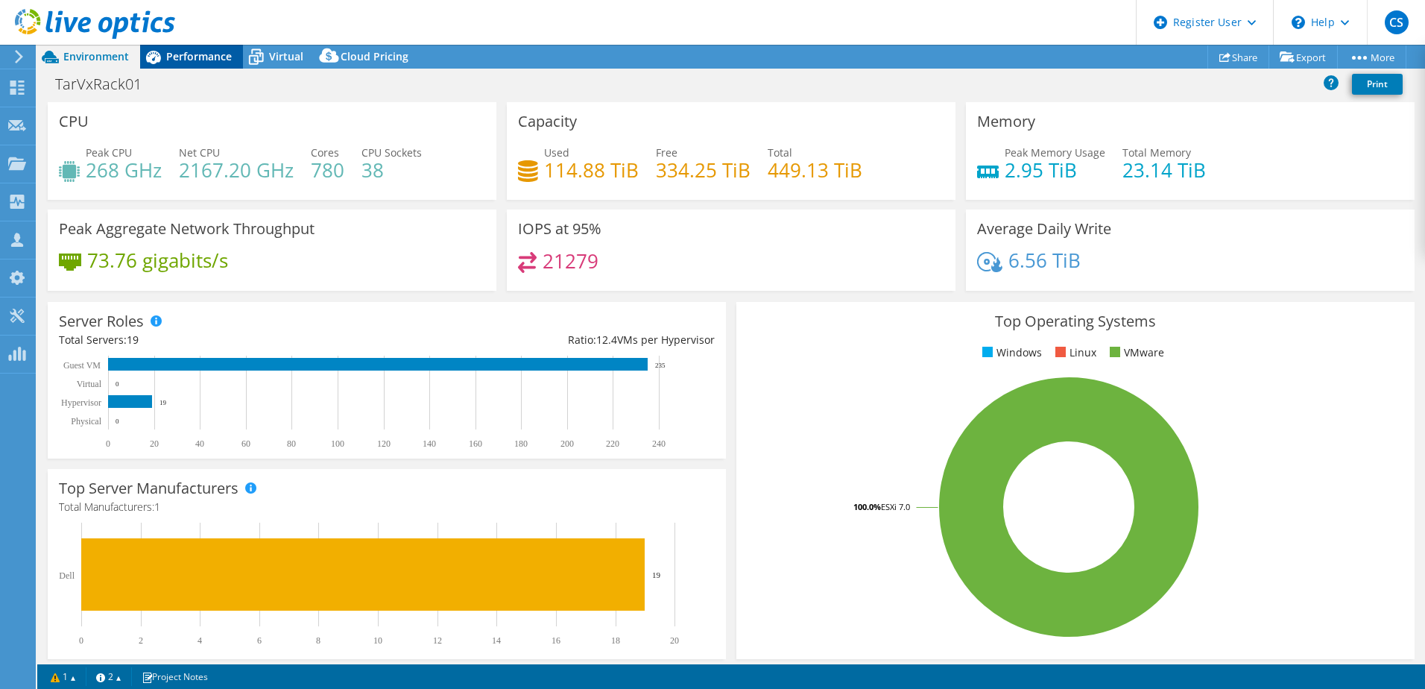
click at [180, 55] on span "Performance" at bounding box center [199, 56] width 66 height 14
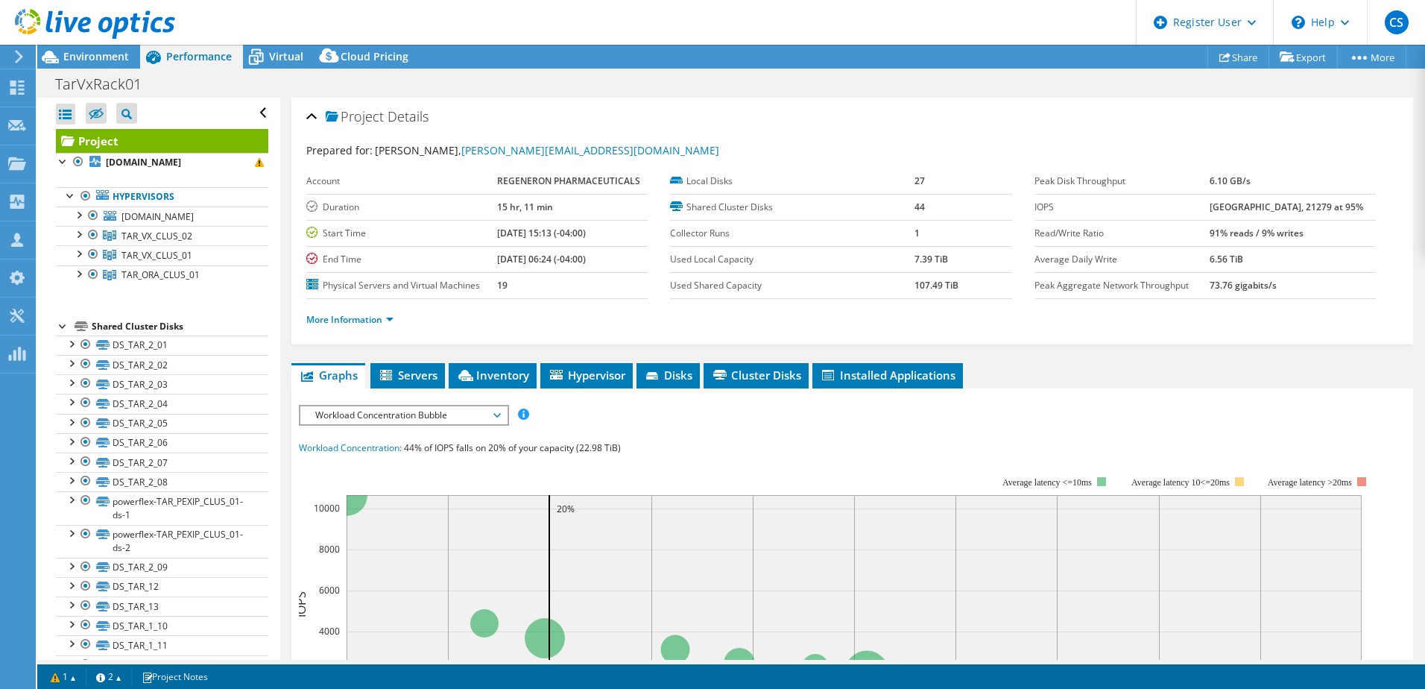
click at [1167, 54] on div "Project Actions Project Actions Share Export vSAN ReadyNode Sizer PSS Solution …" at bounding box center [731, 57] width 1388 height 24
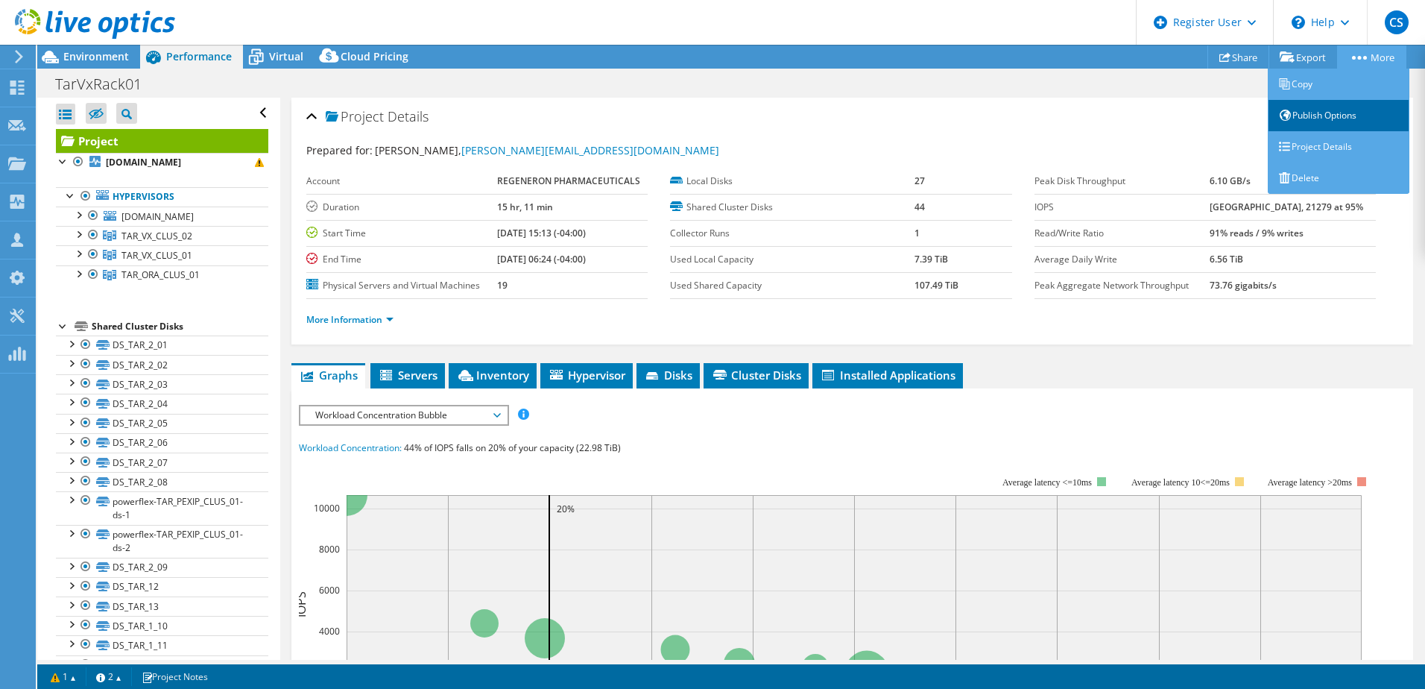
click at [1349, 115] on link "Publish Options" at bounding box center [1339, 115] width 142 height 31
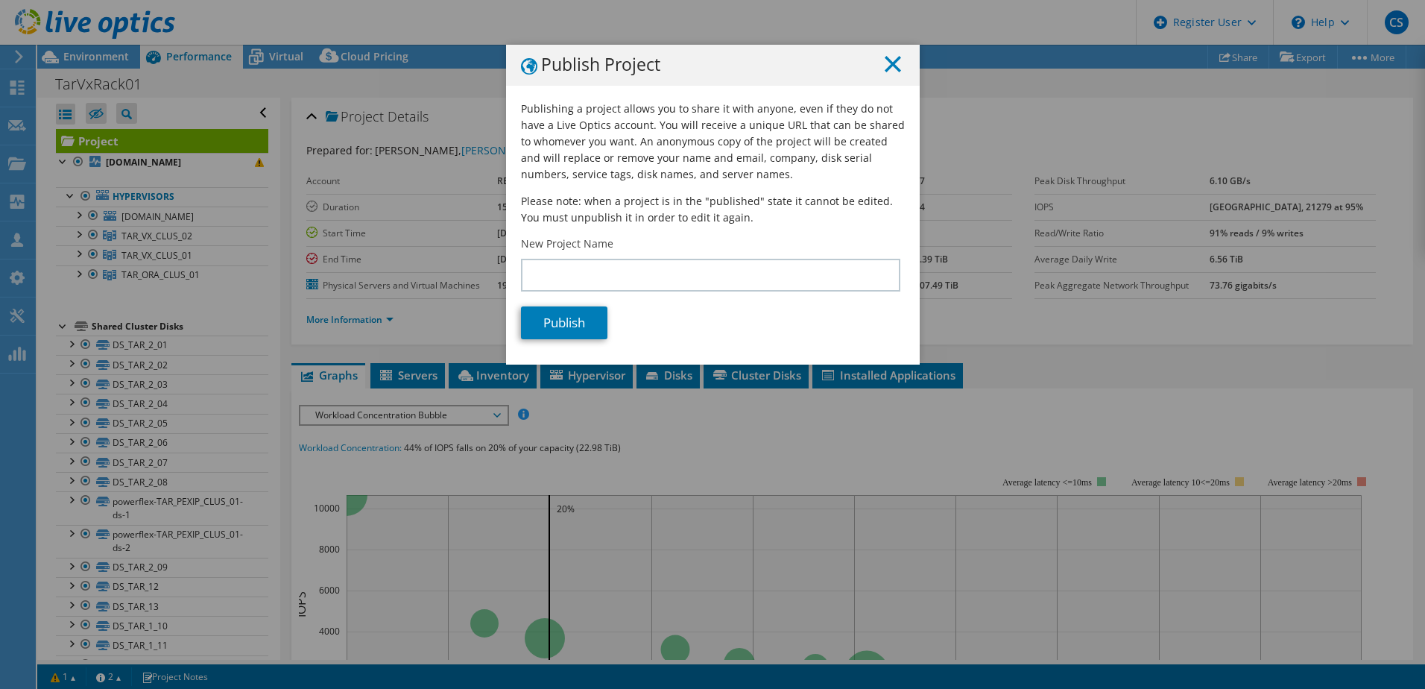
click at [888, 64] on line at bounding box center [893, 64] width 15 height 15
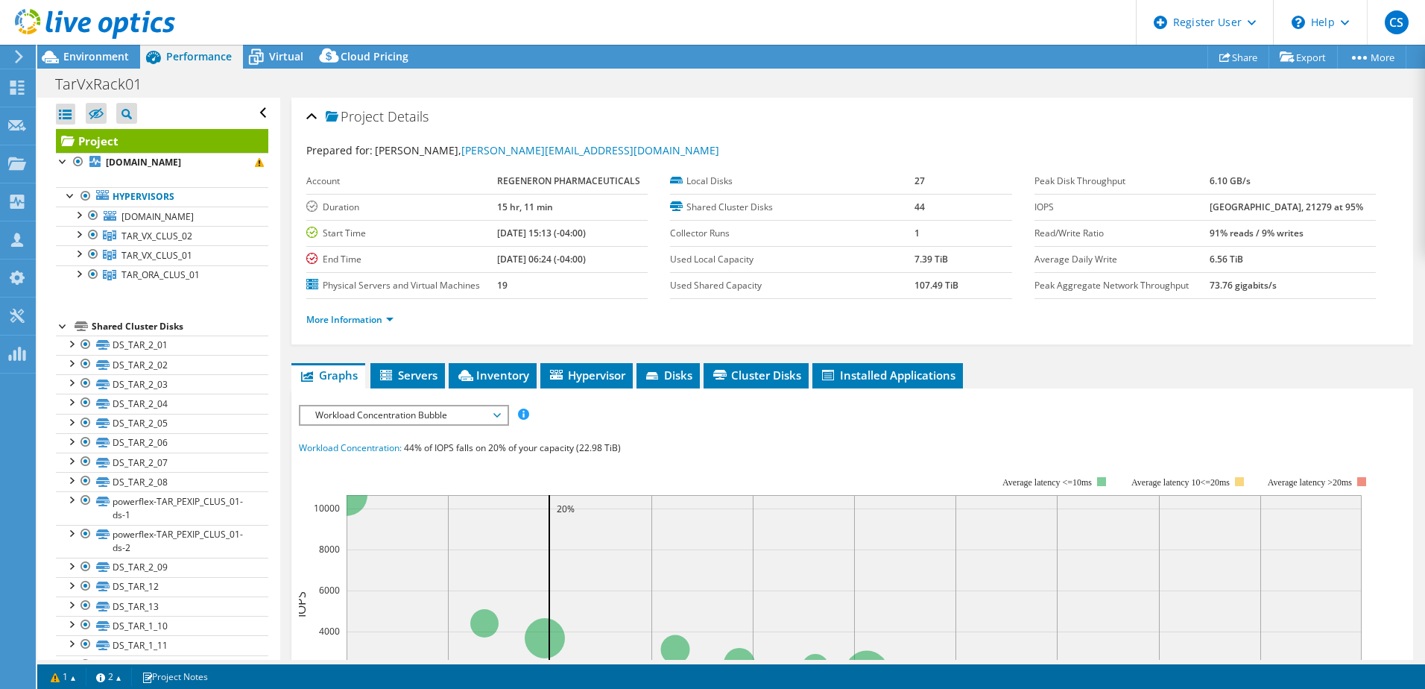
click at [93, 48] on div at bounding box center [87, 25] width 175 height 50
click at [109, 60] on span "Environment" at bounding box center [96, 56] width 66 height 14
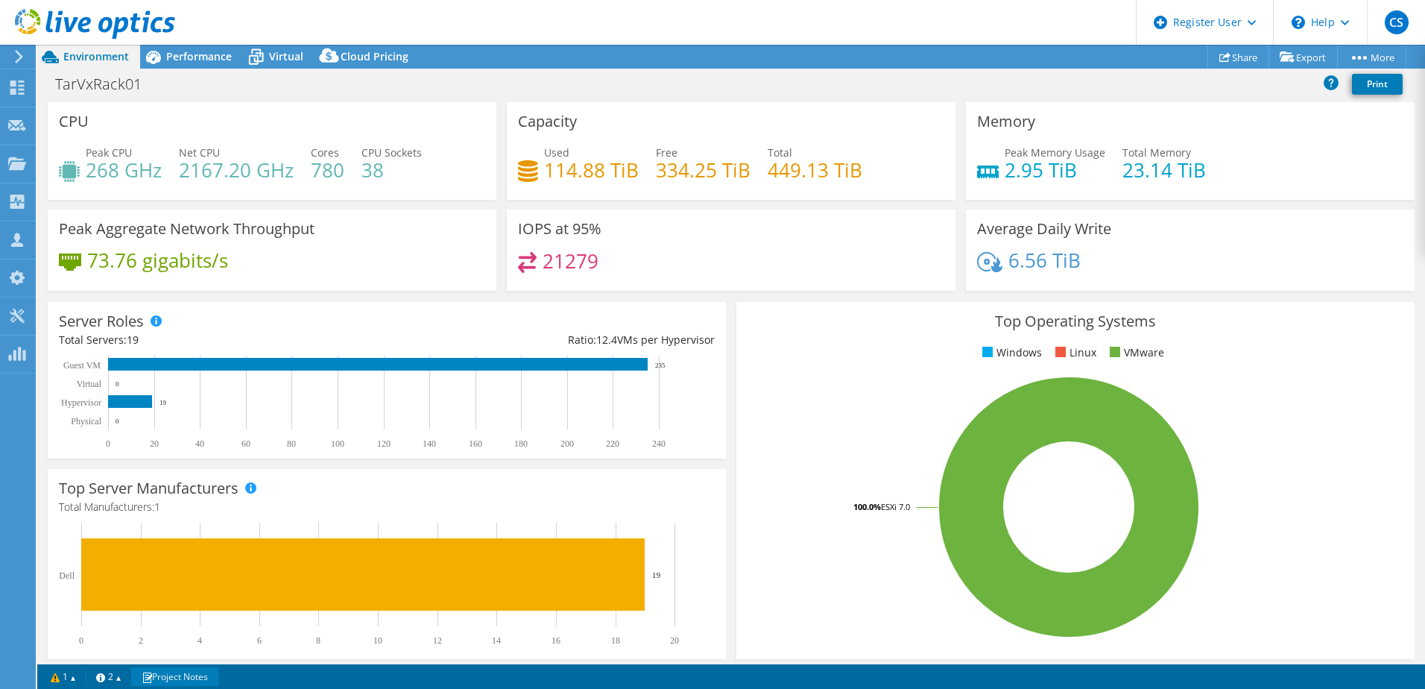
click at [191, 678] on link "Project Notes" at bounding box center [174, 676] width 87 height 19
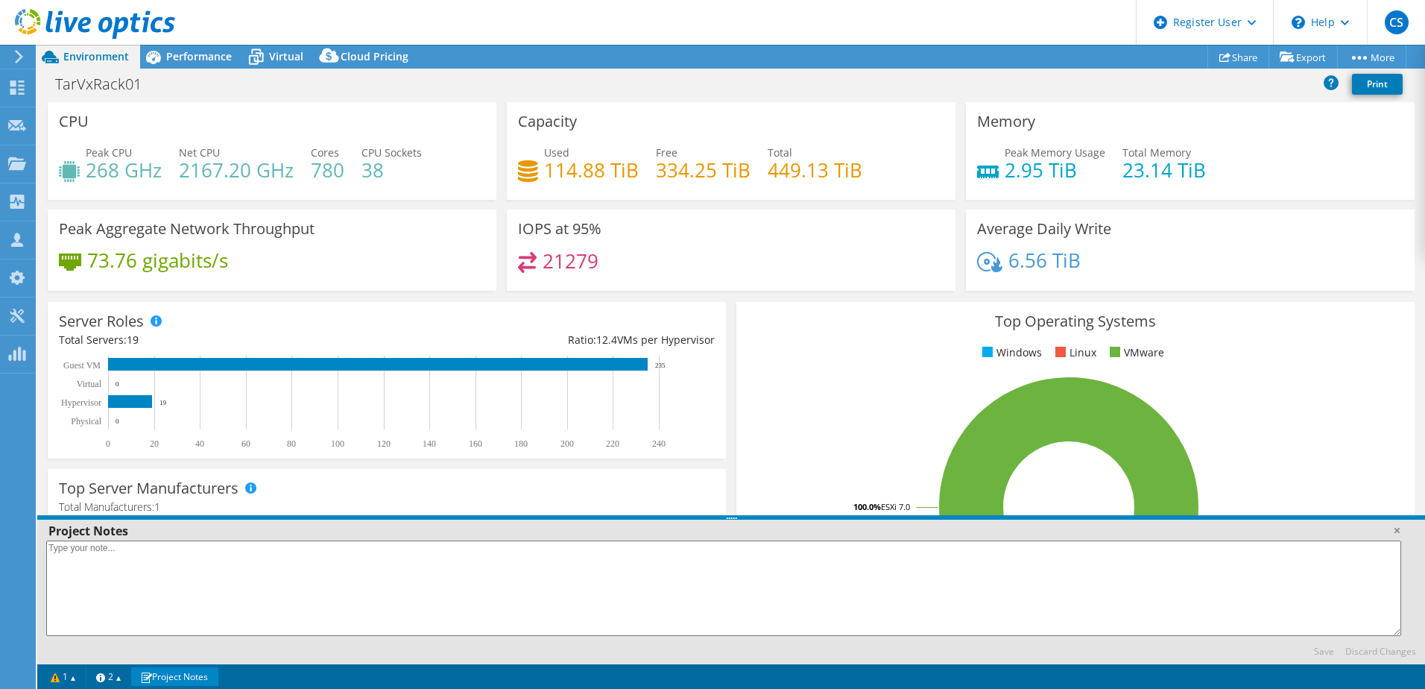
click at [191, 678] on link "Project Notes" at bounding box center [174, 676] width 87 height 19
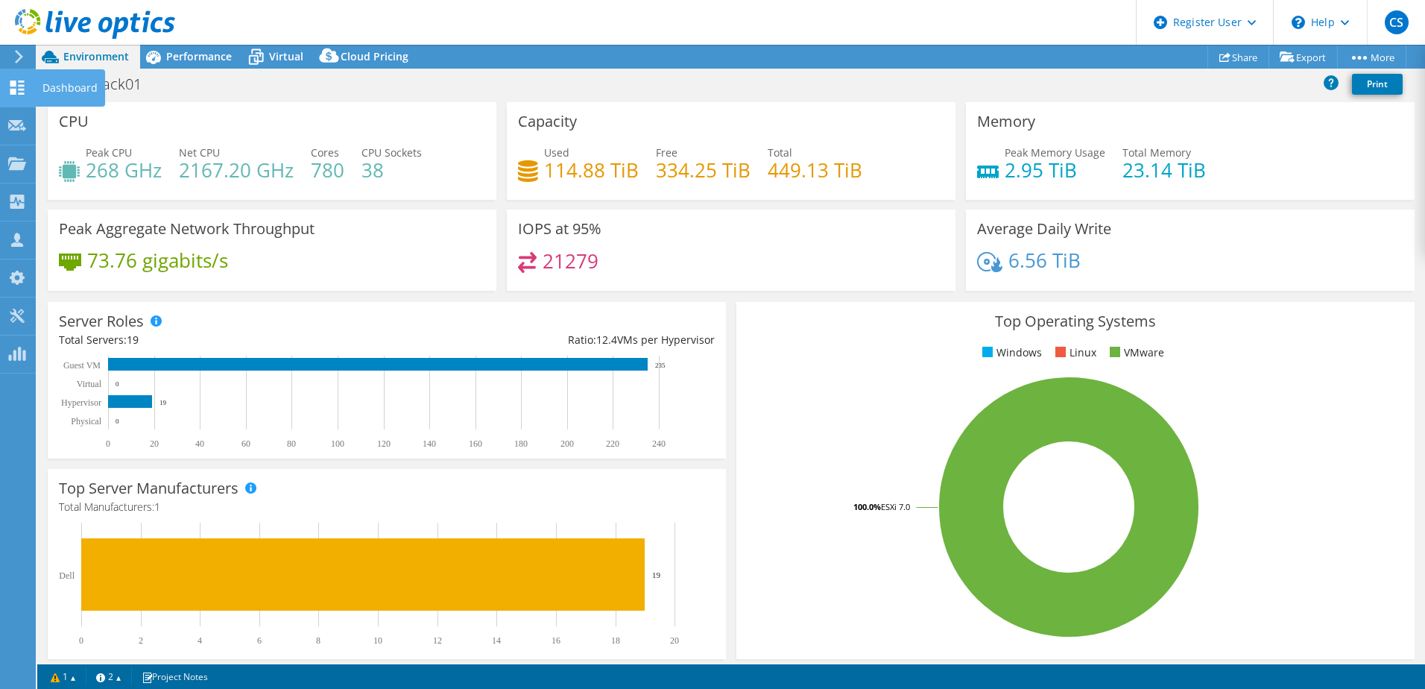
click at [47, 89] on div "Dashboard" at bounding box center [70, 87] width 70 height 37
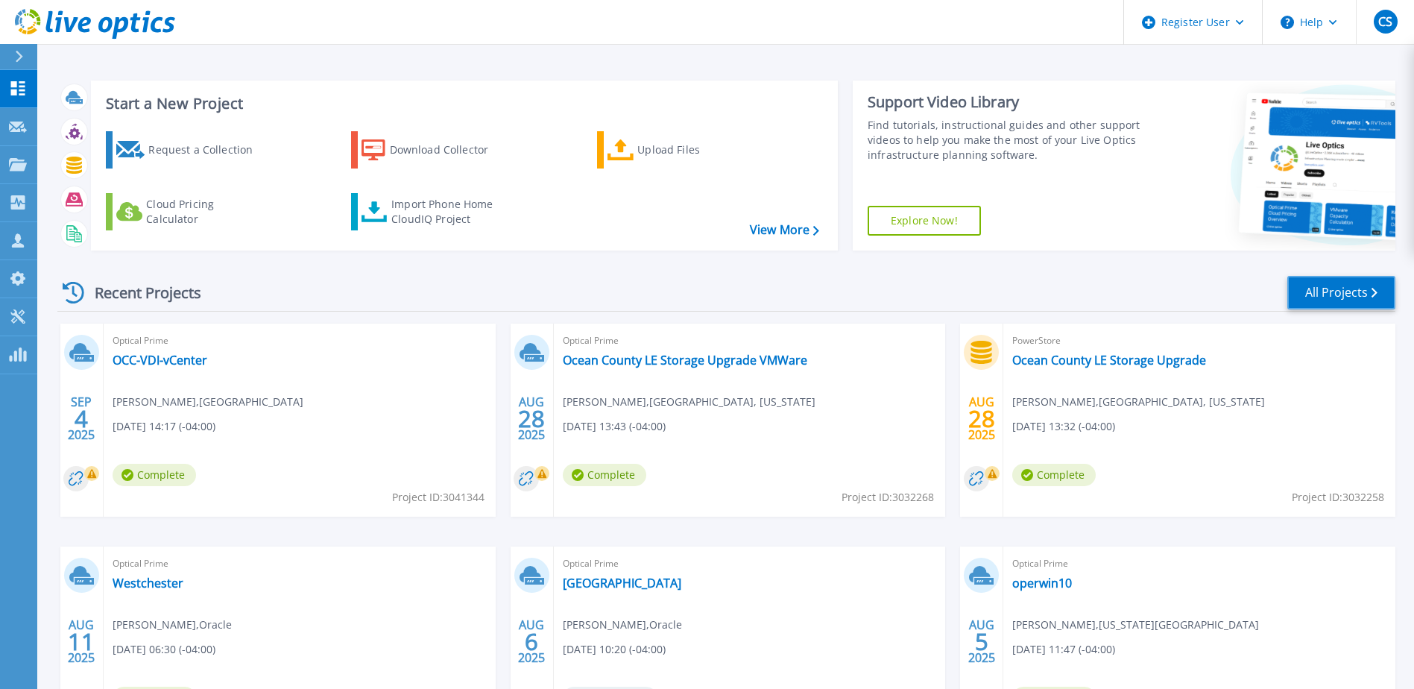
click at [1349, 288] on link "All Projects" at bounding box center [1341, 293] width 108 height 34
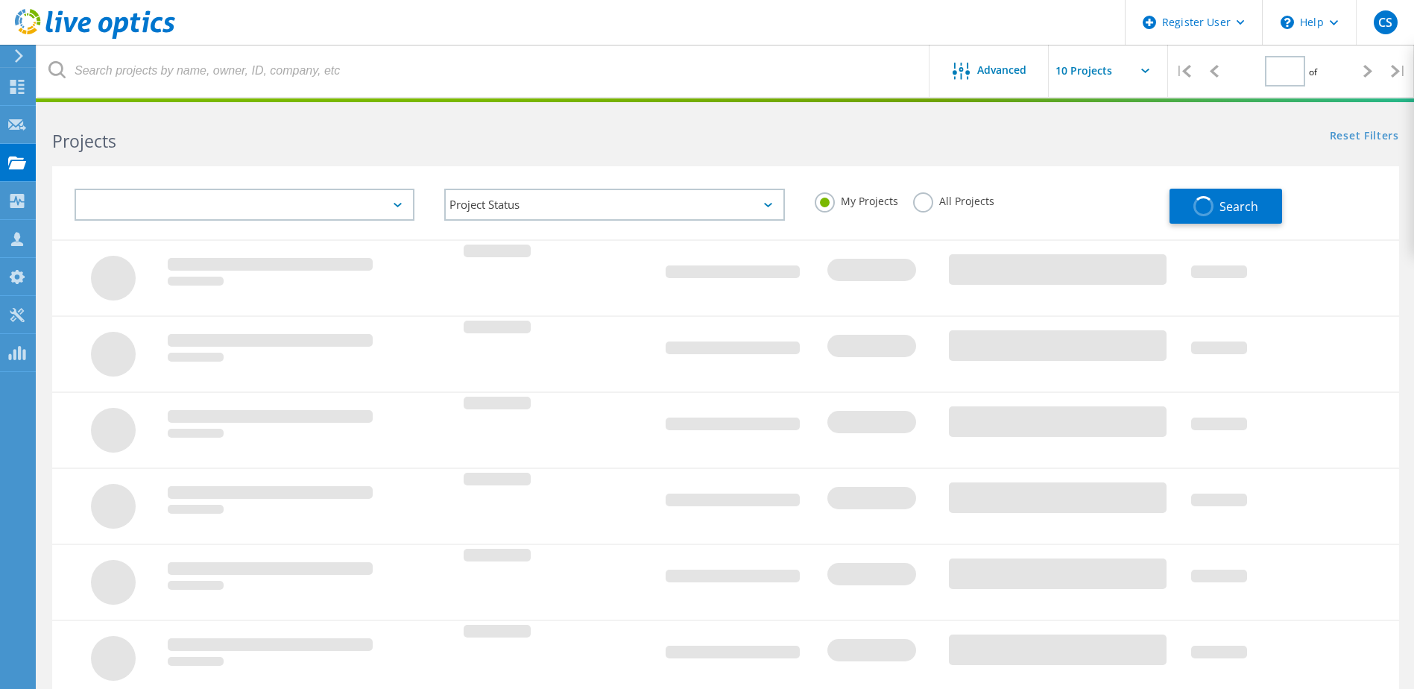
type input "3"
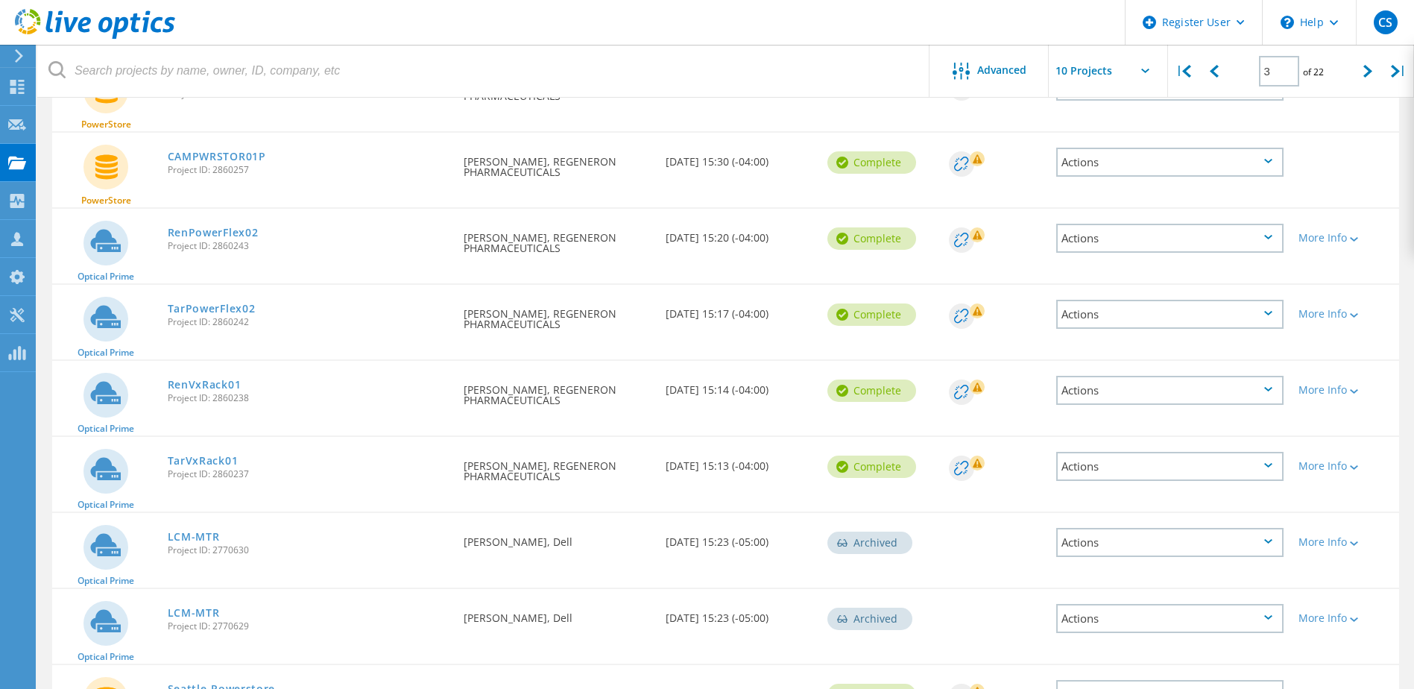
scroll to position [224, 0]
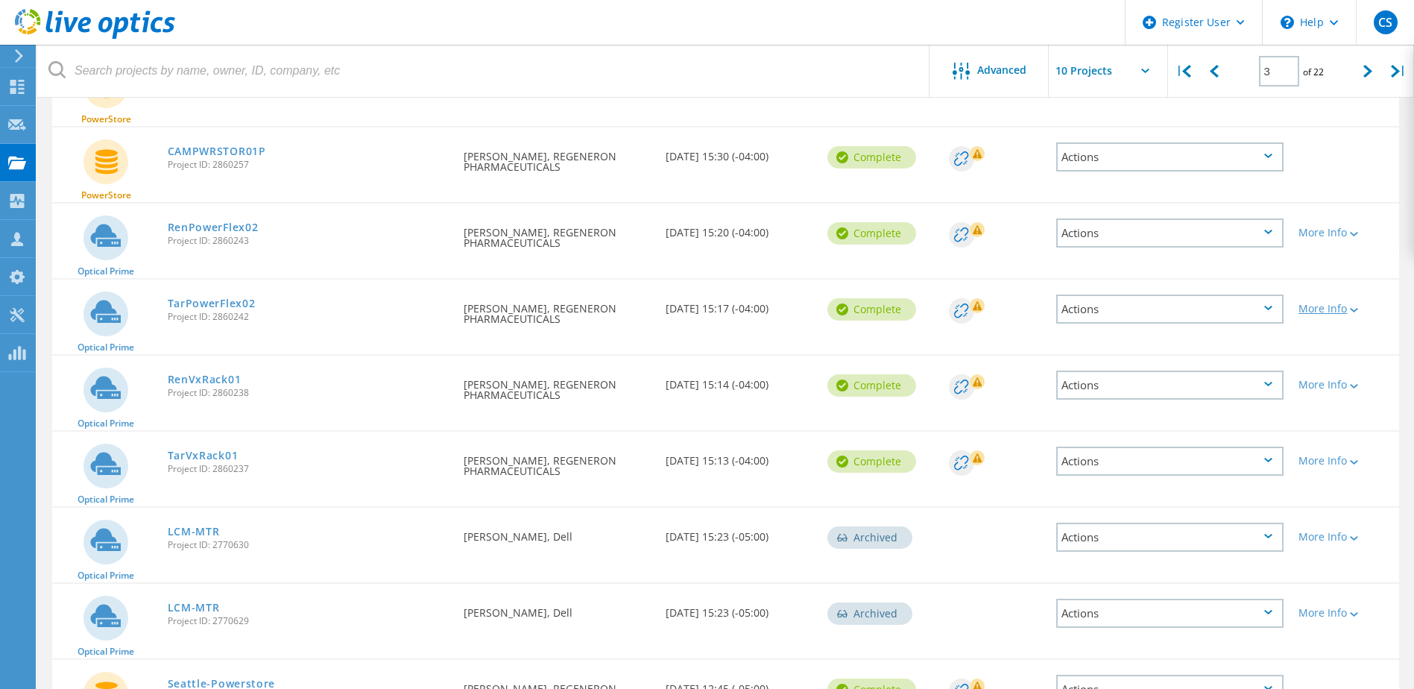
click at [1340, 306] on div "More Info" at bounding box center [1345, 308] width 93 height 10
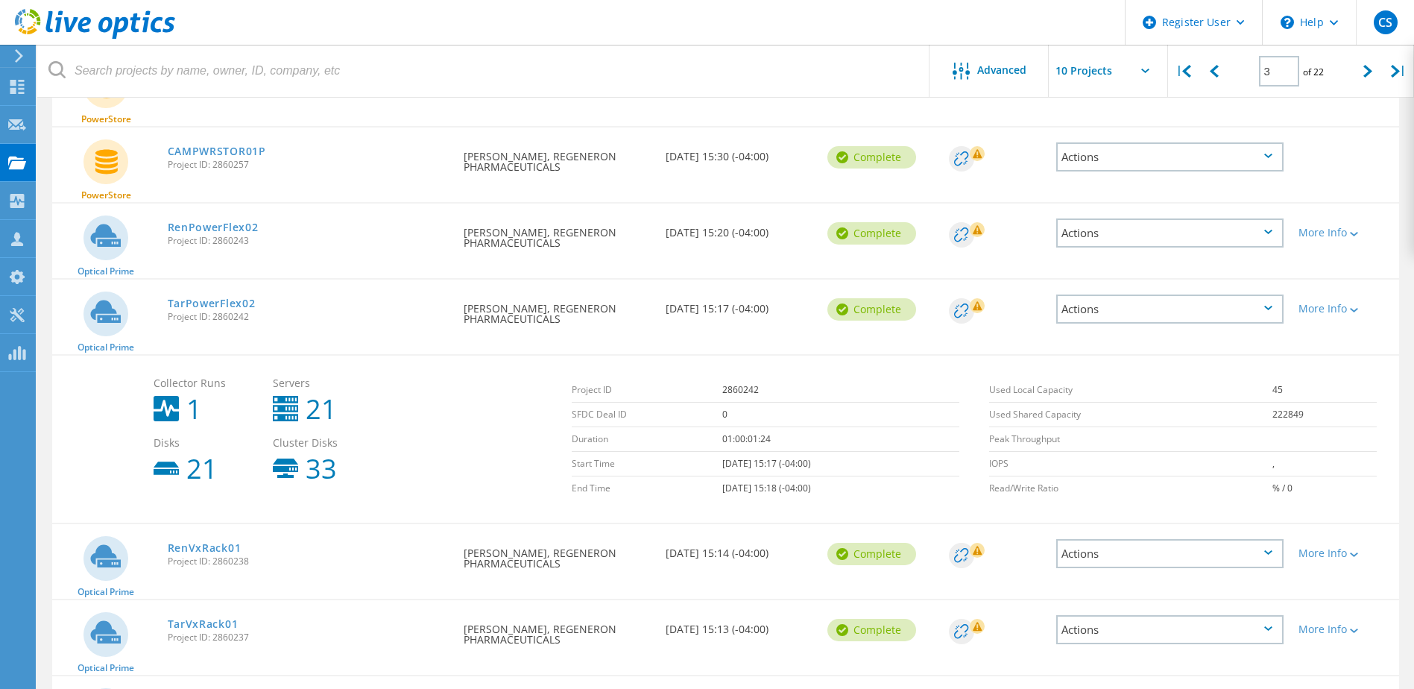
click at [1136, 302] on div "Actions" at bounding box center [1169, 308] width 227 height 29
click at [1149, 280] on div "View Project" at bounding box center [1170, 274] width 224 height 23
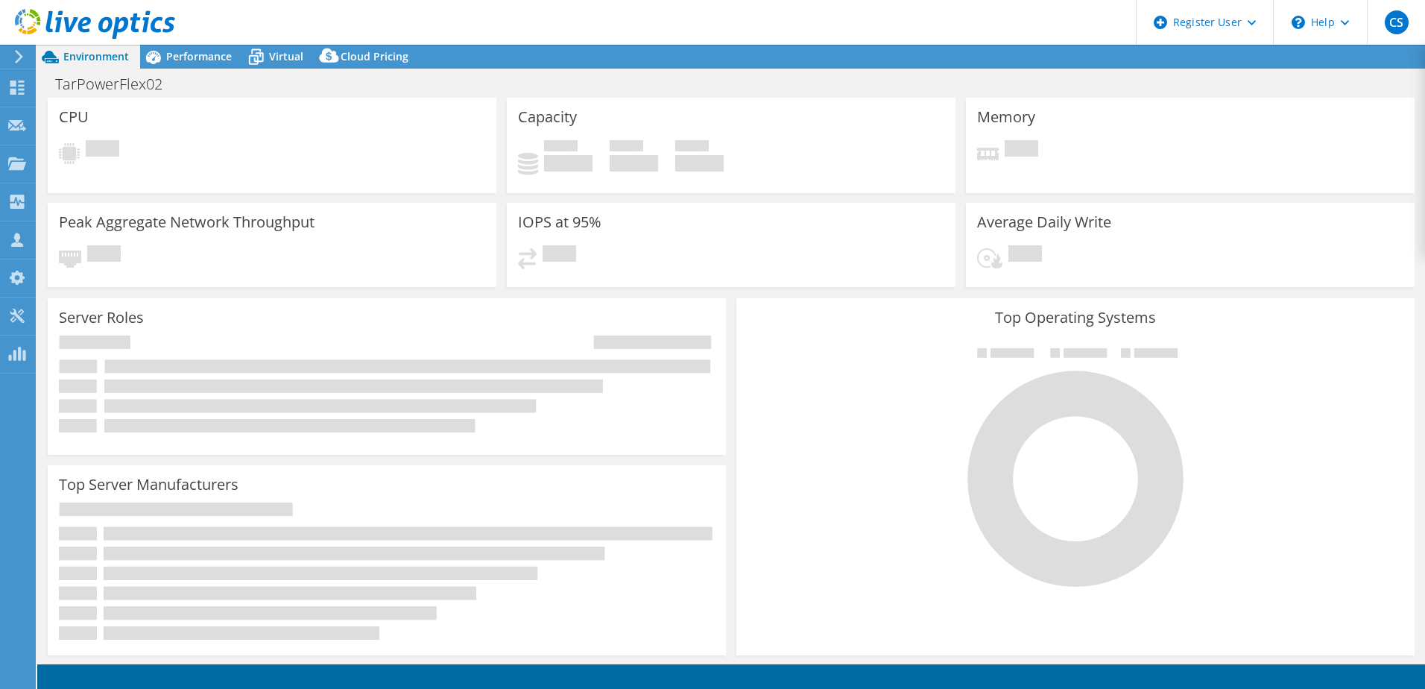
select select "USD"
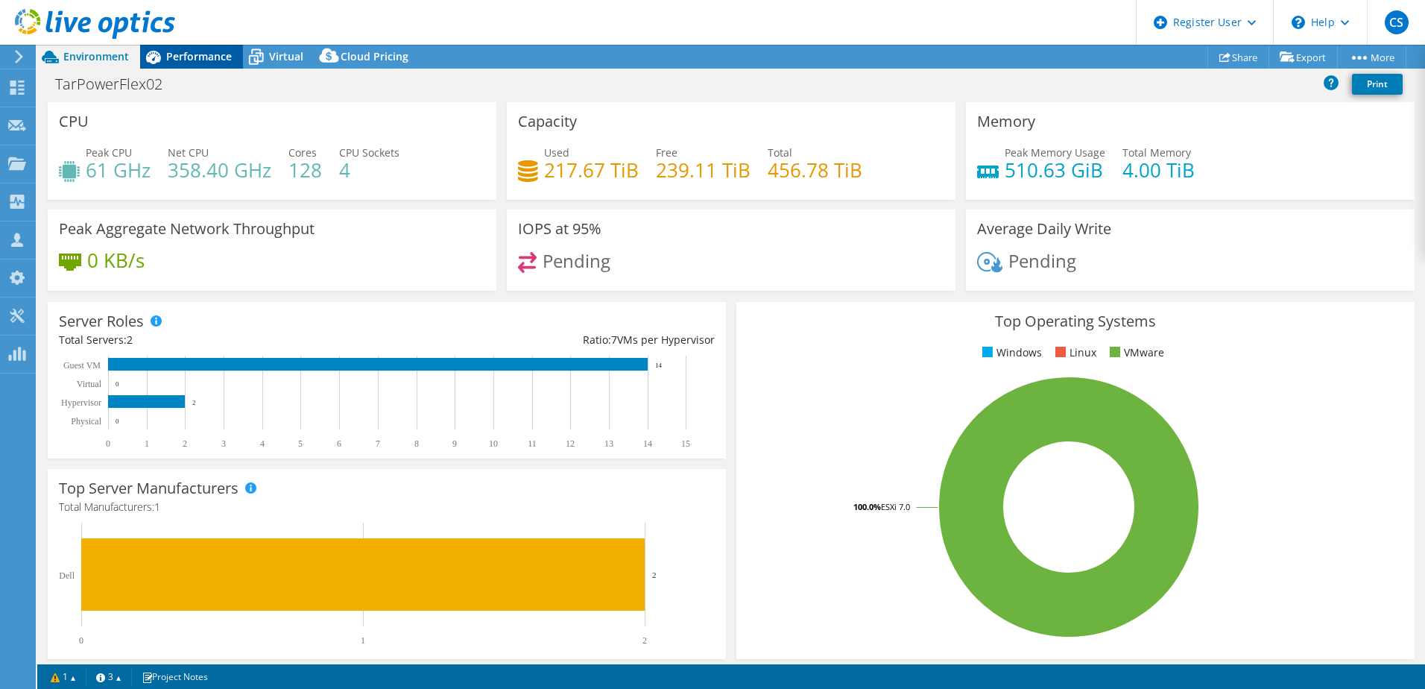
click at [187, 57] on span "Performance" at bounding box center [199, 56] width 66 height 14
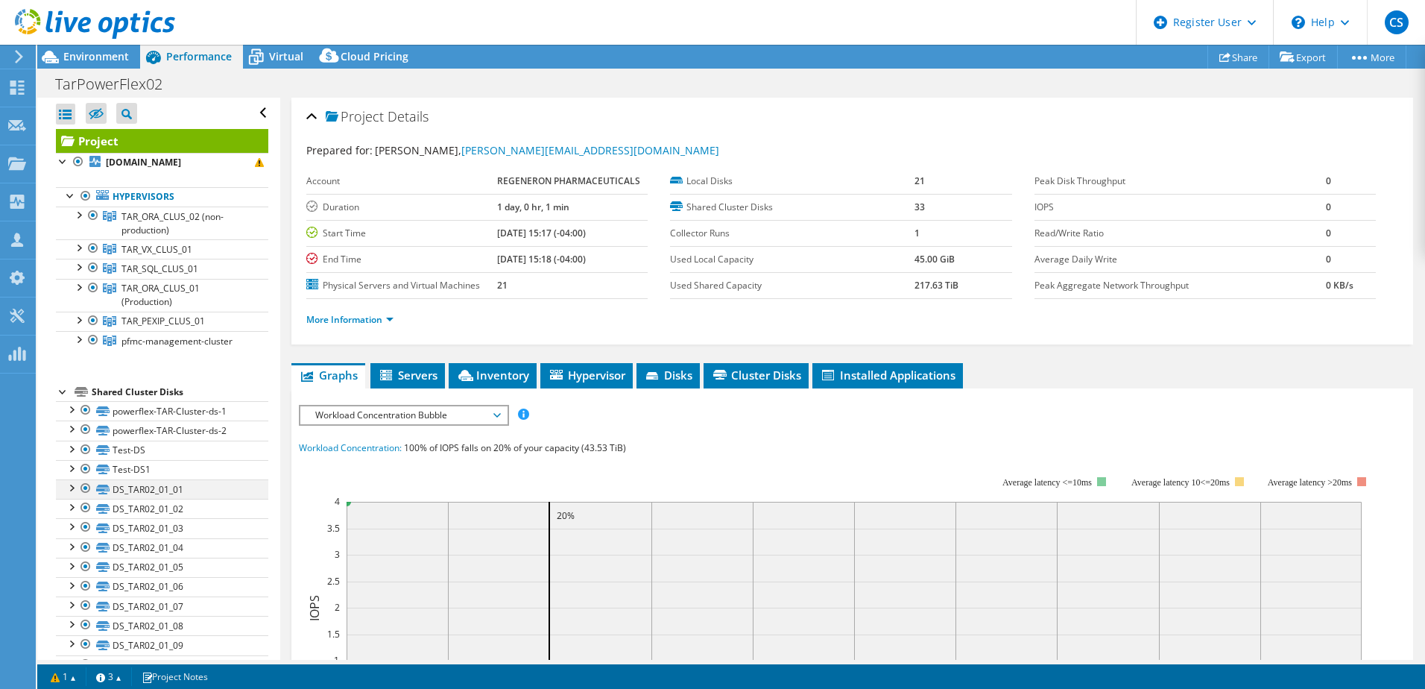
click at [74, 489] on div at bounding box center [70, 486] width 15 height 15
click at [83, 321] on div at bounding box center [78, 319] width 15 height 15
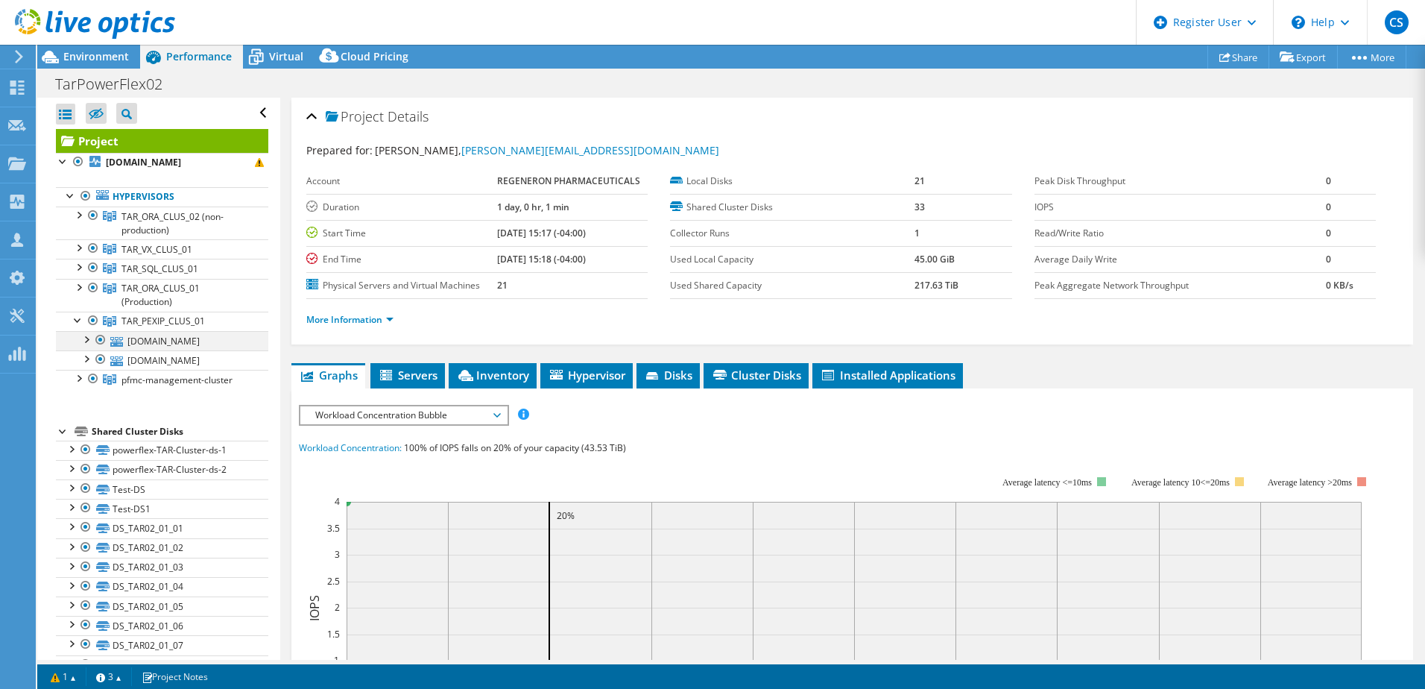
click at [87, 337] on div at bounding box center [85, 338] width 15 height 15
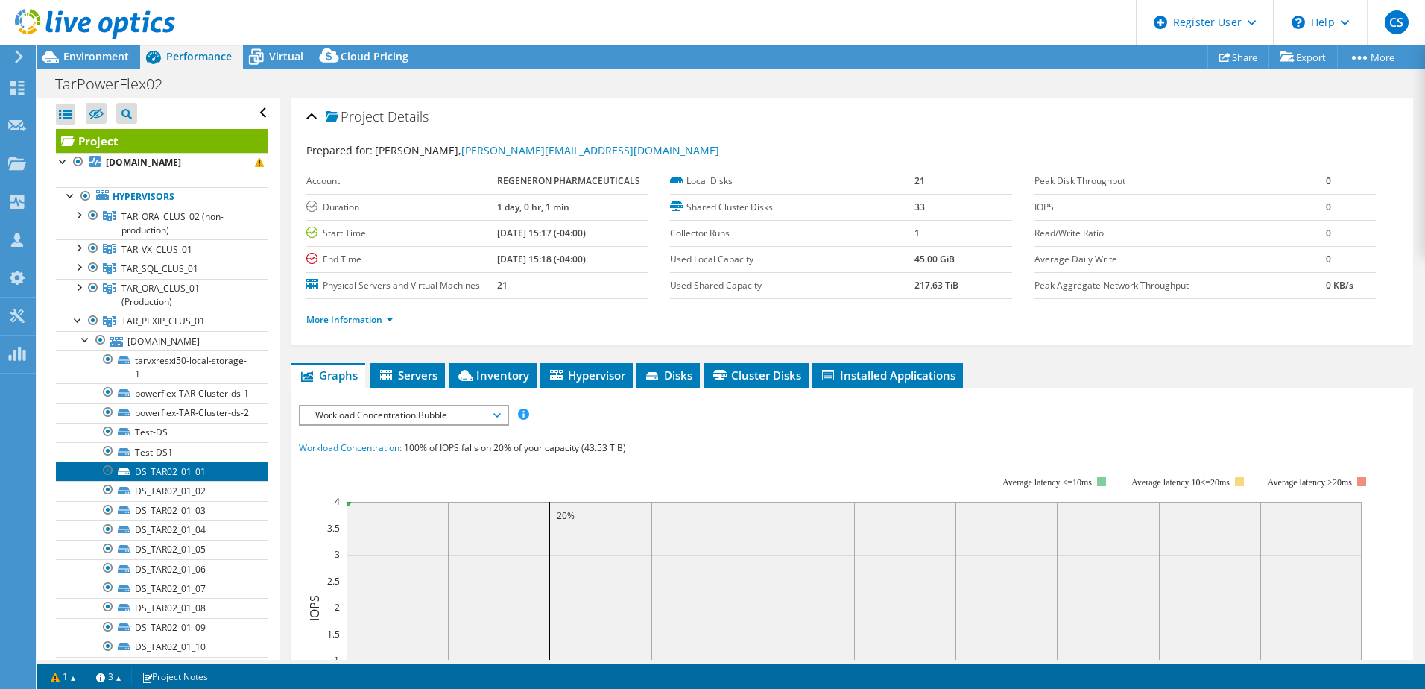
click at [182, 481] on link "DS_TAR02_01_01" at bounding box center [162, 470] width 212 height 19
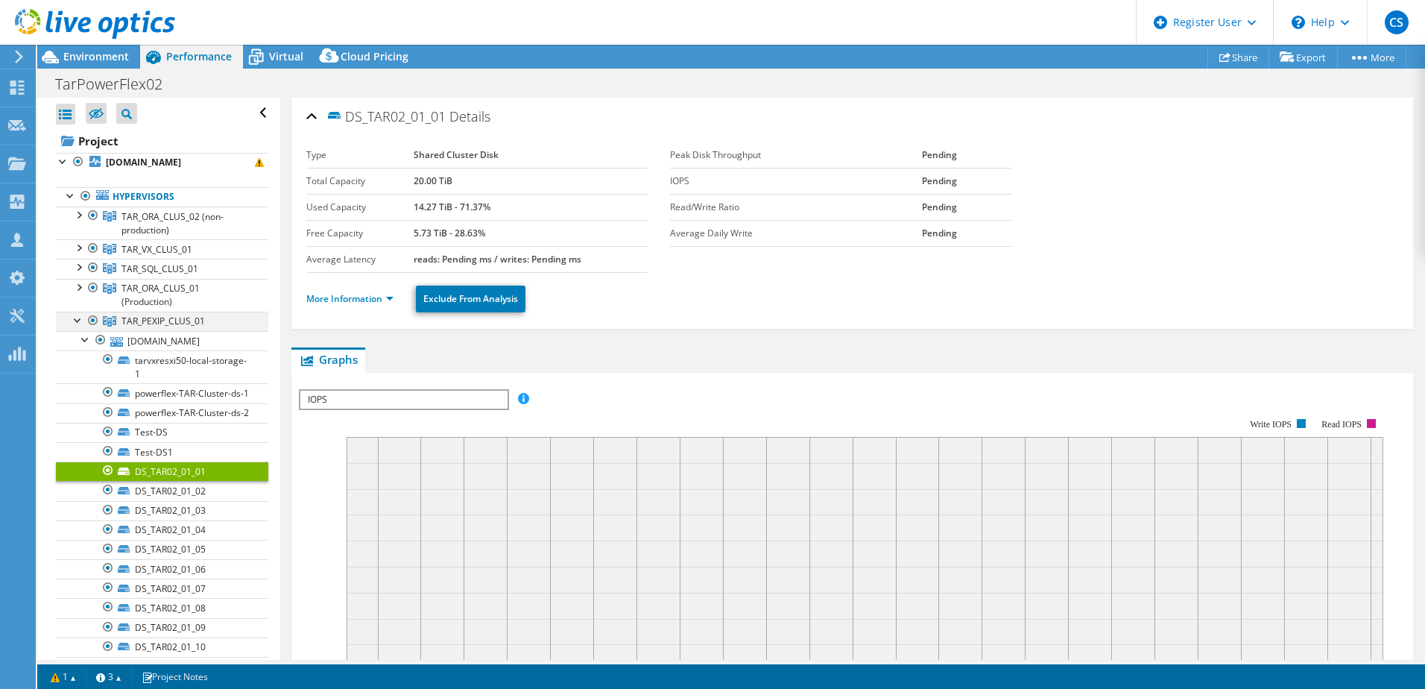
click at [76, 318] on div at bounding box center [78, 319] width 15 height 15
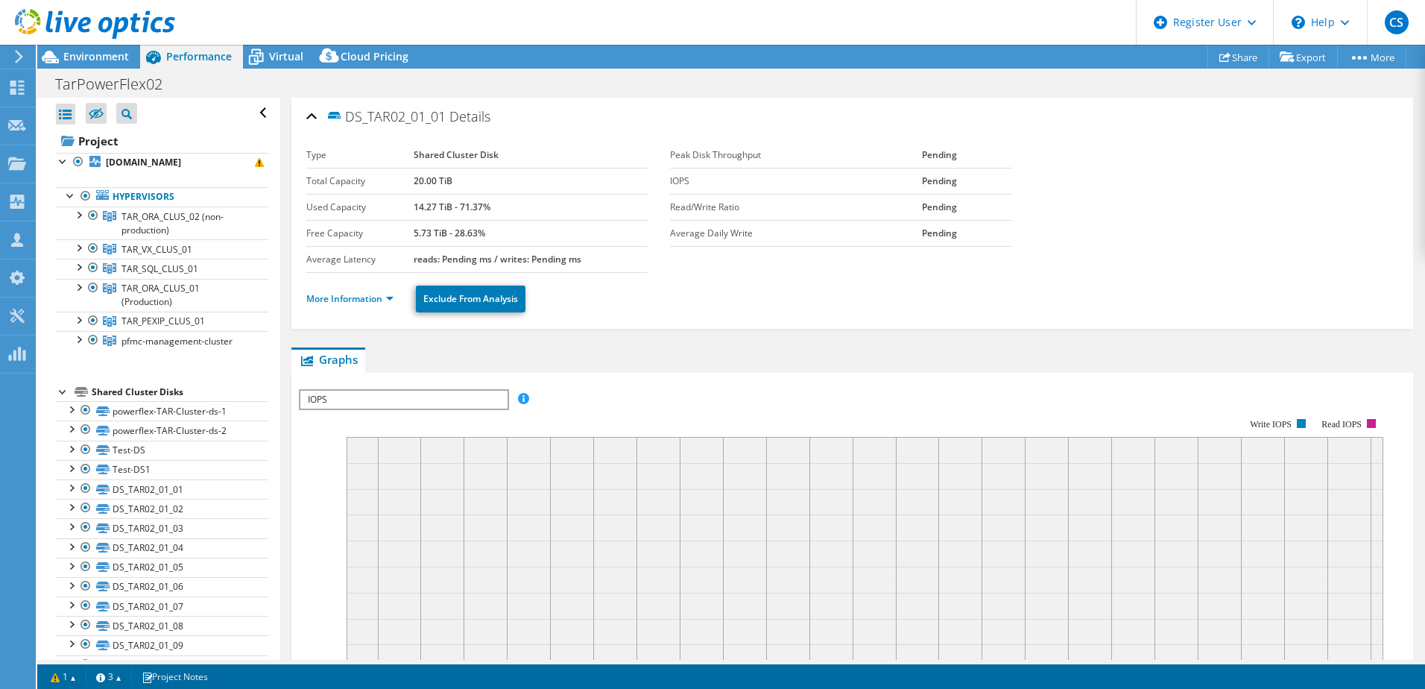
click at [63, 388] on div at bounding box center [63, 390] width 15 height 15
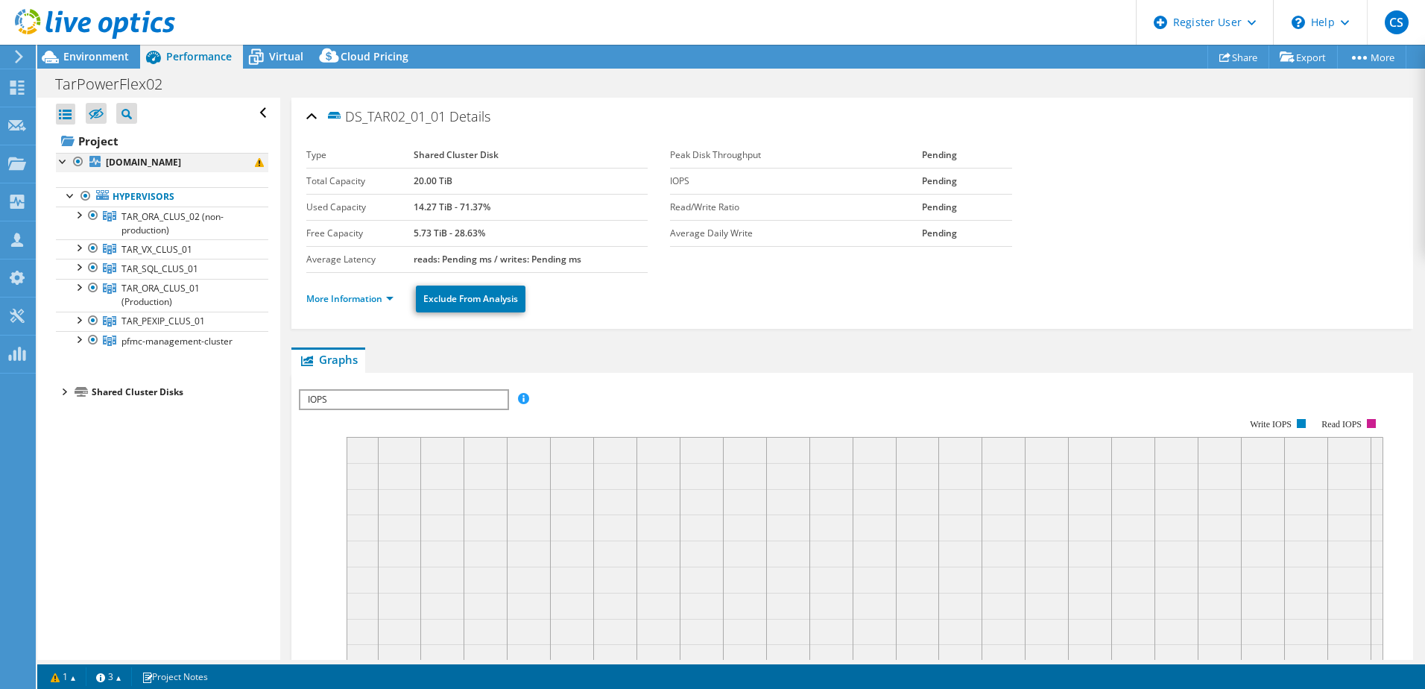
click at [57, 163] on div at bounding box center [63, 160] width 15 height 15
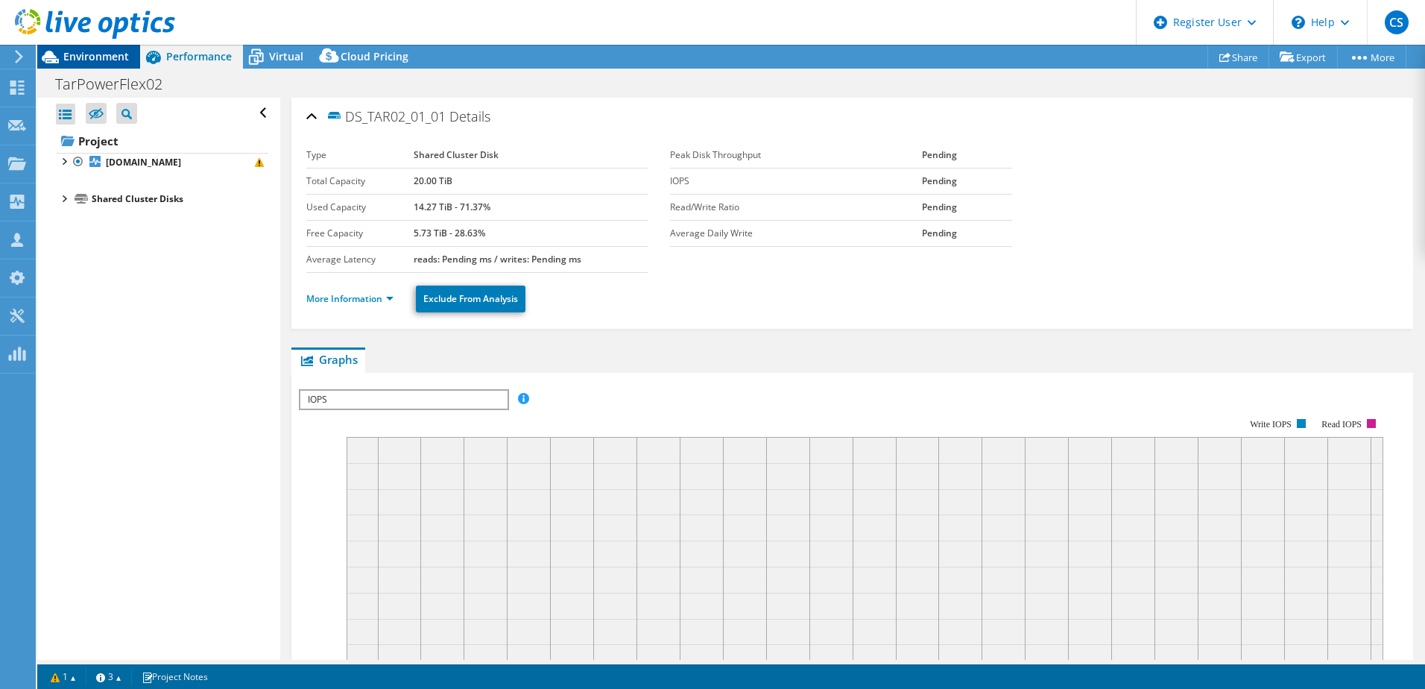
click at [89, 58] on span "Environment" at bounding box center [96, 56] width 66 height 14
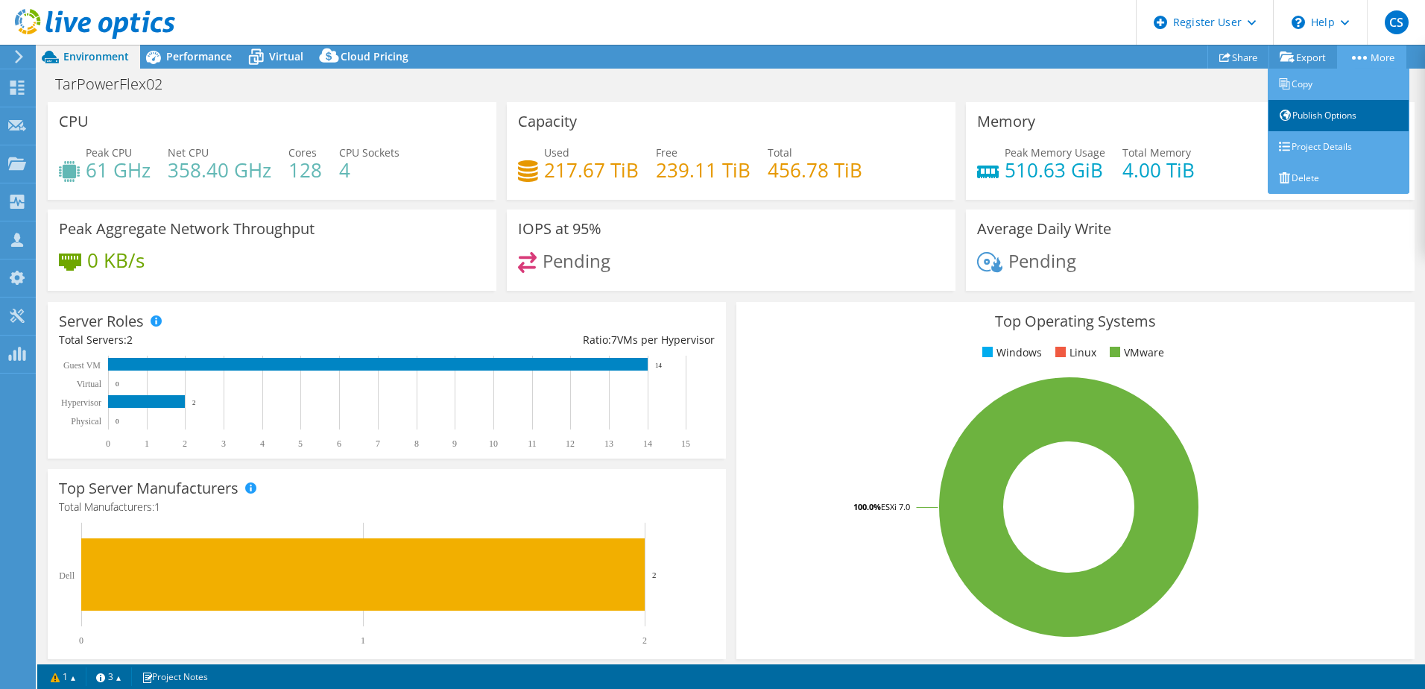
click at [1343, 113] on link "Publish Options" at bounding box center [1339, 115] width 142 height 31
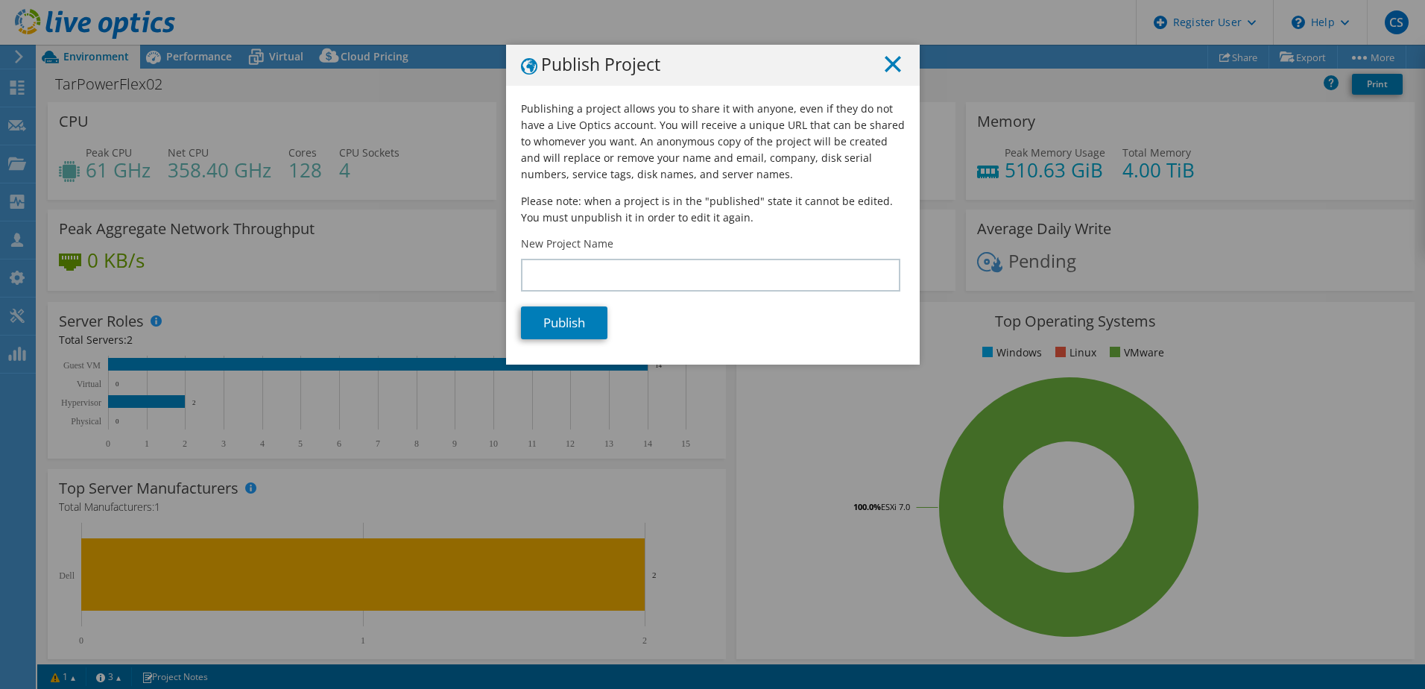
click at [890, 63] on icon at bounding box center [893, 64] width 16 height 16
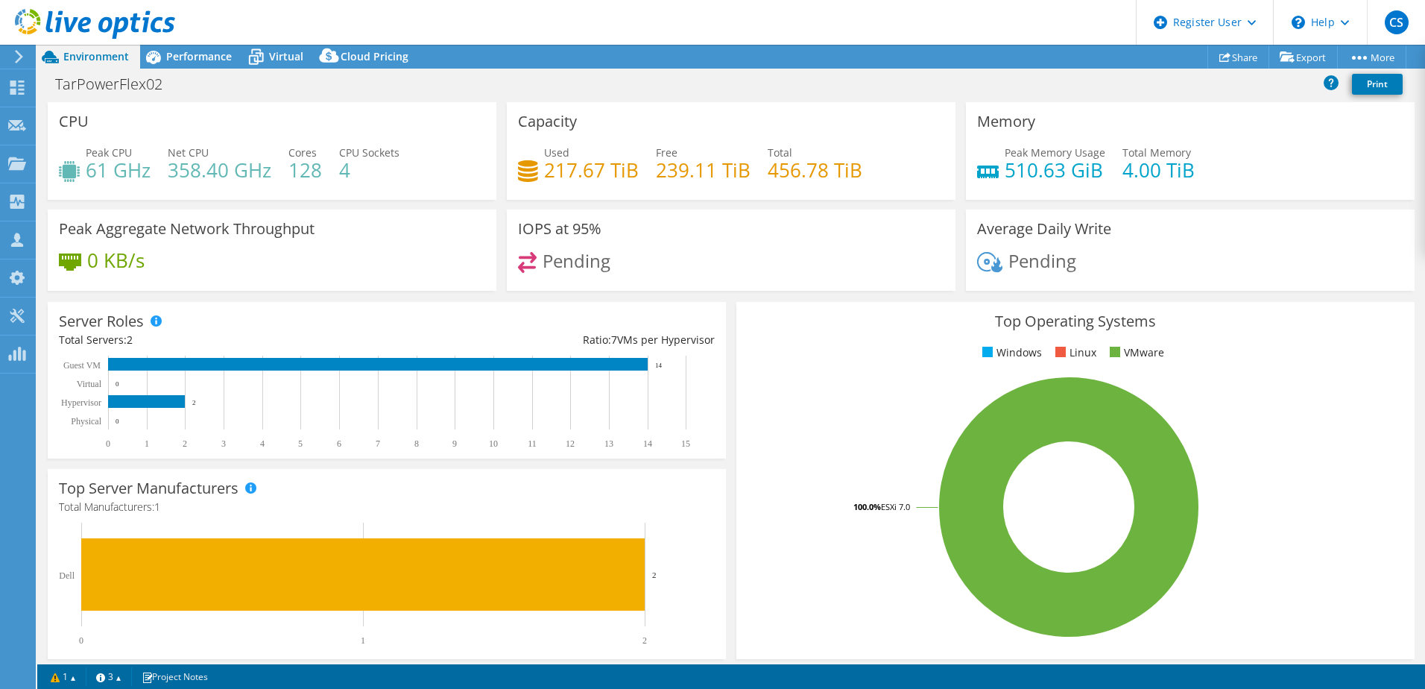
click at [105, 14] on icon at bounding box center [95, 24] width 160 height 31
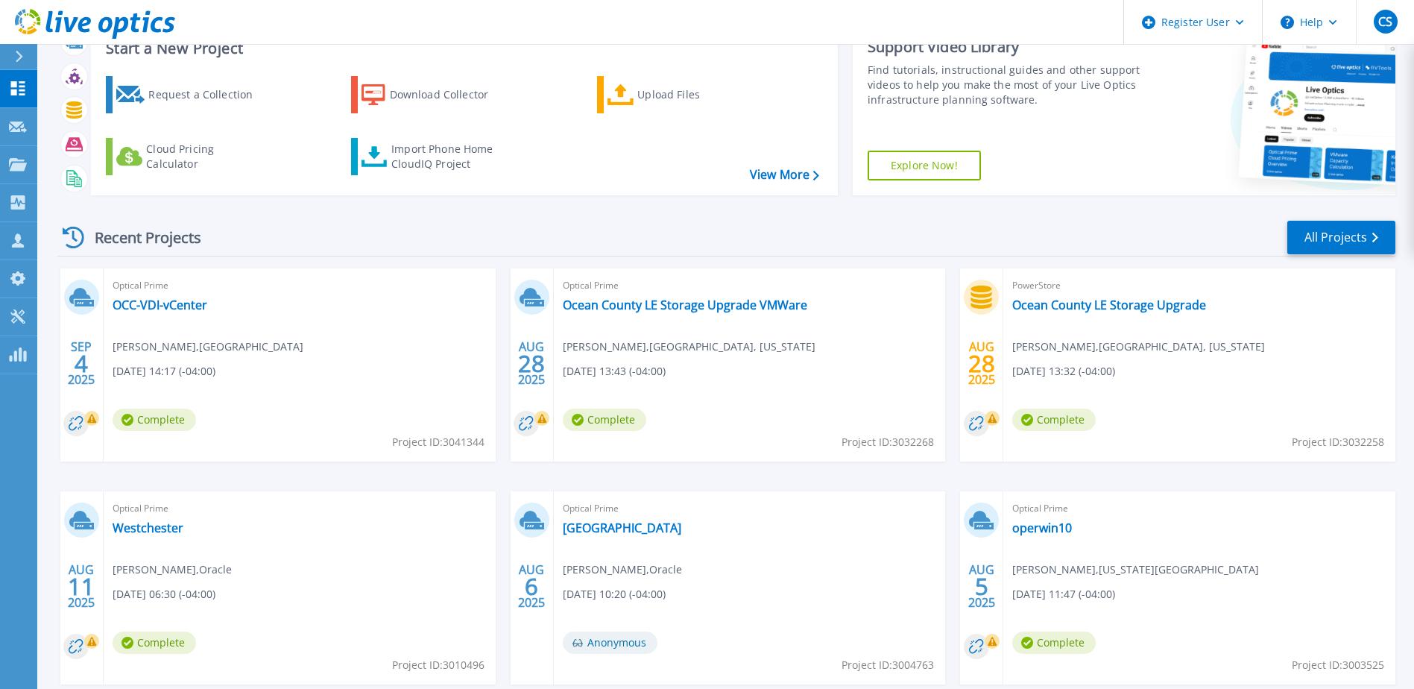
scroll to position [137, 0]
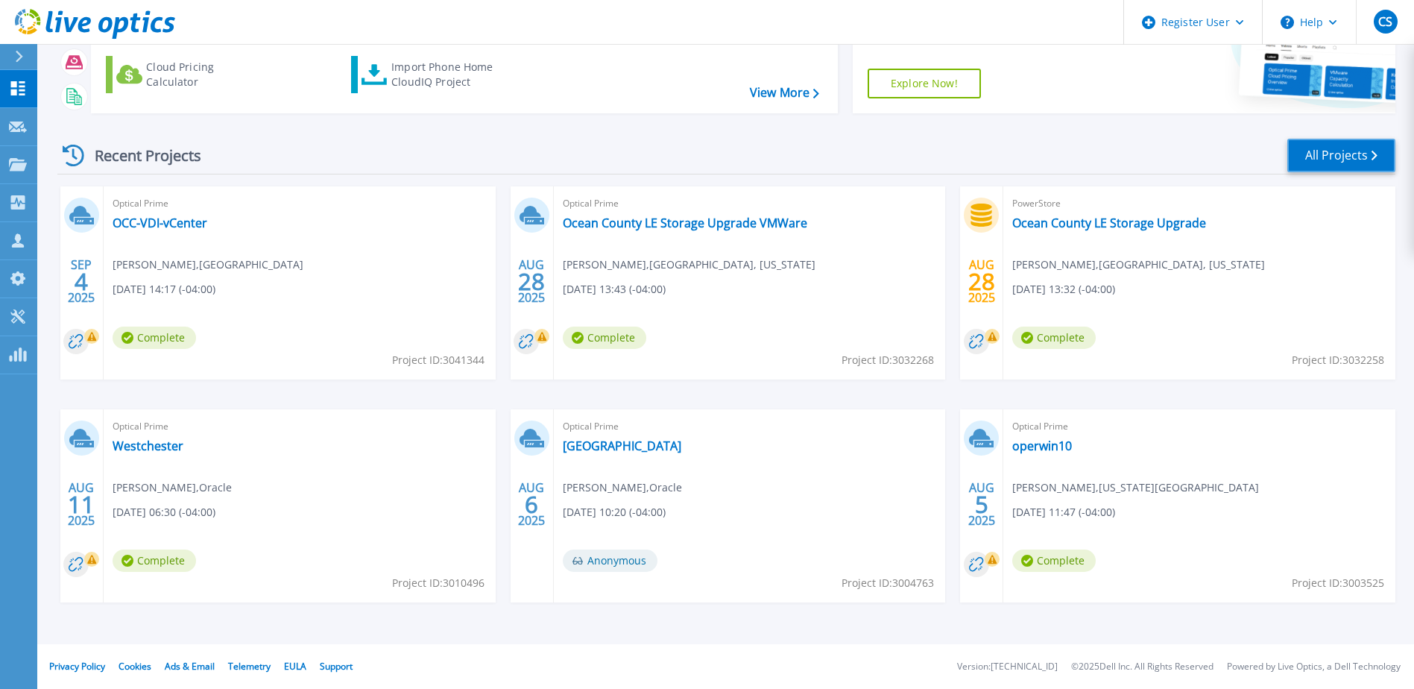
click at [1349, 152] on link "All Projects" at bounding box center [1341, 156] width 108 height 34
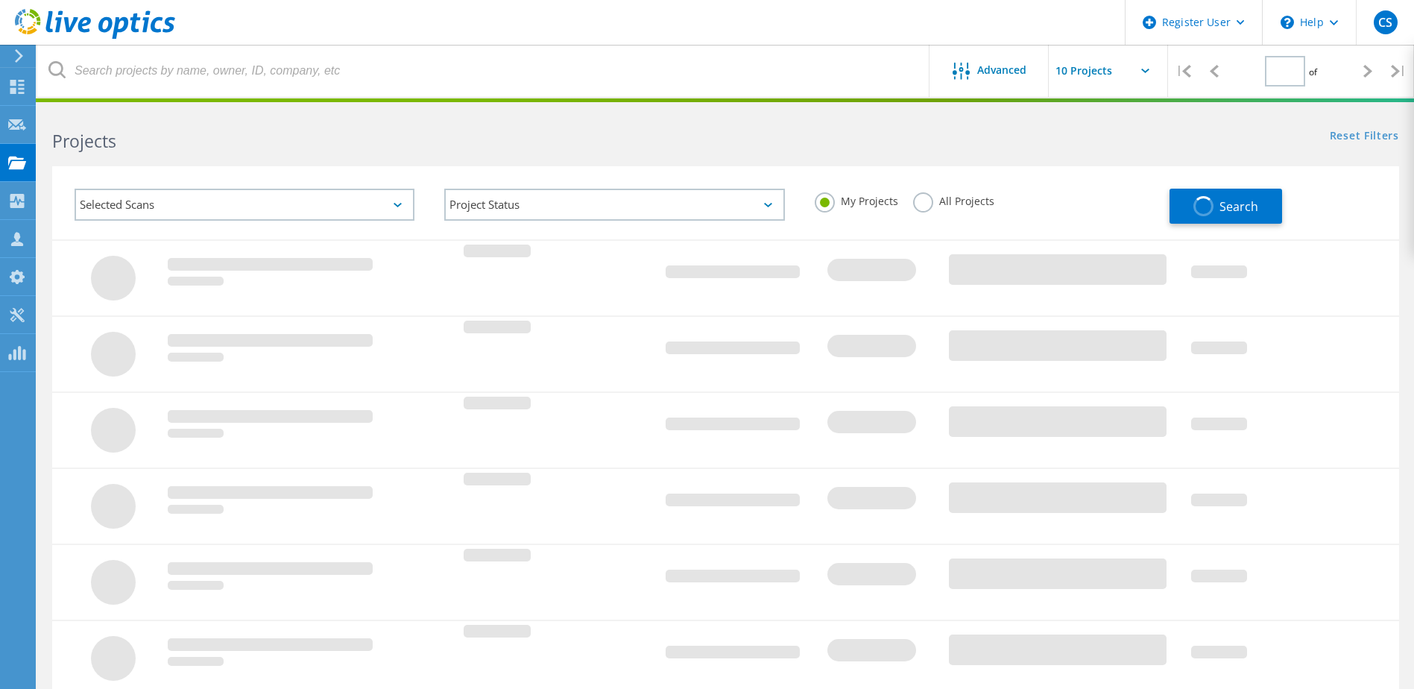
type input "3"
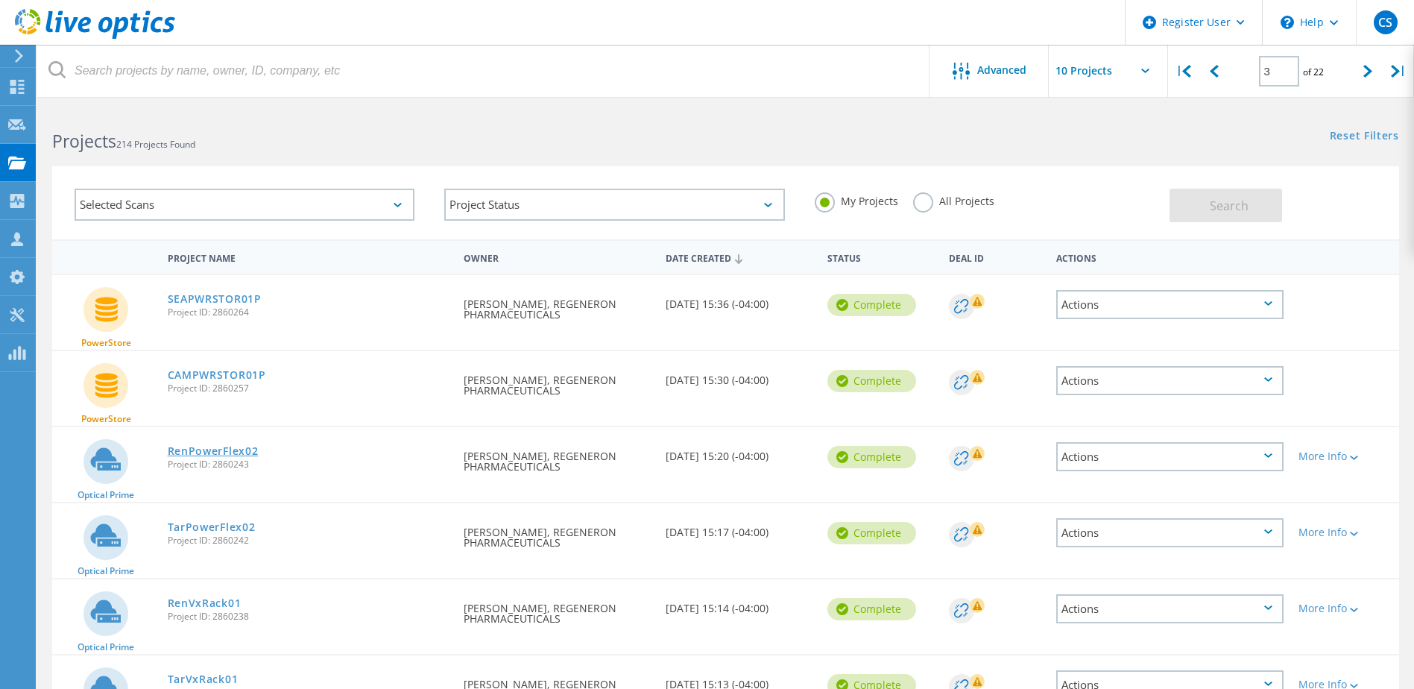
click at [230, 448] on link "RenPowerFlex02" at bounding box center [213, 451] width 91 height 10
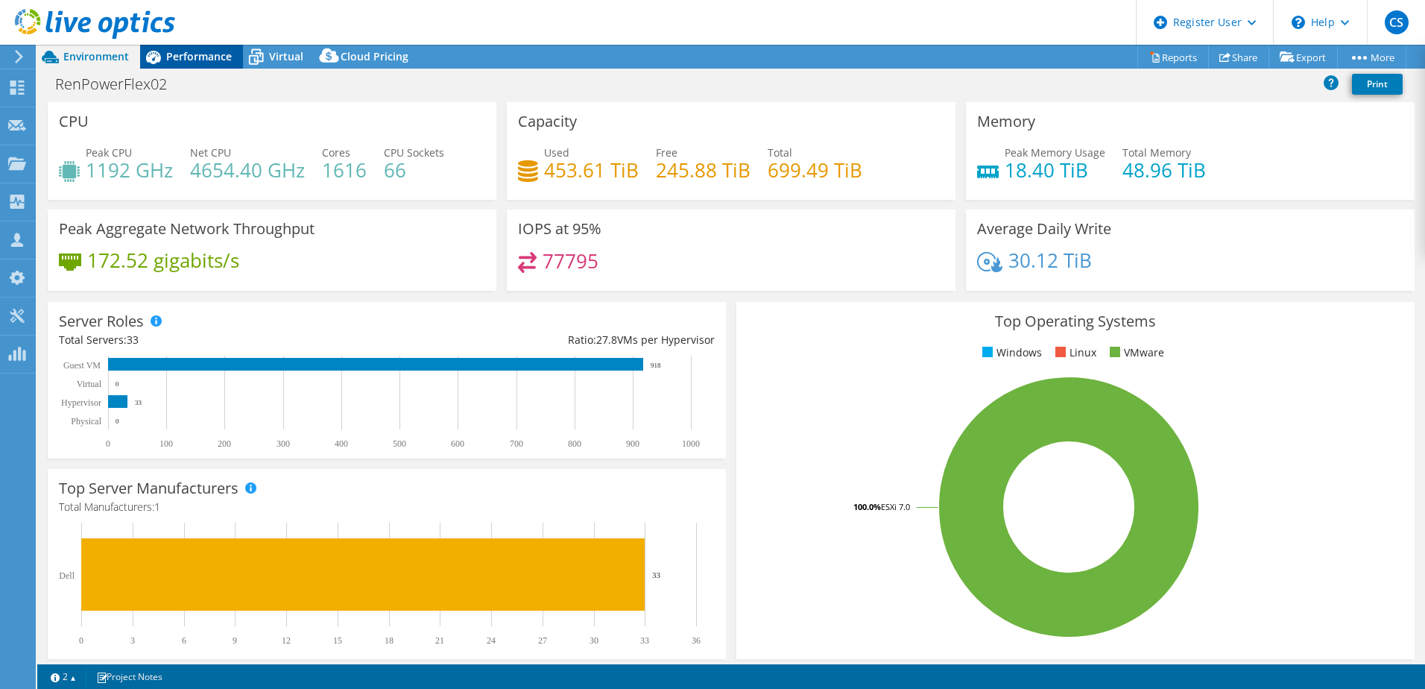
click at [201, 54] on span "Performance" at bounding box center [199, 56] width 66 height 14
